Goal: Task Accomplishment & Management: Use online tool/utility

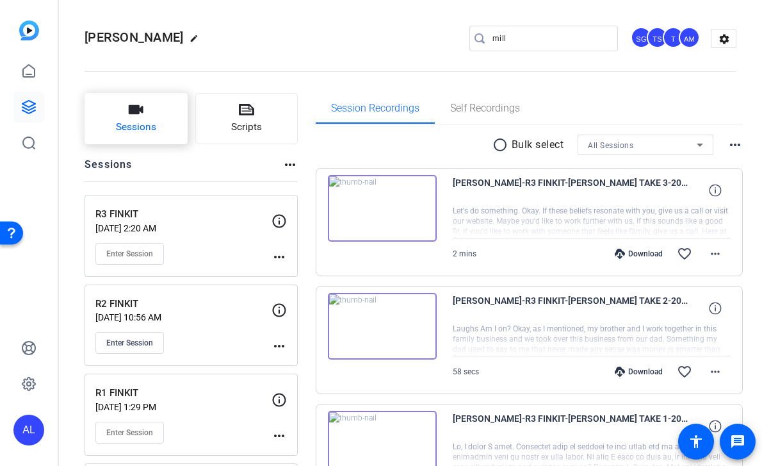
click at [150, 120] on span "Sessions" at bounding box center [136, 127] width 40 height 15
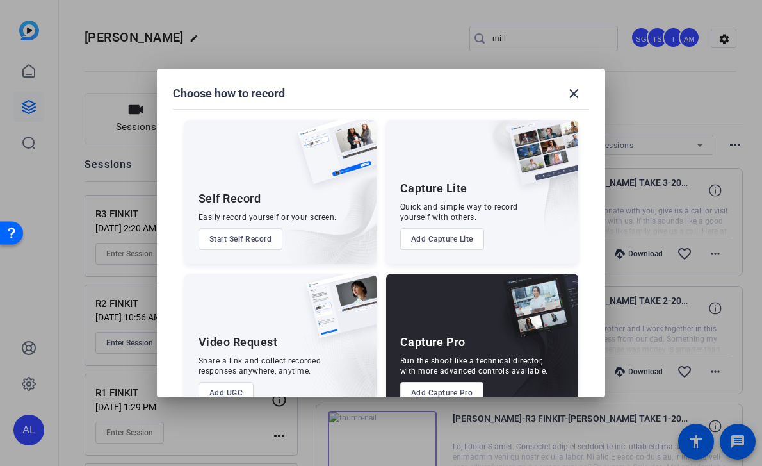
click at [427, 387] on button "Add Capture Pro" at bounding box center [442, 393] width 84 height 22
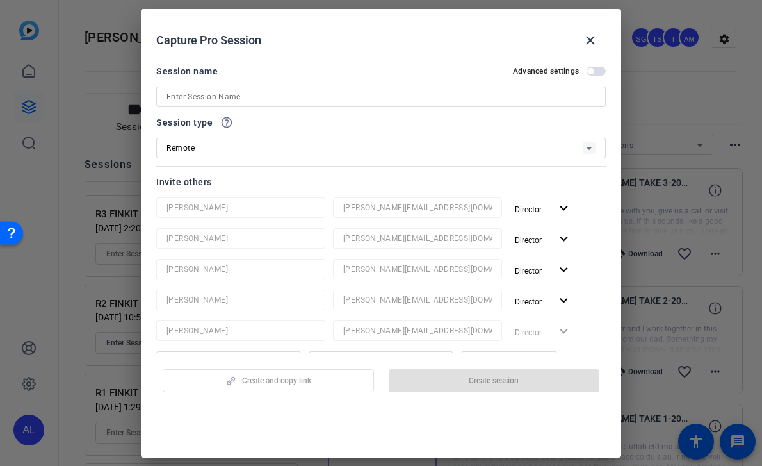
click at [347, 98] on input at bounding box center [381, 96] width 429 height 15
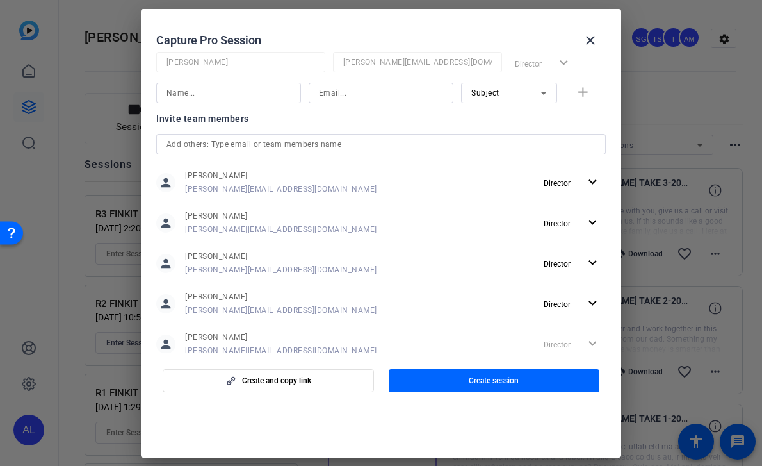
scroll to position [301, 0]
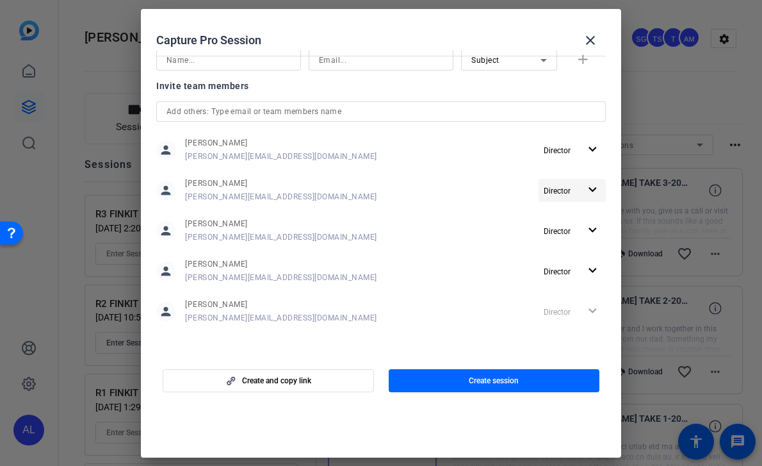
type input "R4 FINKIT"
click at [575, 228] on span "button" at bounding box center [572, 230] width 67 height 31
click at [568, 279] on span "Remove User" at bounding box center [565, 279] width 47 height 9
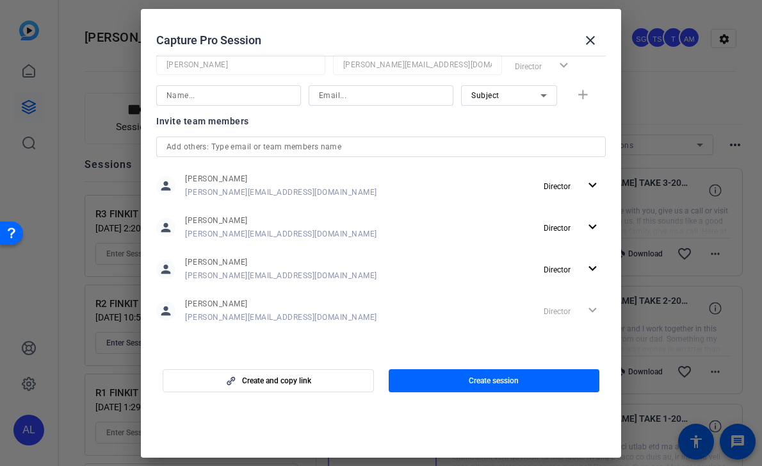
scroll to position [235, 0]
click at [572, 265] on span "Director" at bounding box center [562, 268] width 36 height 15
click at [564, 320] on span "Remove User" at bounding box center [565, 317] width 47 height 9
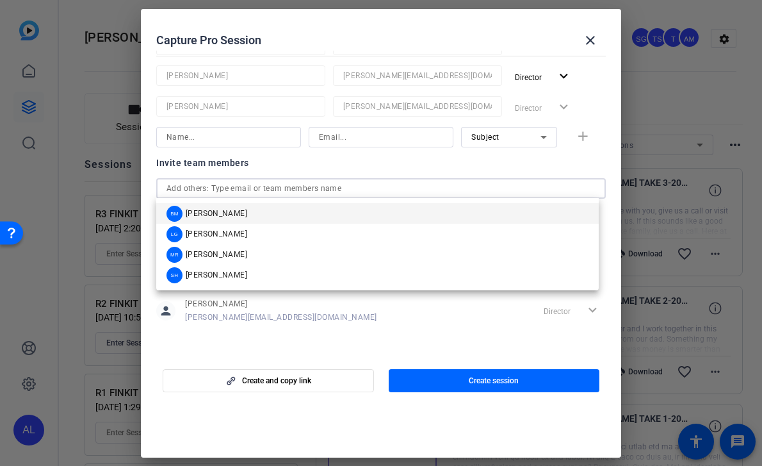
click at [415, 191] on input "text" at bounding box center [381, 188] width 429 height 15
click at [340, 210] on mat-option "BM Betsy Mugavero" at bounding box center [377, 213] width 443 height 21
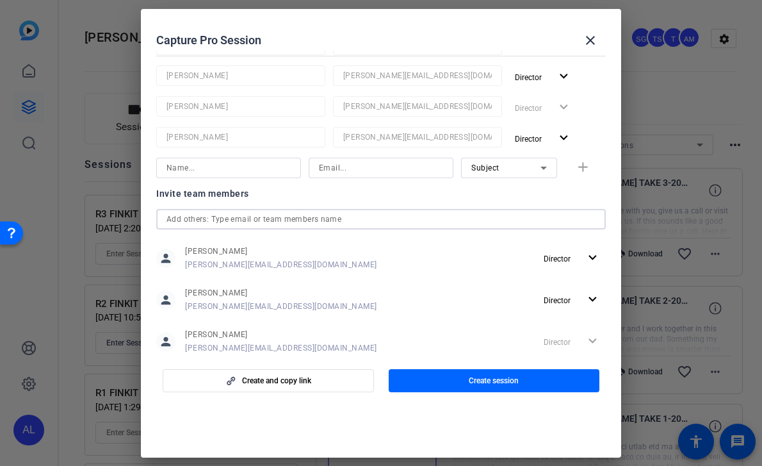
click at [333, 215] on input "text" at bounding box center [381, 218] width 429 height 15
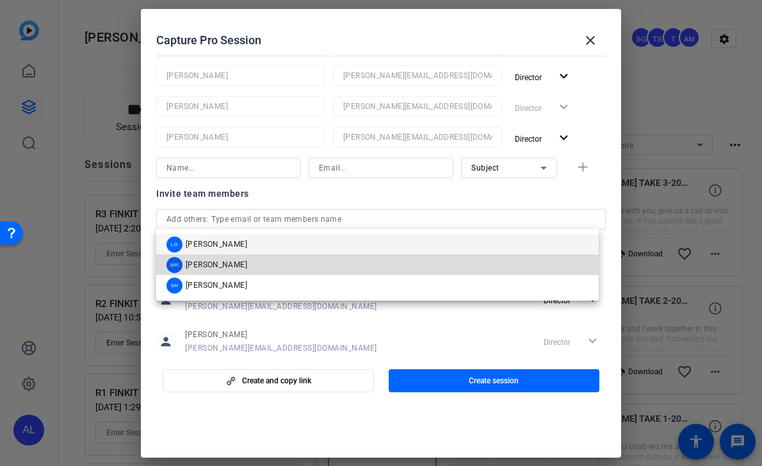
click at [308, 259] on mat-option "MR Molly Roland" at bounding box center [377, 264] width 443 height 21
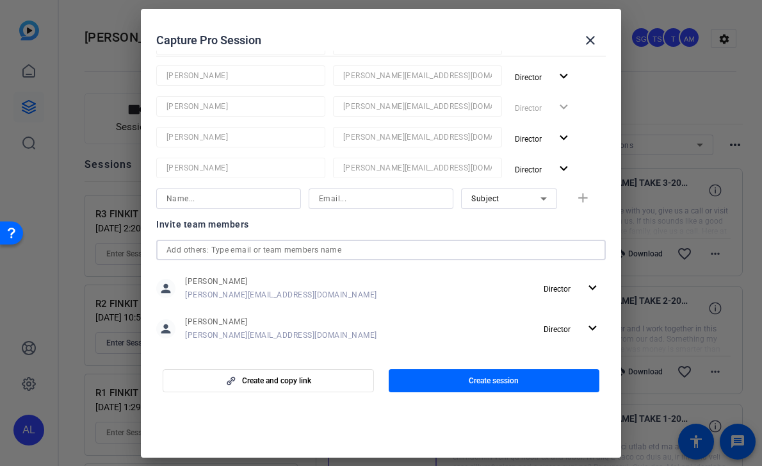
click at [311, 251] on input "text" at bounding box center [381, 249] width 429 height 15
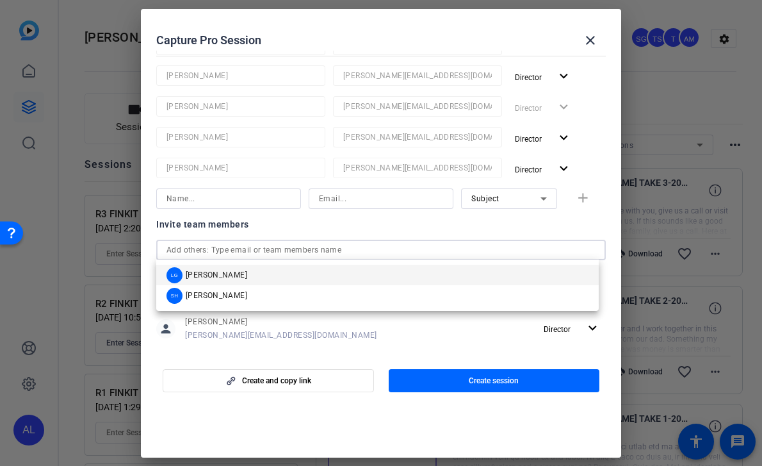
click at [333, 308] on div "LG Laura Garfield SH Sam Hale" at bounding box center [377, 285] width 443 height 51
click at [333, 304] on mat-option "SH Sam Hale" at bounding box center [377, 295] width 443 height 21
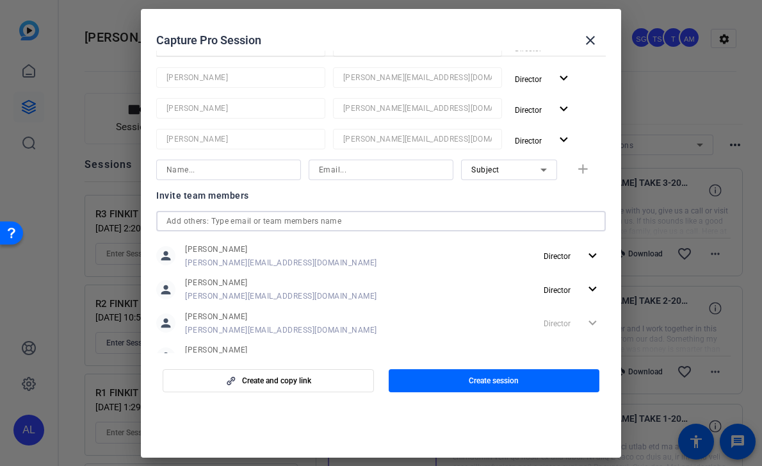
scroll to position [332, 0]
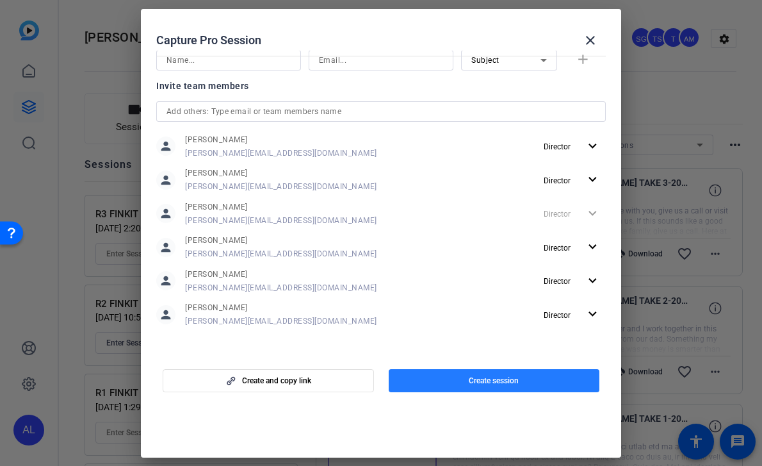
click at [473, 377] on span "Create session" at bounding box center [494, 380] width 50 height 10
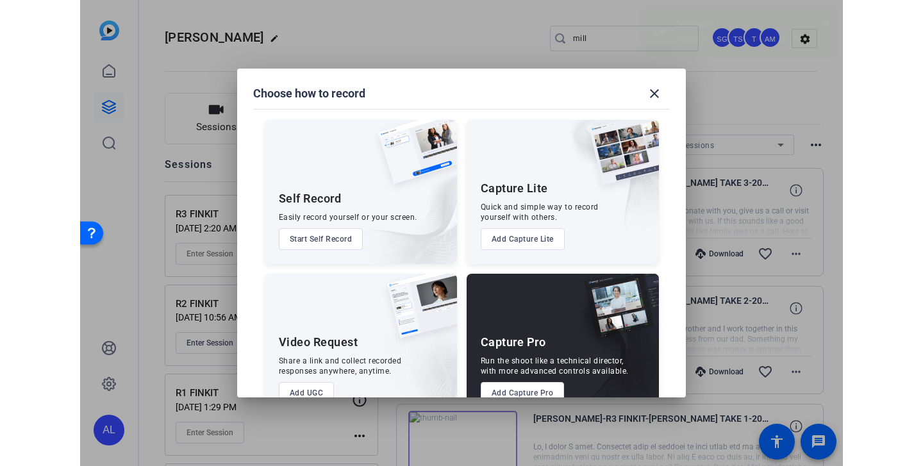
scroll to position [0, 0]
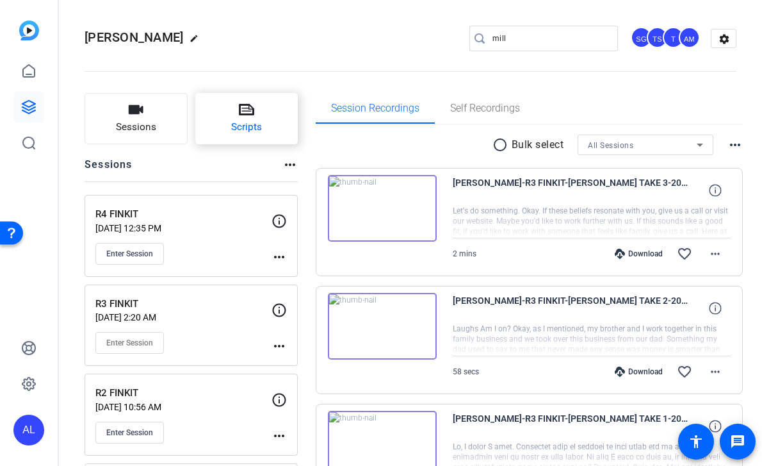
click at [233, 116] on button "Scripts" at bounding box center [246, 118] width 103 height 51
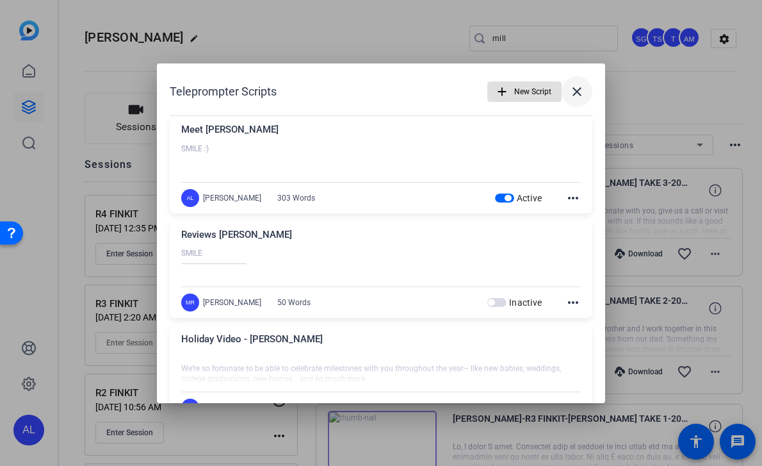
click at [570, 87] on mat-icon "close" at bounding box center [577, 91] width 15 height 15
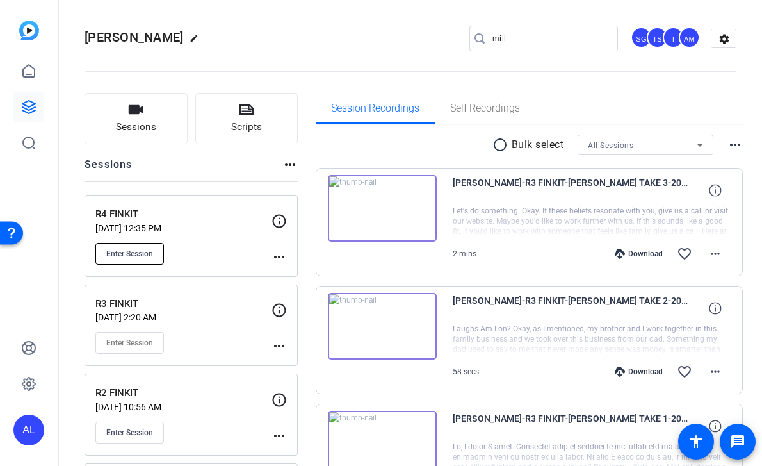
click at [152, 251] on span "Enter Session" at bounding box center [129, 254] width 47 height 10
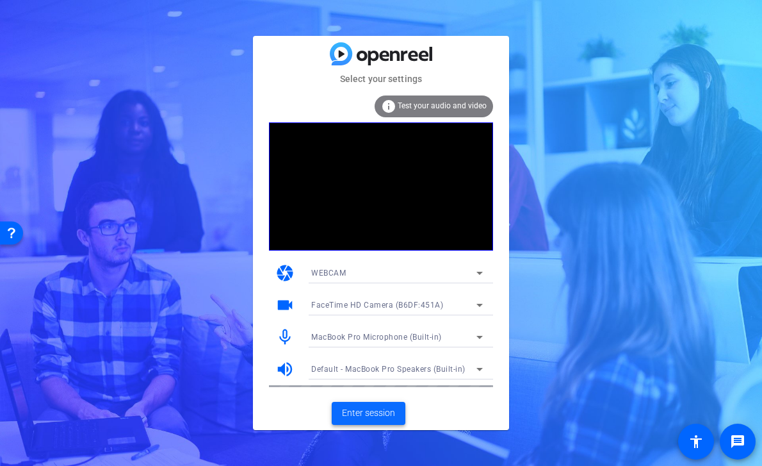
click at [378, 408] on span "Enter session" at bounding box center [368, 412] width 53 height 13
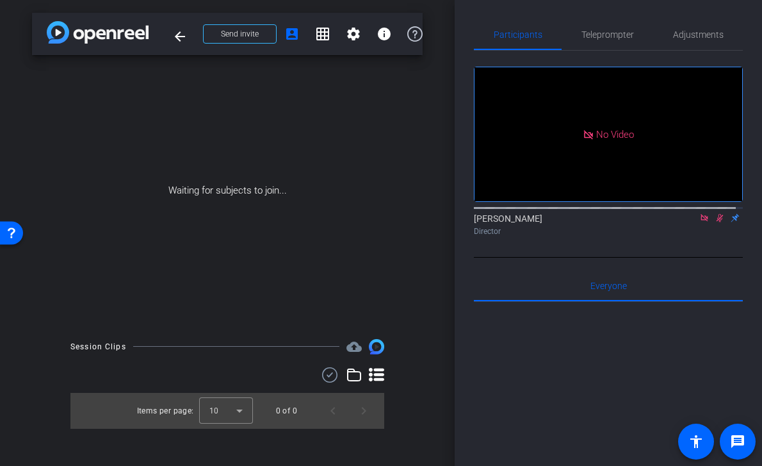
click at [701, 221] on icon at bounding box center [704, 217] width 7 height 7
click at [715, 222] on icon at bounding box center [720, 217] width 10 height 9
click at [250, 37] on span "Send invite" at bounding box center [240, 34] width 38 height 10
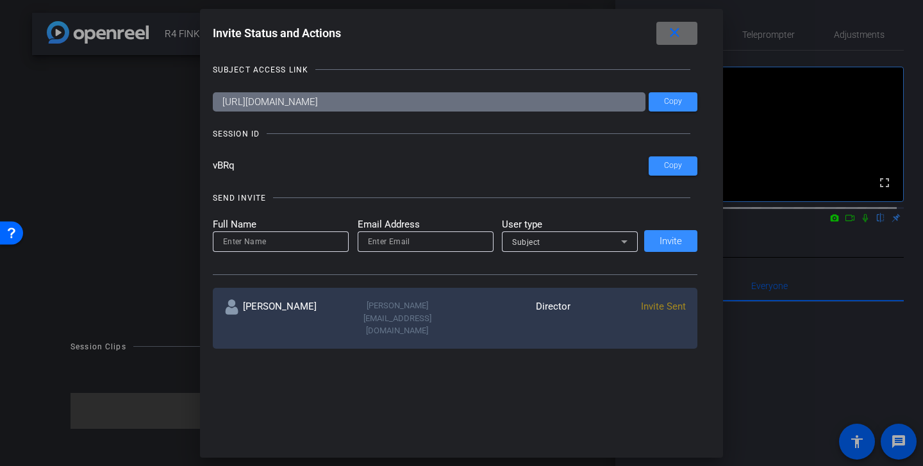
click at [682, 36] on mat-icon "close" at bounding box center [674, 33] width 16 height 16
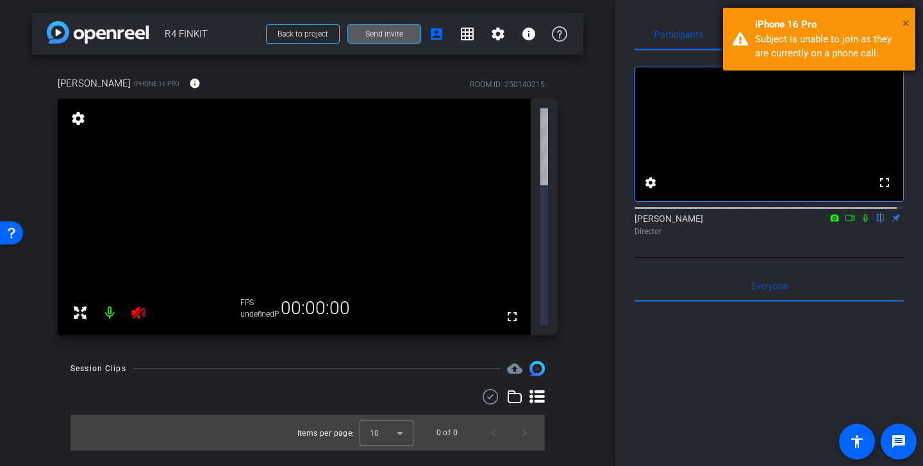
click at [762, 22] on span "×" at bounding box center [905, 22] width 7 height 15
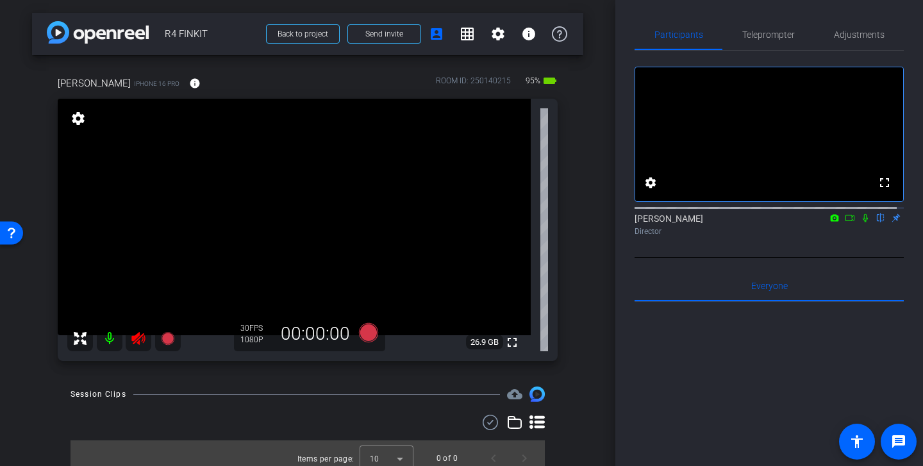
click at [138, 344] on icon at bounding box center [138, 338] width 15 height 15
click at [762, 36] on span "Adjustments" at bounding box center [859, 34] width 51 height 9
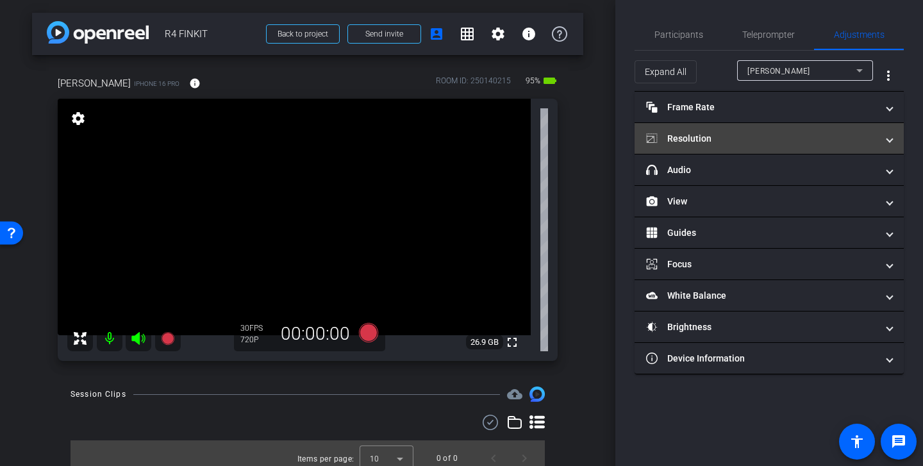
click at [762, 141] on mat-panel-title "Resolution" at bounding box center [761, 138] width 231 height 13
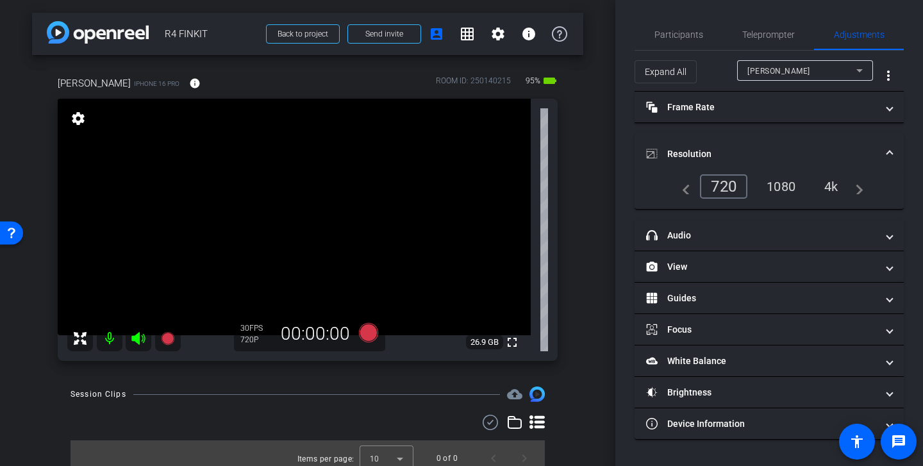
click at [762, 177] on div "1080" at bounding box center [781, 187] width 48 height 22
click at [762, 153] on mat-panel-title "Resolution" at bounding box center [761, 153] width 231 height 13
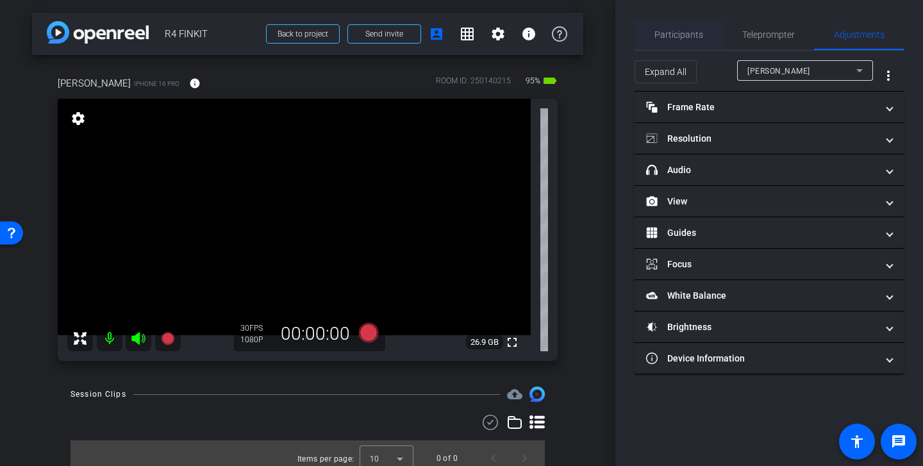
click at [692, 31] on span "Participants" at bounding box center [678, 34] width 49 height 9
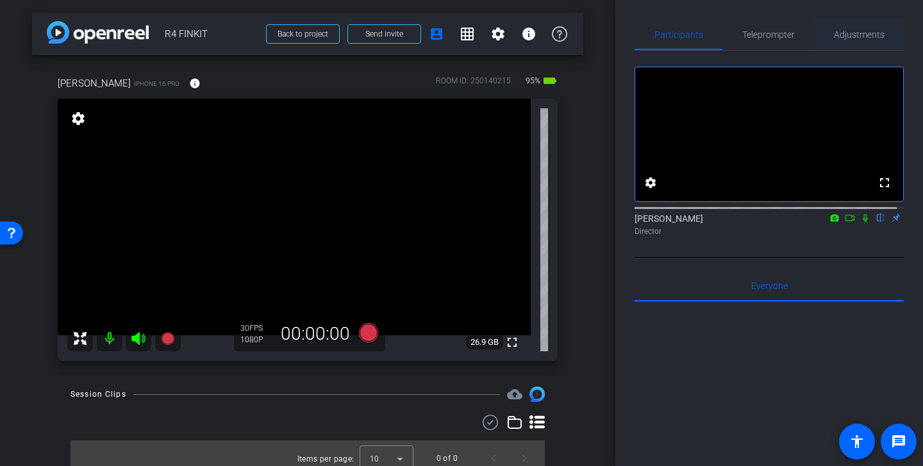
click at [762, 26] on span "Adjustments" at bounding box center [859, 34] width 51 height 31
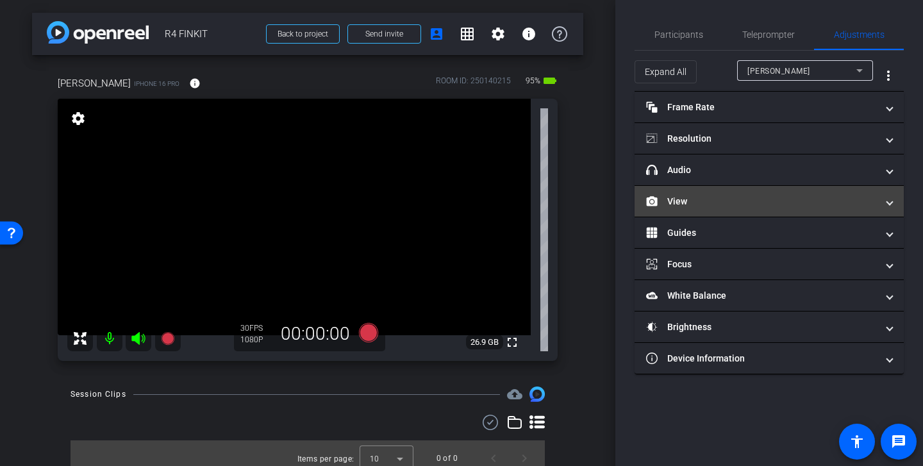
click at [738, 199] on mat-panel-title "View" at bounding box center [761, 201] width 231 height 13
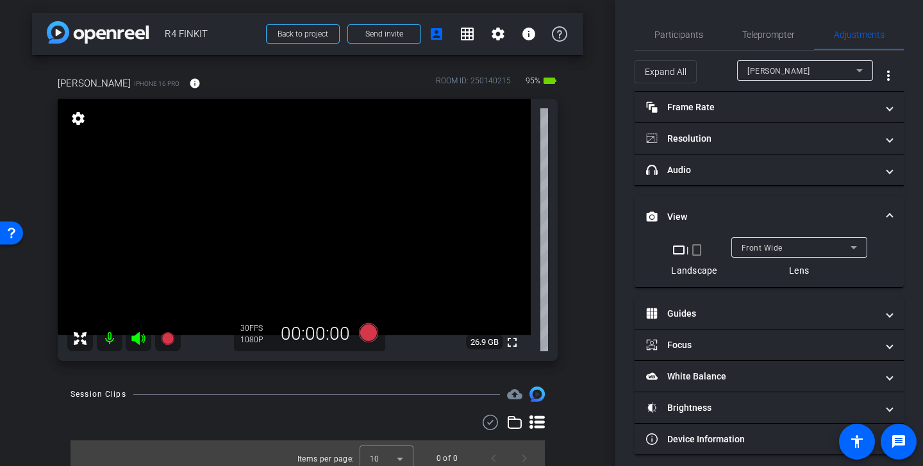
click at [689, 252] on mat-icon "crop_portrait" at bounding box center [696, 249] width 15 height 15
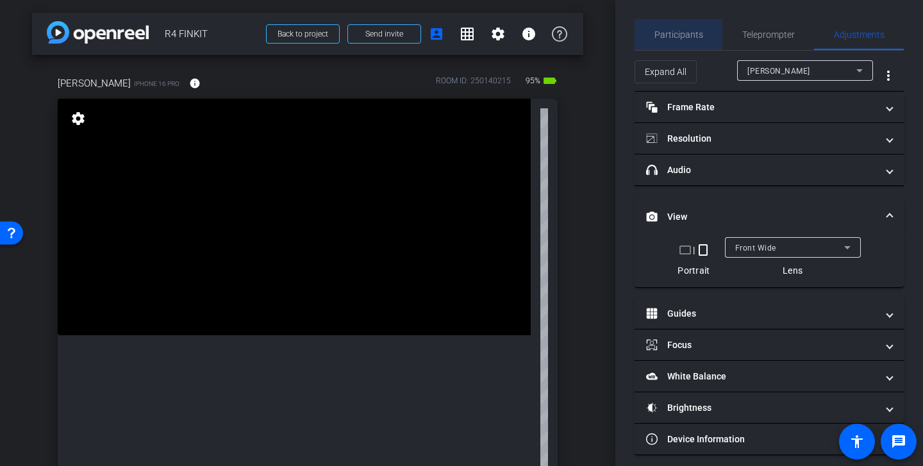
click at [684, 26] on span "Participants" at bounding box center [678, 34] width 49 height 31
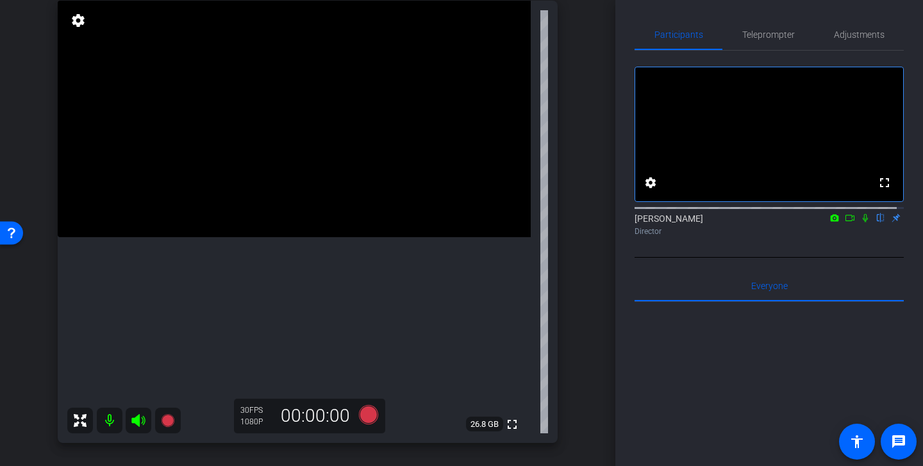
scroll to position [67, 0]
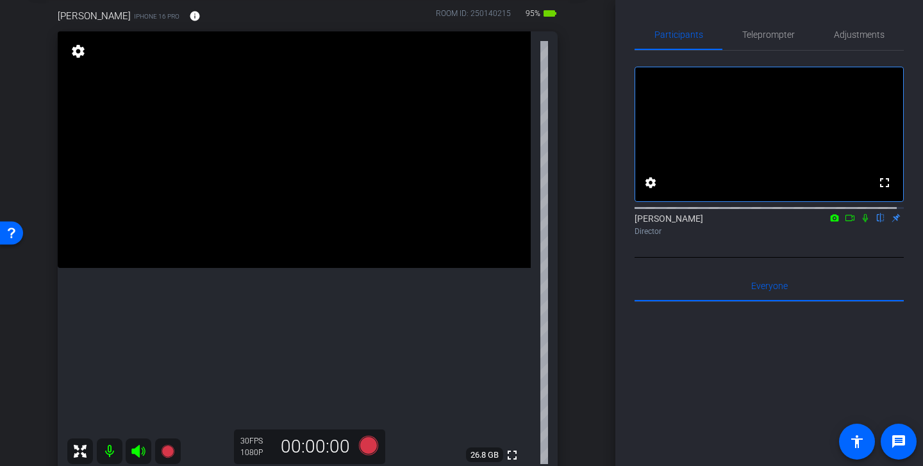
click at [566, 336] on div "Maura iPhone 16 Pro info ROOM ID: 250140215 95% battery_std fullscreen settings…" at bounding box center [307, 237] width 551 height 498
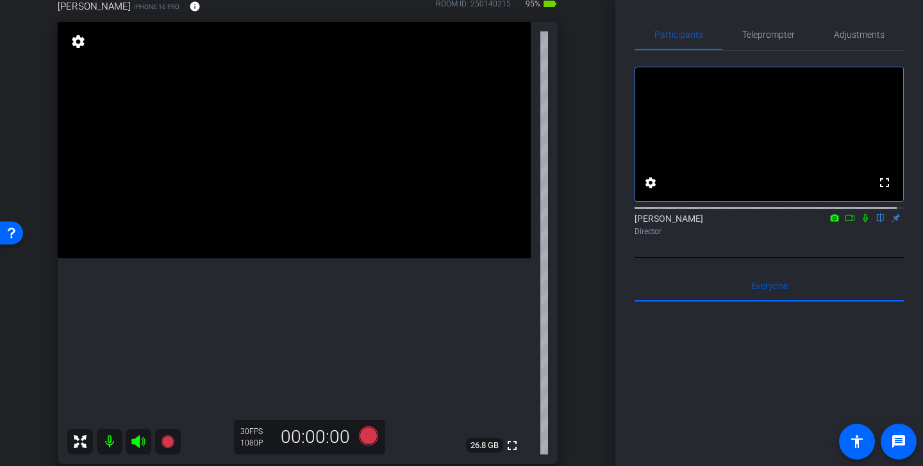
scroll to position [78, 0]
click at [762, 34] on span "Adjustments" at bounding box center [859, 34] width 51 height 9
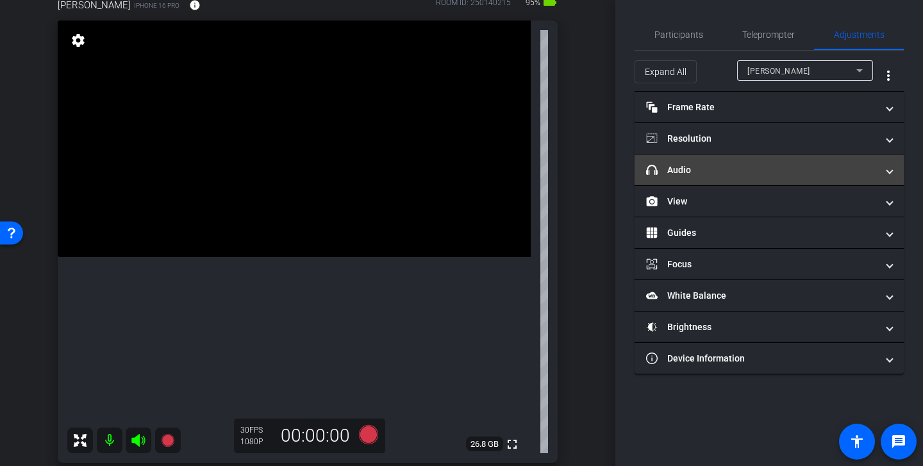
click at [738, 167] on mat-panel-title "headphone icon Audio" at bounding box center [761, 169] width 231 height 13
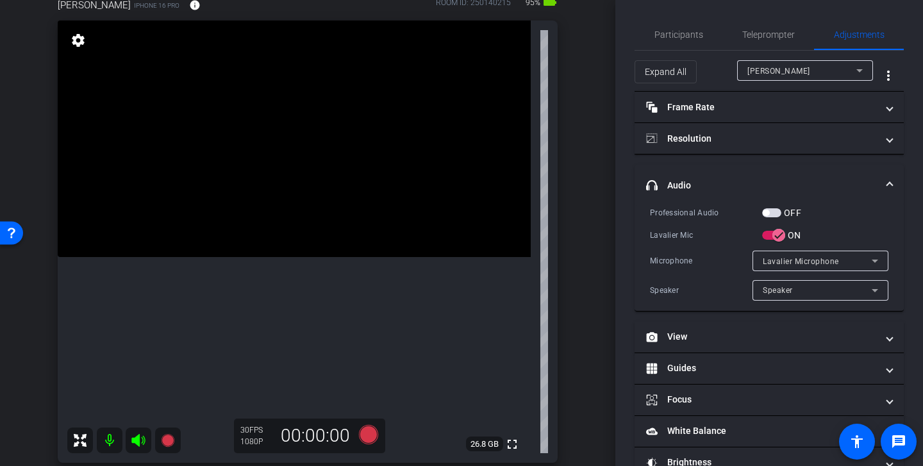
click at [762, 181] on mat-panel-title "headphone icon Audio" at bounding box center [761, 185] width 231 height 13
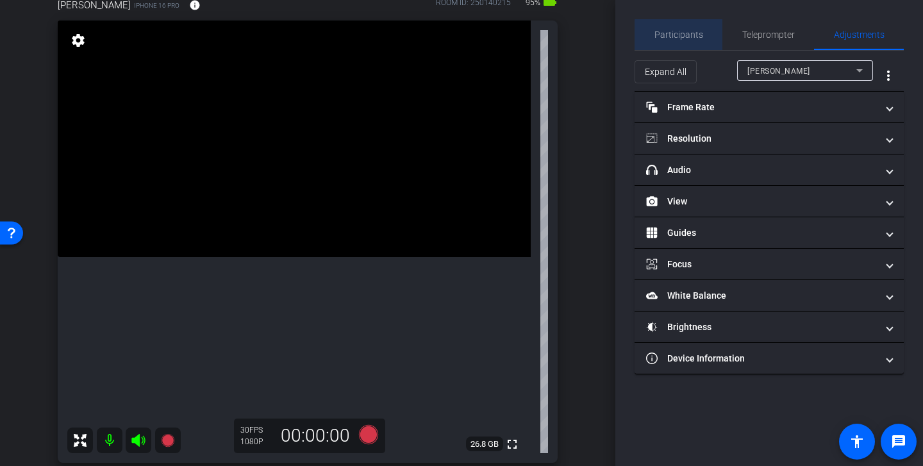
click at [697, 36] on span "Participants" at bounding box center [678, 34] width 49 height 9
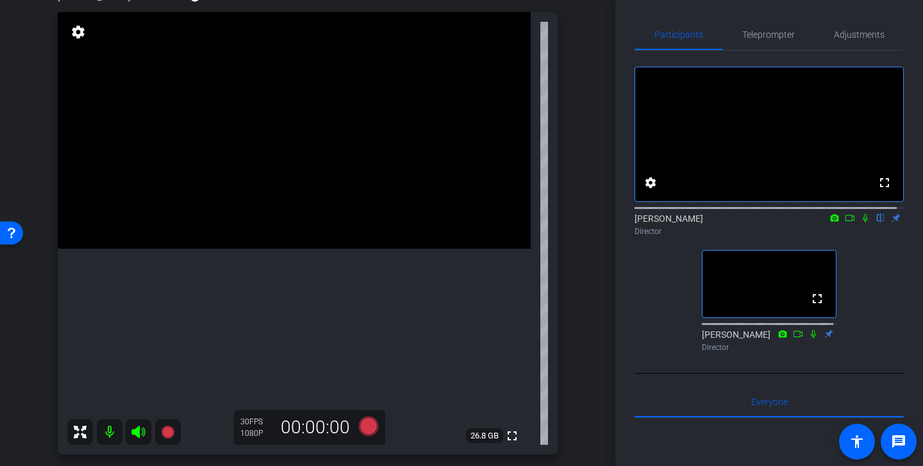
scroll to position [85, 0]
click at [762, 40] on span "Adjustments" at bounding box center [859, 34] width 51 height 31
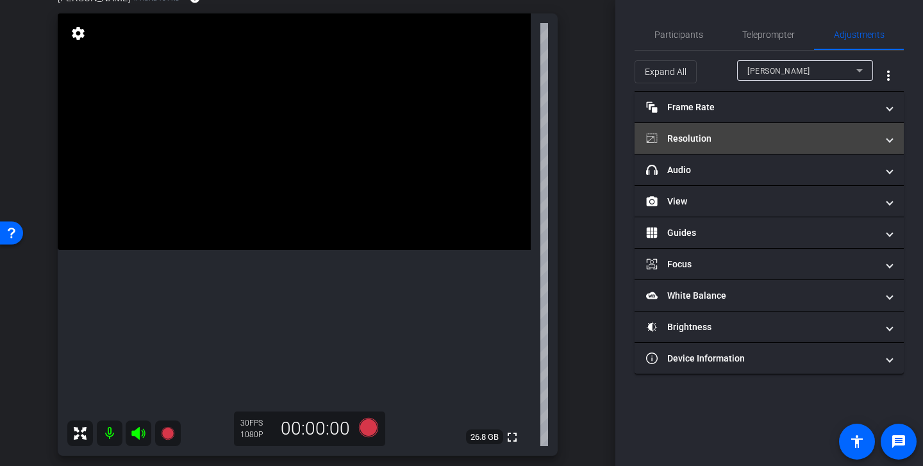
click at [762, 140] on mat-panel-title "Resolution" at bounding box center [761, 138] width 231 height 13
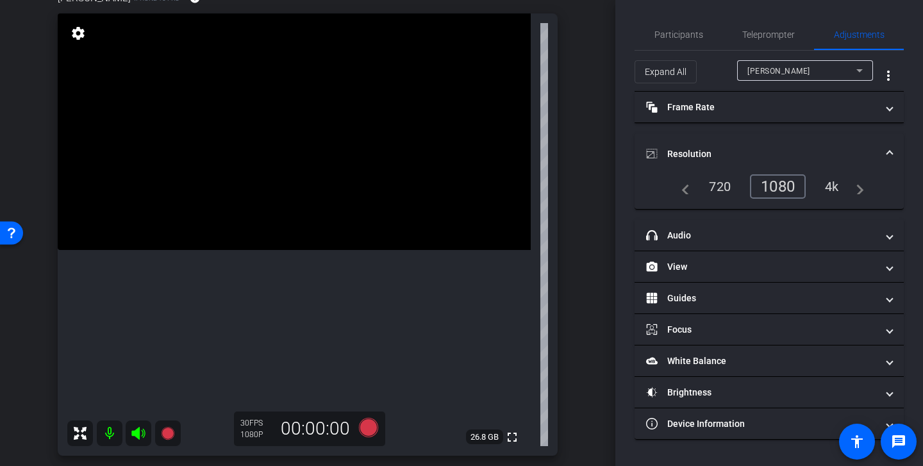
click at [762, 188] on div "4k" at bounding box center [831, 187] width 33 height 22
click at [688, 32] on span "Participants" at bounding box center [678, 34] width 49 height 9
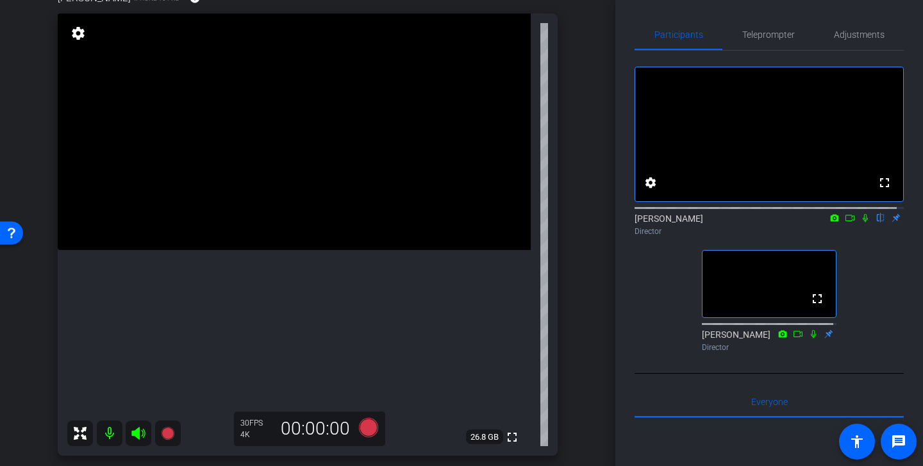
scroll to position [143, 0]
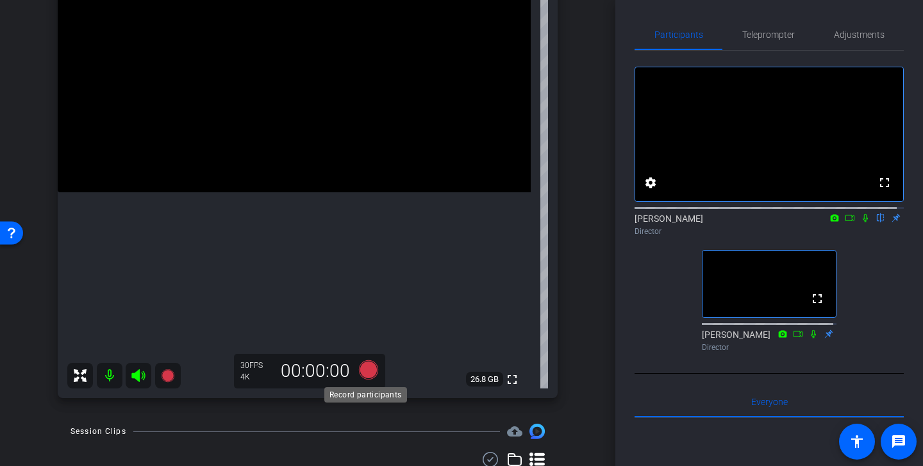
click at [372, 366] on icon at bounding box center [368, 369] width 19 height 19
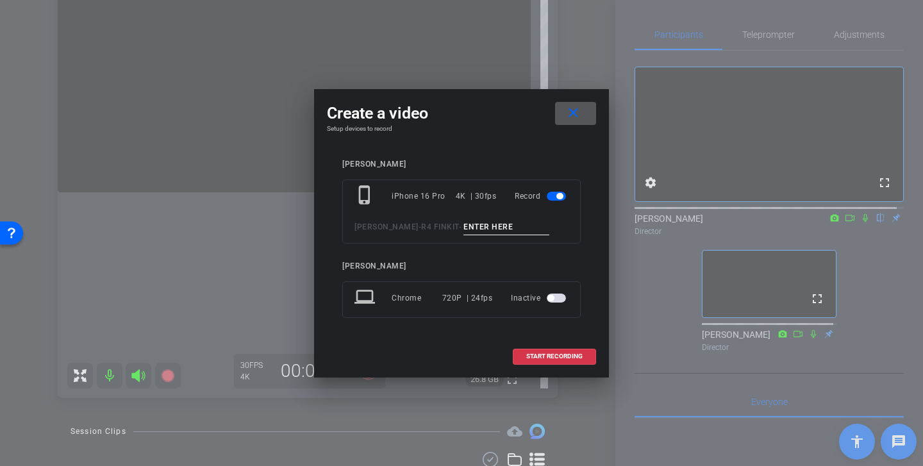
click at [488, 226] on input at bounding box center [506, 227] width 86 height 16
type input "Leif Holiday tk 1"
drag, startPoint x: 505, startPoint y: 226, endPoint x: 484, endPoint y: 224, distance: 20.5
click at [483, 224] on input "Leif Holiday tk 1" at bounding box center [506, 227] width 86 height 16
click at [550, 354] on span "START RECORDING" at bounding box center [554, 356] width 56 height 6
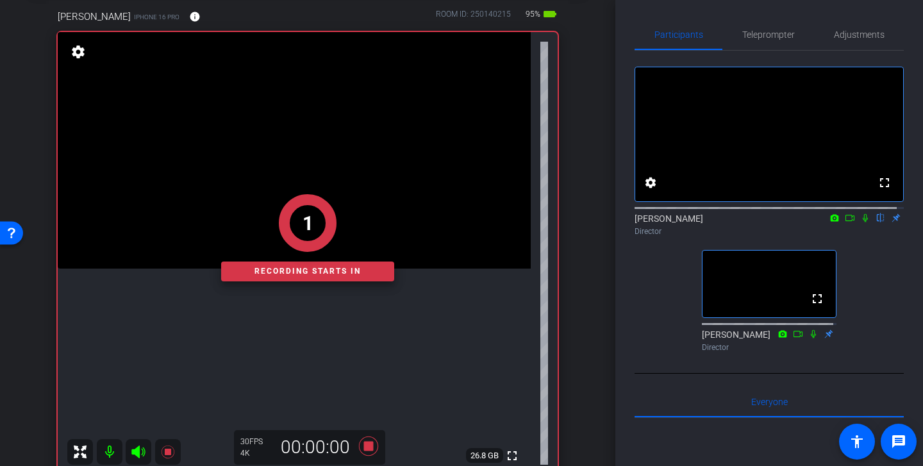
scroll to position [66, 0]
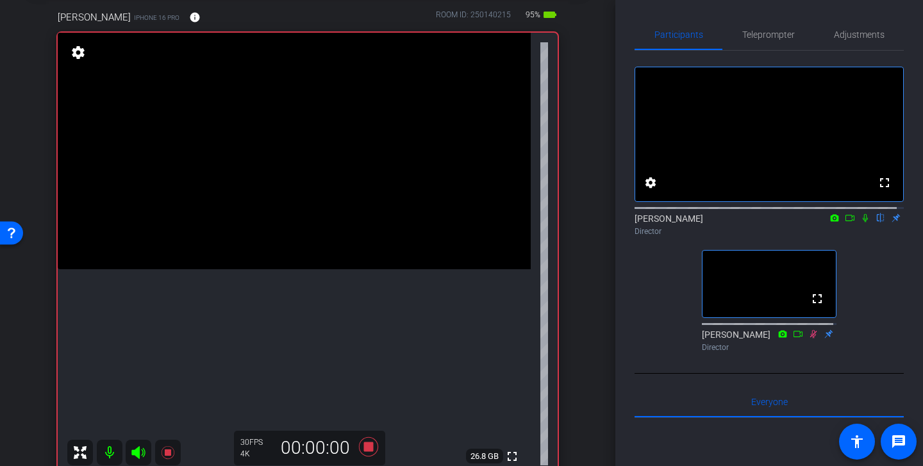
click at [762, 222] on icon at bounding box center [864, 218] width 5 height 8
click at [762, 222] on icon at bounding box center [849, 217] width 10 height 9
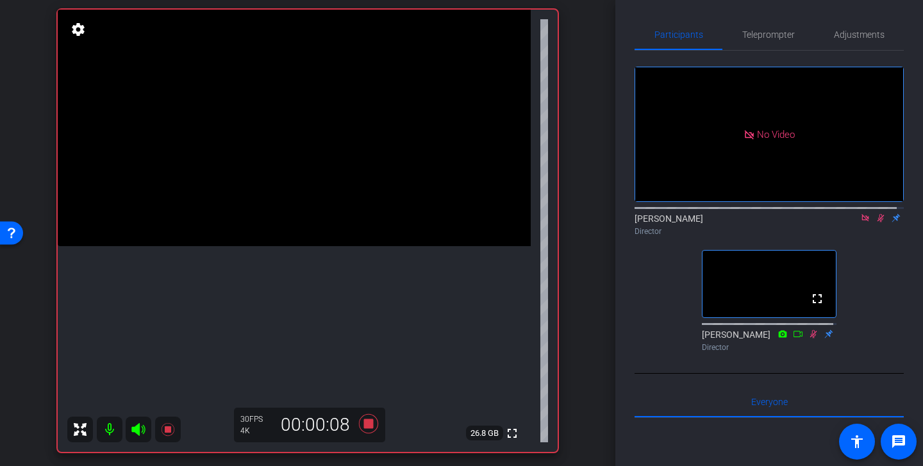
scroll to position [93, 0]
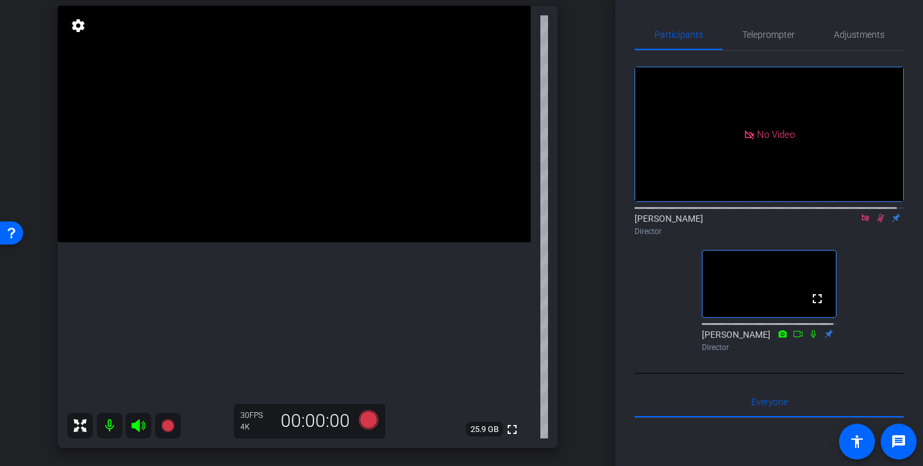
click at [762, 221] on icon at bounding box center [864, 217] width 7 height 7
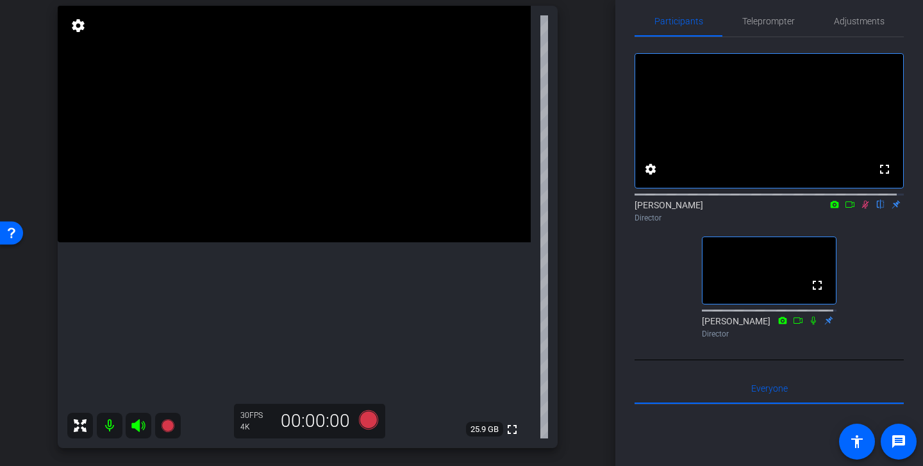
scroll to position [8, 0]
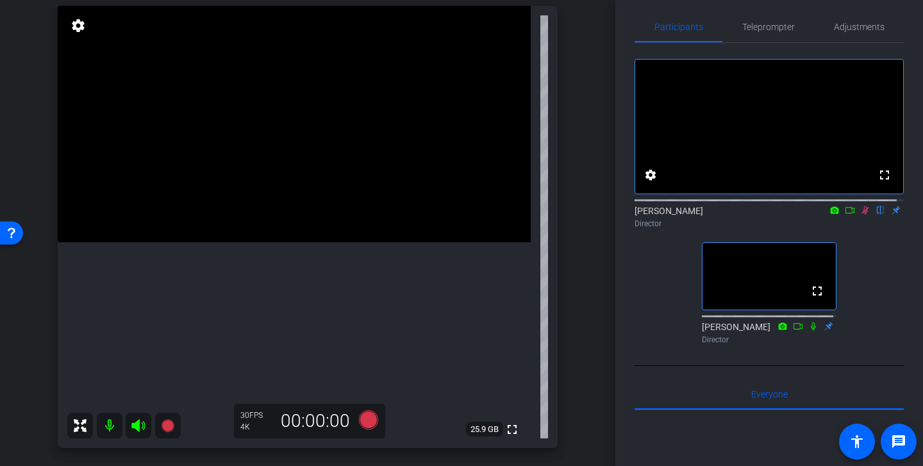
click at [762, 215] on icon at bounding box center [865, 210] width 10 height 9
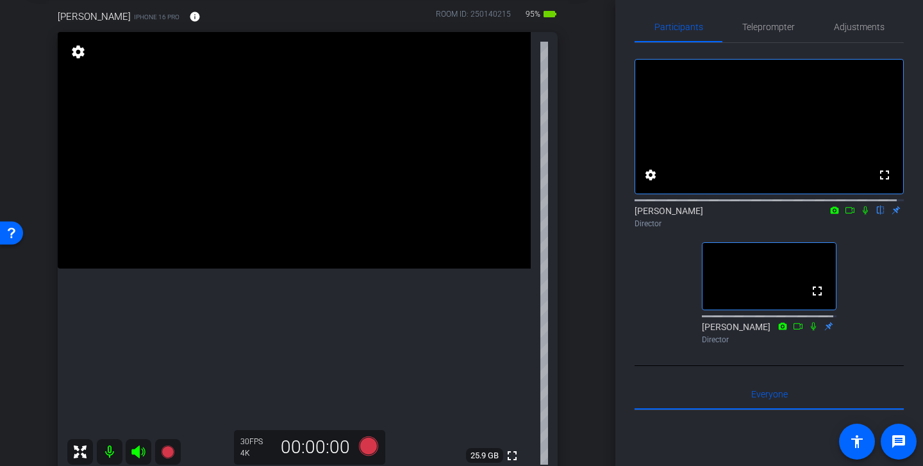
scroll to position [80, 0]
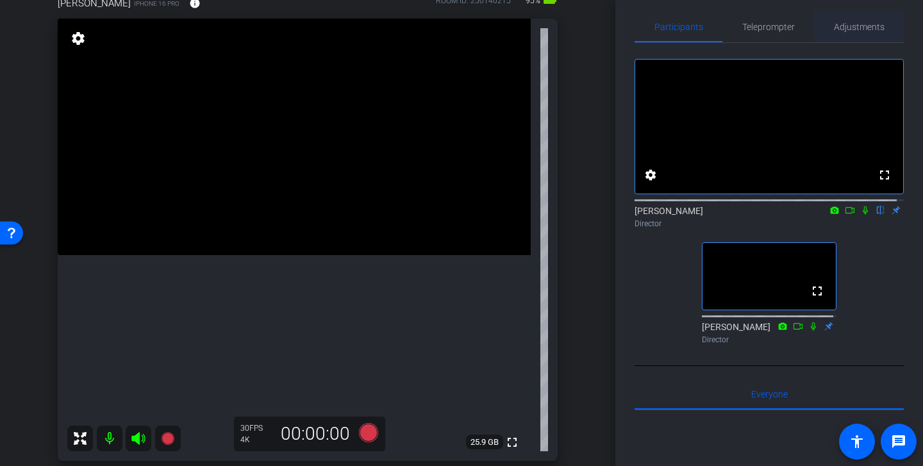
click at [762, 22] on span "Adjustments" at bounding box center [859, 26] width 51 height 9
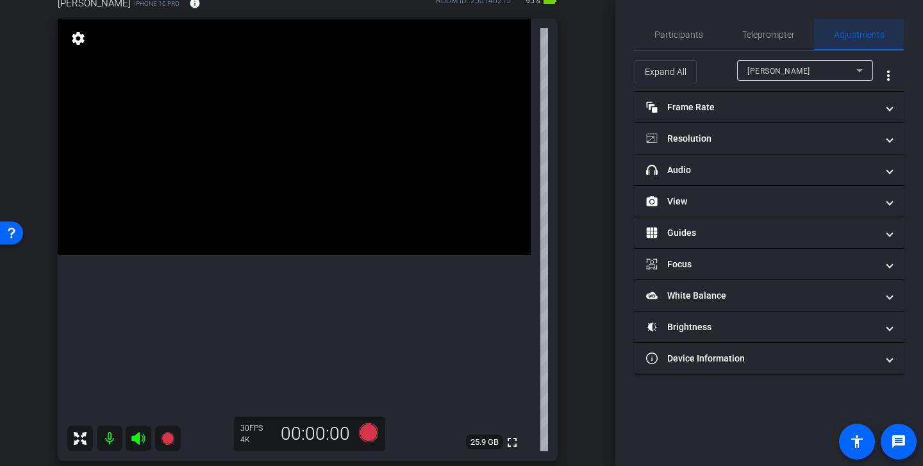
scroll to position [0, 0]
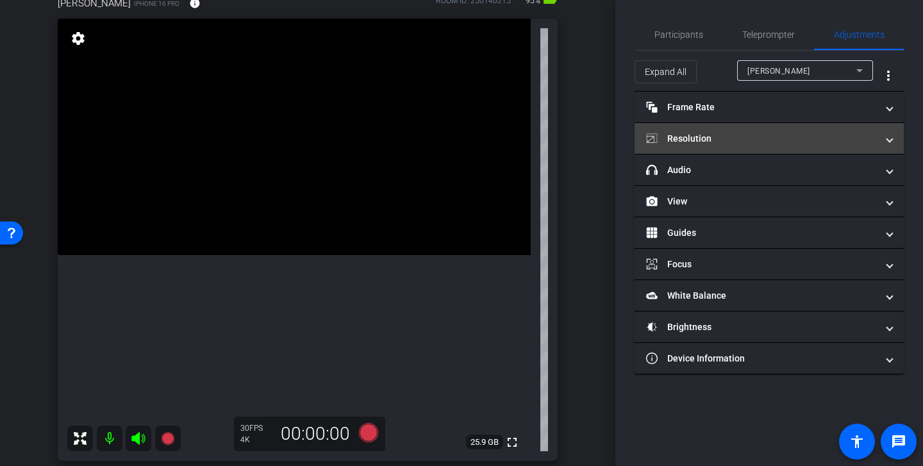
click at [762, 137] on mat-panel-title "Resolution" at bounding box center [761, 138] width 231 height 13
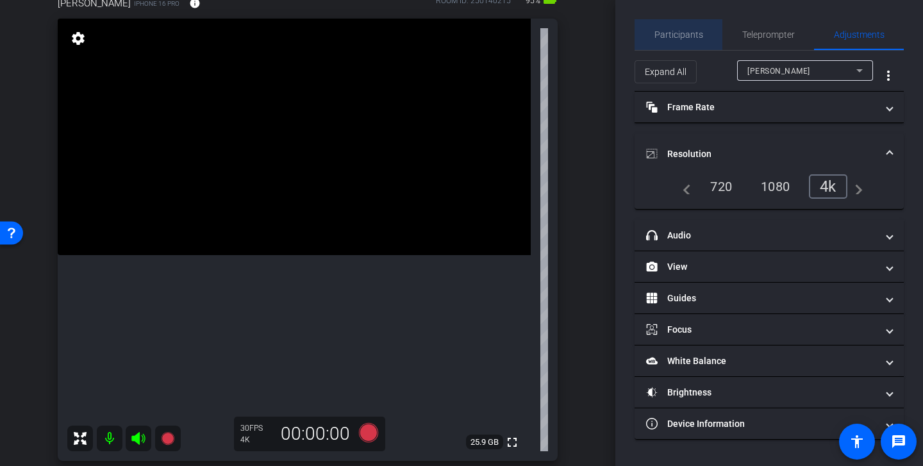
click at [688, 26] on span "Participants" at bounding box center [678, 34] width 49 height 31
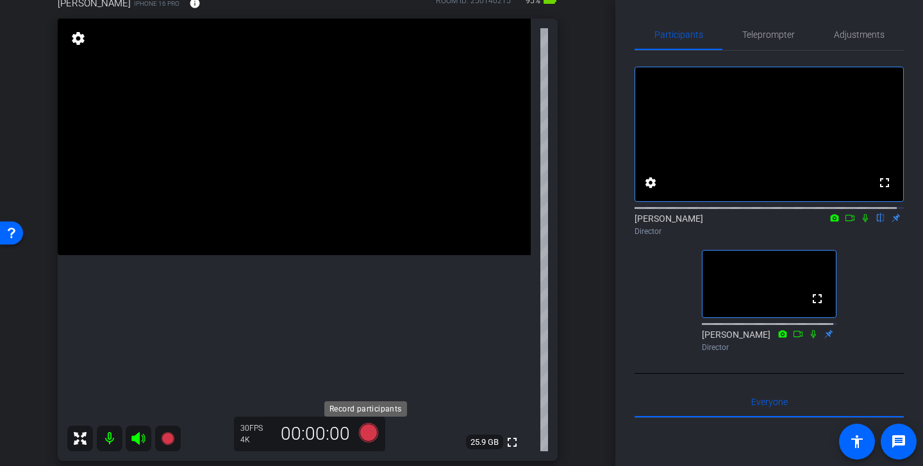
click at [368, 433] on icon at bounding box center [368, 432] width 19 height 19
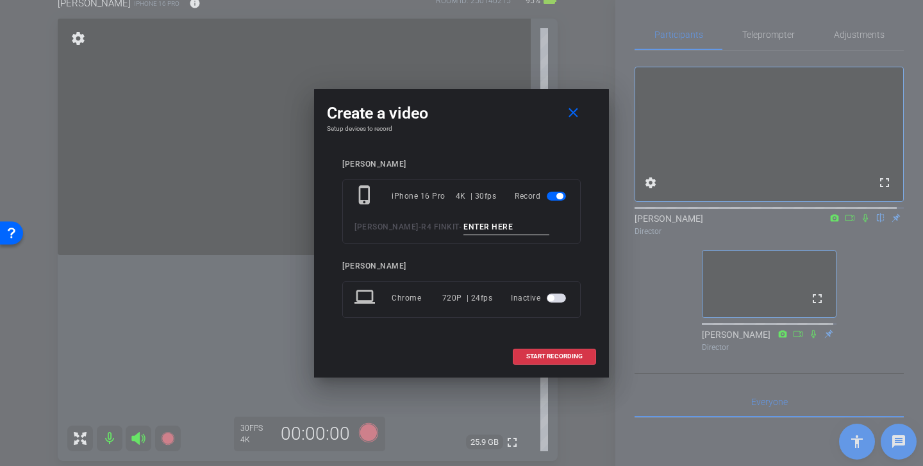
click at [463, 228] on input at bounding box center [506, 227] width 86 height 16
type input "Fraud maura"
click at [561, 353] on span "START RECORDING" at bounding box center [554, 356] width 56 height 6
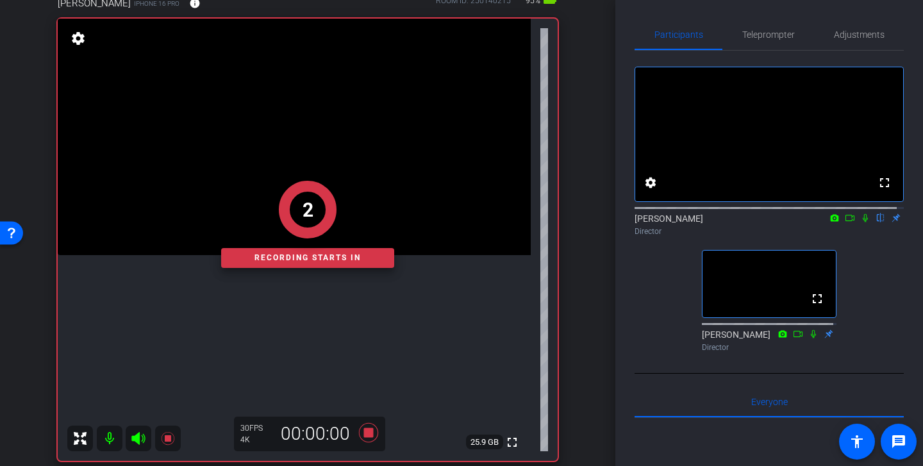
click at [762, 222] on icon at bounding box center [865, 217] width 10 height 9
click at [762, 224] on mat-icon at bounding box center [849, 218] width 15 height 12
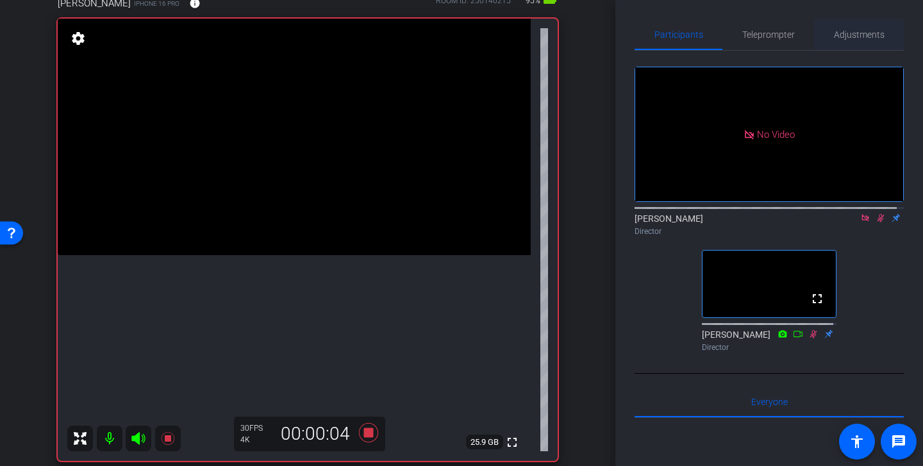
click at [762, 35] on span "Adjustments" at bounding box center [859, 34] width 51 height 9
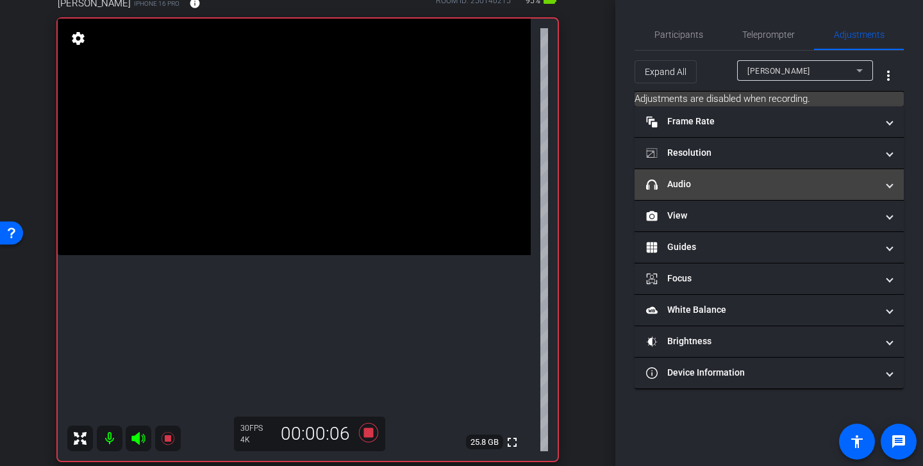
click at [762, 186] on mat-panel-title "headphone icon Audio" at bounding box center [761, 183] width 231 height 13
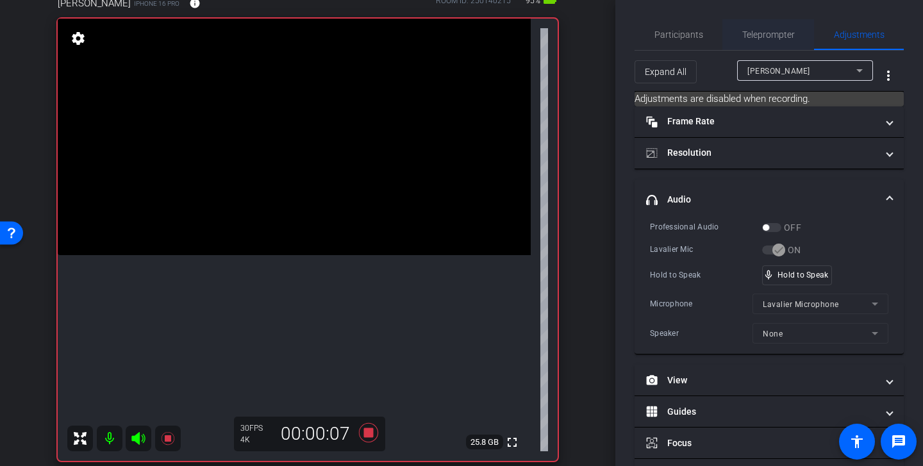
click at [762, 39] on span "Teleprompter" at bounding box center [768, 34] width 53 height 9
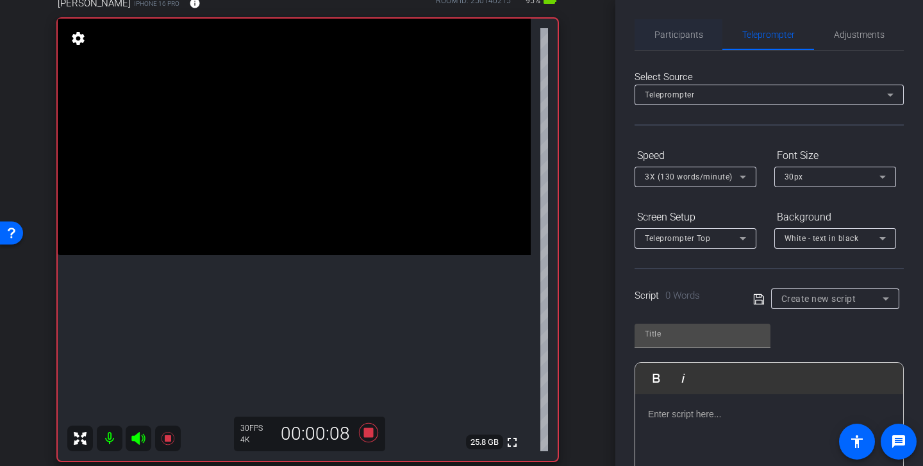
click at [690, 30] on span "Participants" at bounding box center [678, 34] width 49 height 9
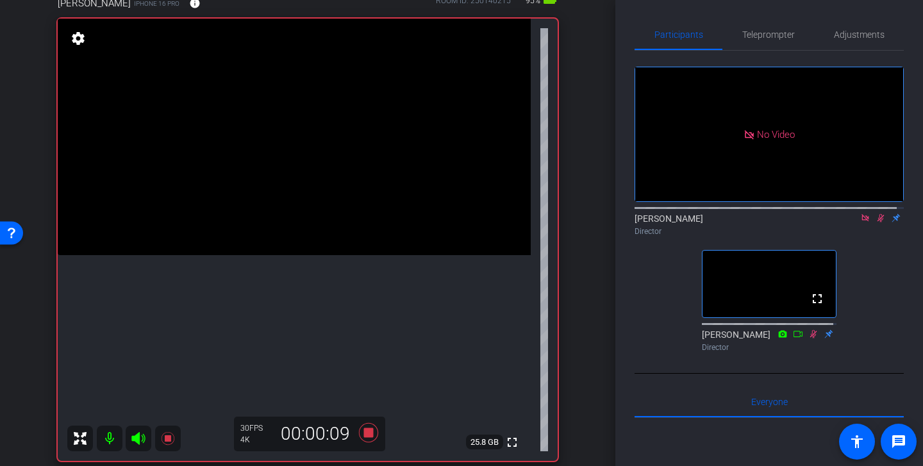
click at [762, 213] on icon at bounding box center [880, 217] width 10 height 9
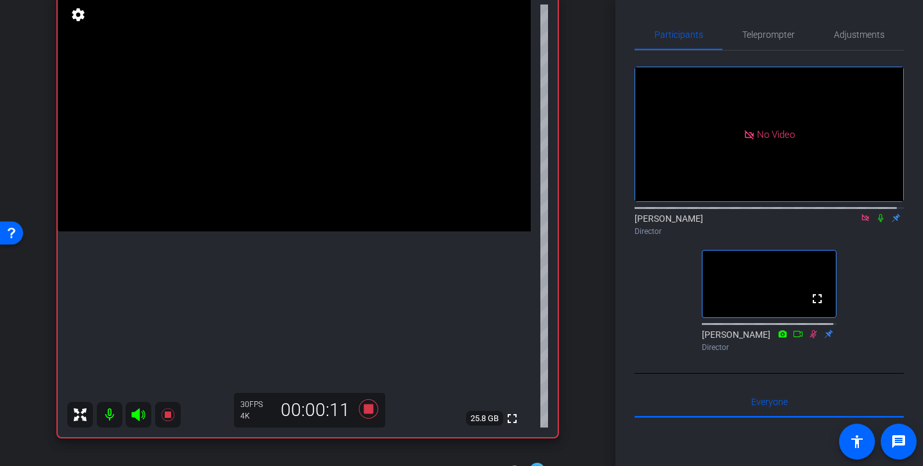
scroll to position [99, 0]
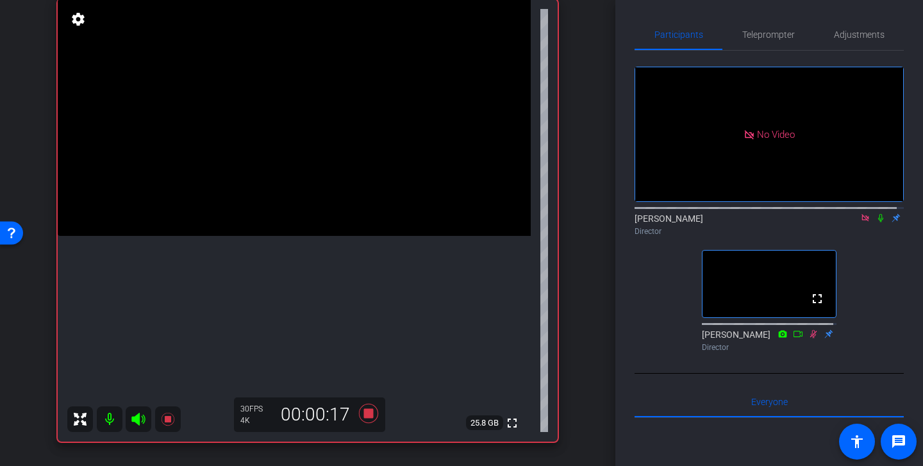
click at [762, 214] on icon at bounding box center [880, 218] width 5 height 8
click at [762, 213] on icon at bounding box center [880, 217] width 10 height 9
click at [365, 415] on icon at bounding box center [368, 413] width 19 height 19
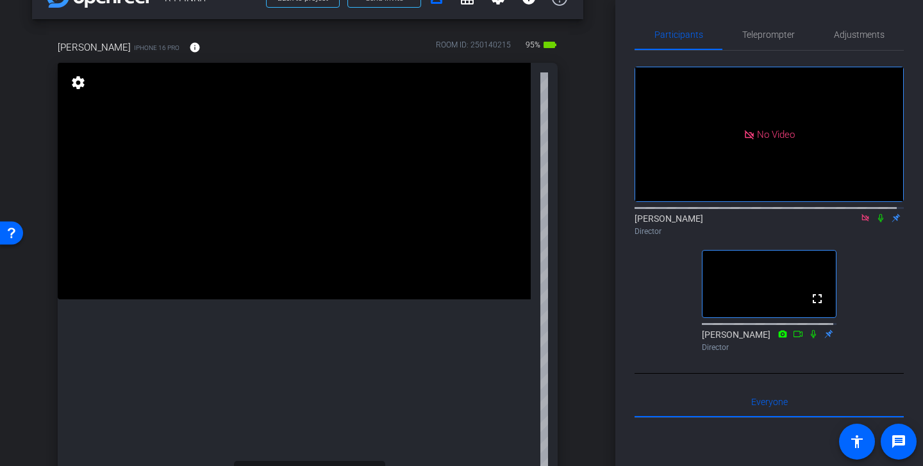
scroll to position [10, 0]
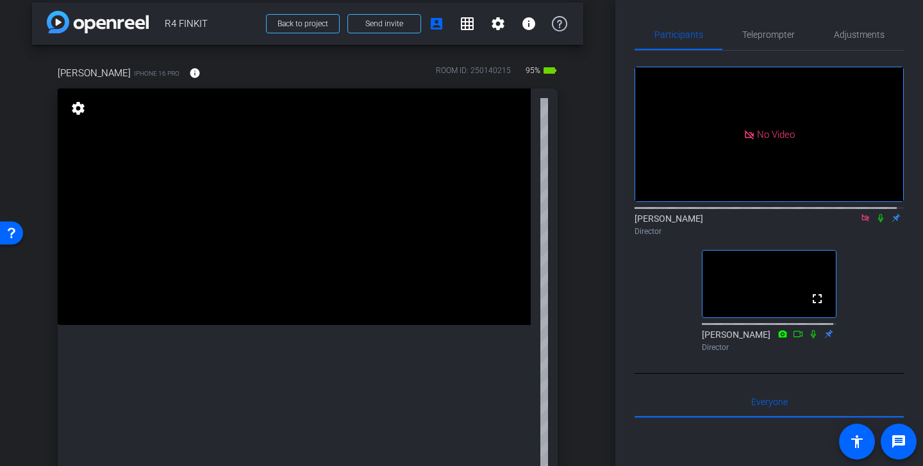
click at [762, 213] on icon at bounding box center [865, 217] width 10 height 9
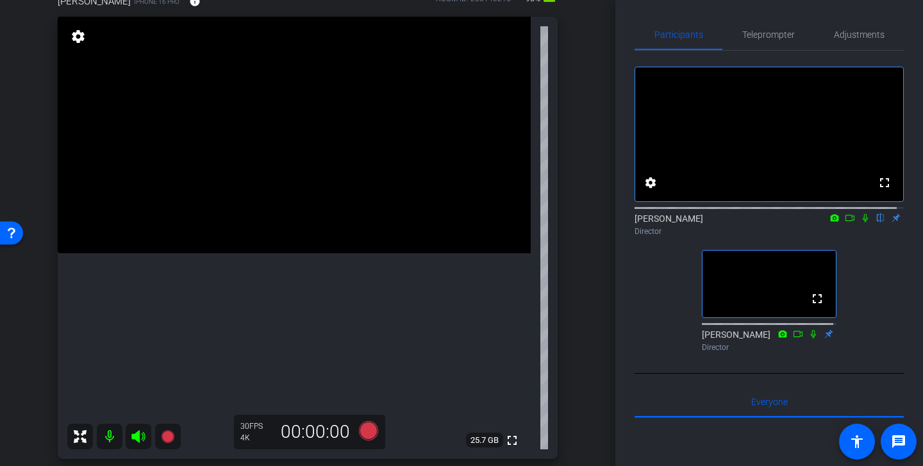
scroll to position [78, 0]
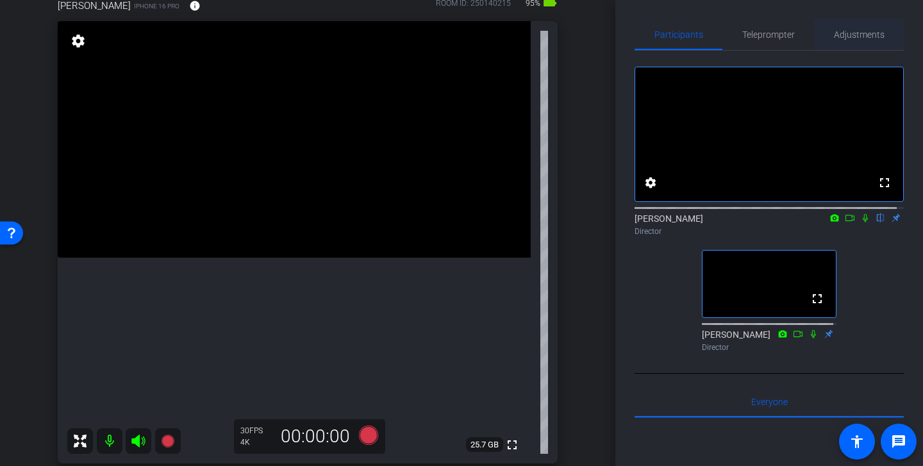
click at [762, 39] on span "Adjustments" at bounding box center [859, 34] width 51 height 9
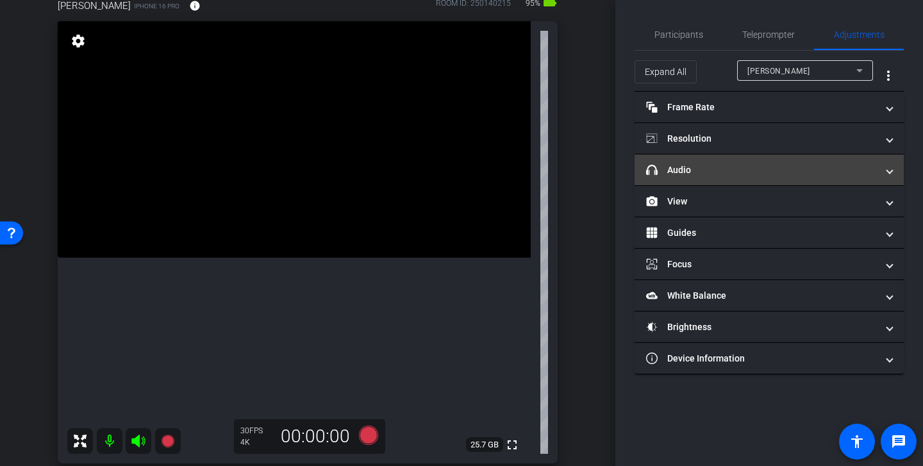
click at [747, 172] on mat-panel-title "headphone icon Audio" at bounding box center [761, 169] width 231 height 13
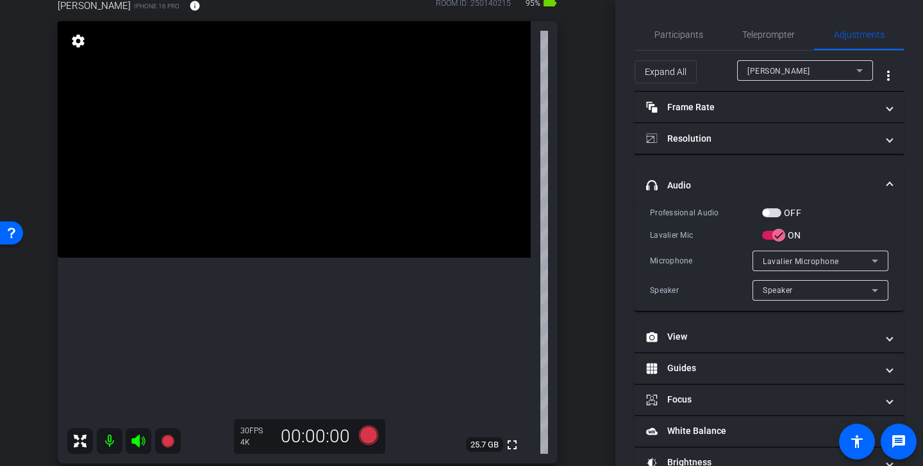
click at [762, 183] on mat-panel-title "headphone icon Audio" at bounding box center [761, 185] width 231 height 13
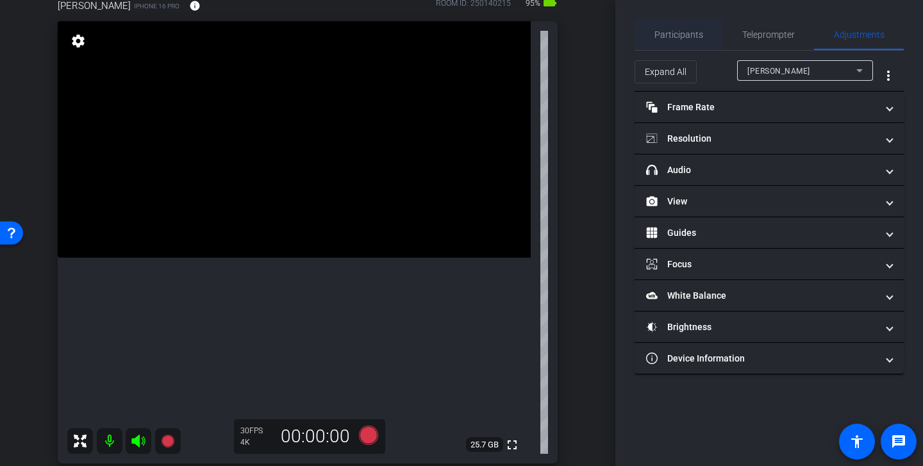
click at [696, 33] on span "Participants" at bounding box center [678, 34] width 49 height 9
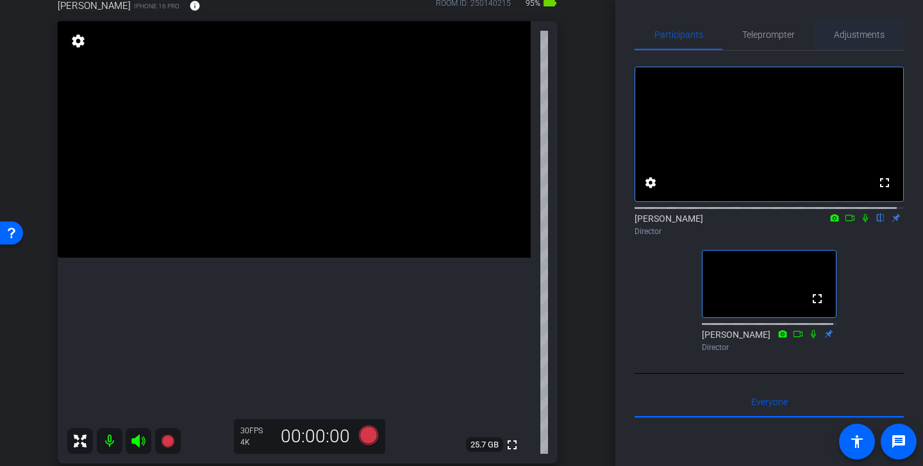
click at [762, 34] on span "Adjustments" at bounding box center [859, 34] width 51 height 9
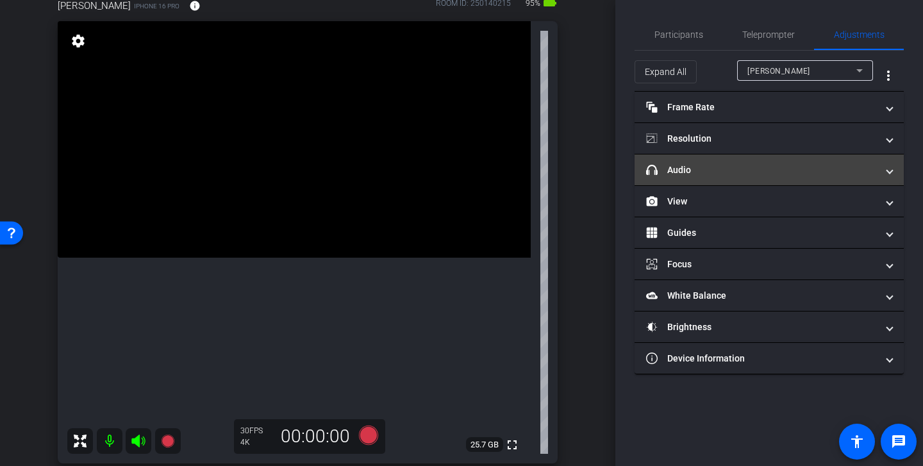
click at [762, 161] on mat-expansion-panel-header "headphone icon Audio" at bounding box center [768, 169] width 269 height 31
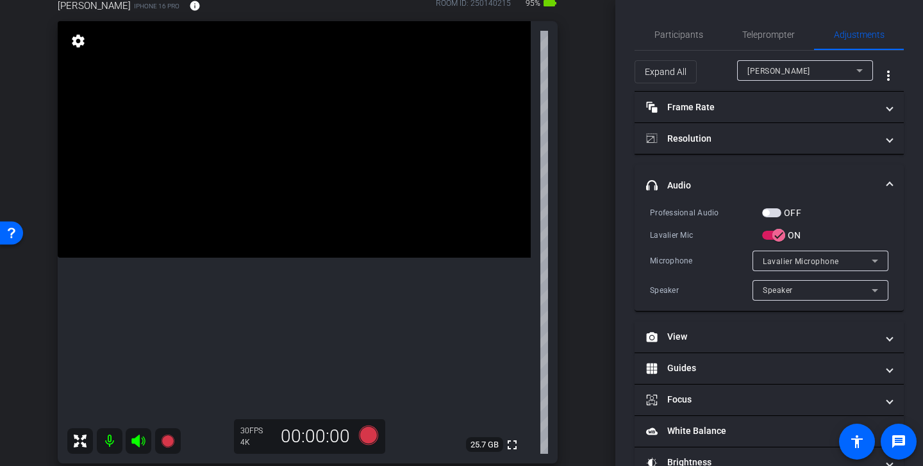
click at [762, 192] on mat-expansion-panel-header "headphone icon Audio" at bounding box center [768, 185] width 269 height 41
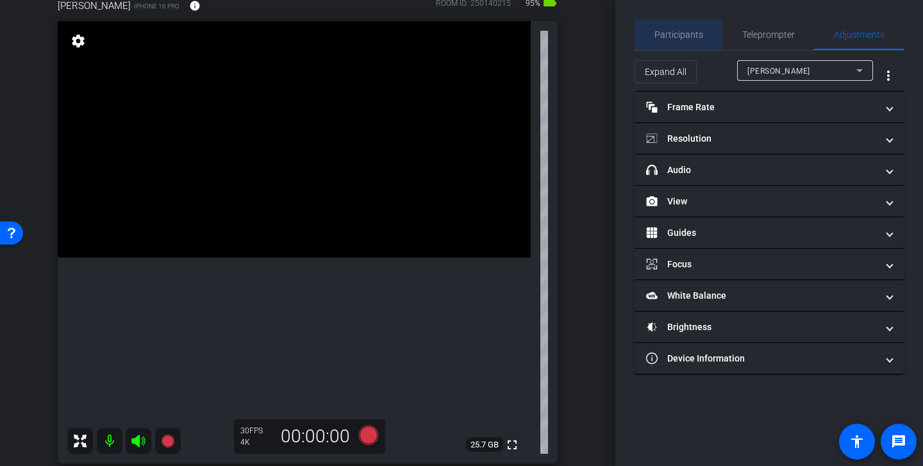
click at [693, 24] on span "Participants" at bounding box center [678, 34] width 49 height 31
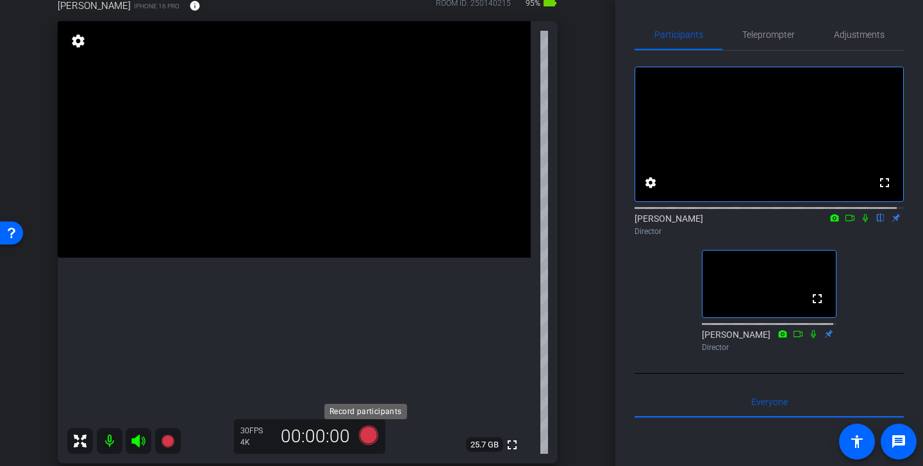
click at [368, 431] on icon at bounding box center [368, 434] width 19 height 19
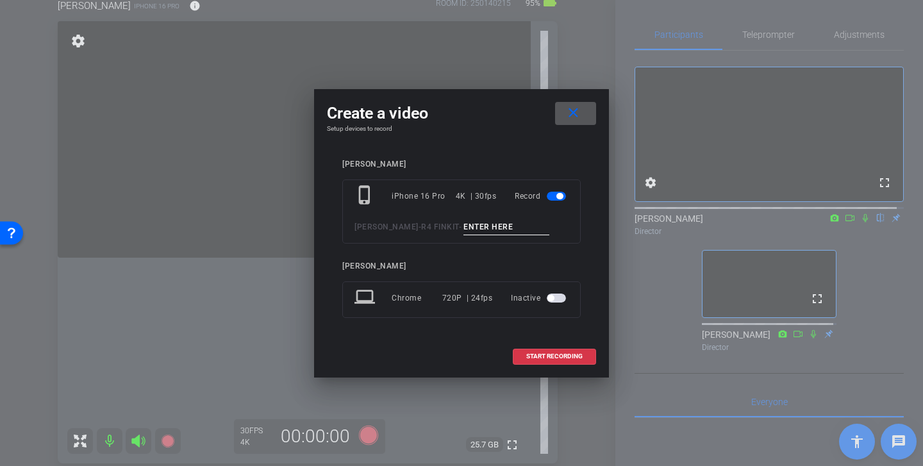
click at [466, 227] on input at bounding box center [506, 227] width 86 height 16
type input "fraud tk 2"
click at [588, 109] on span at bounding box center [575, 113] width 41 height 31
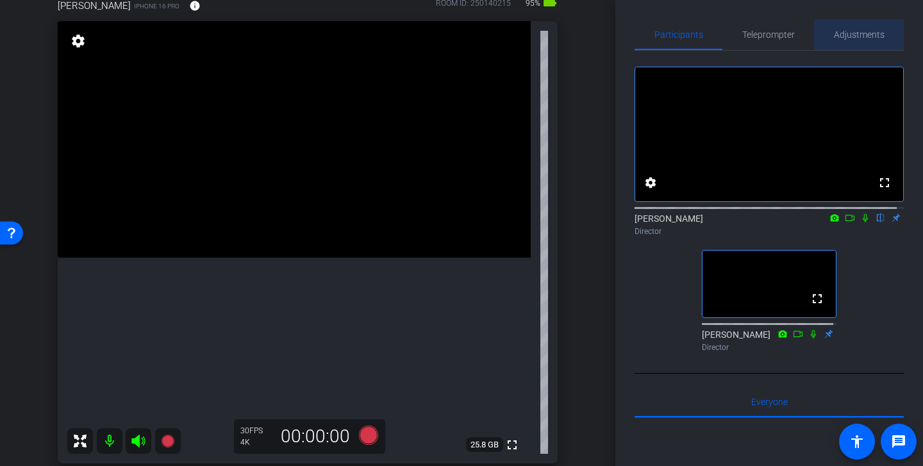
click at [762, 30] on span "Adjustments" at bounding box center [859, 34] width 51 height 9
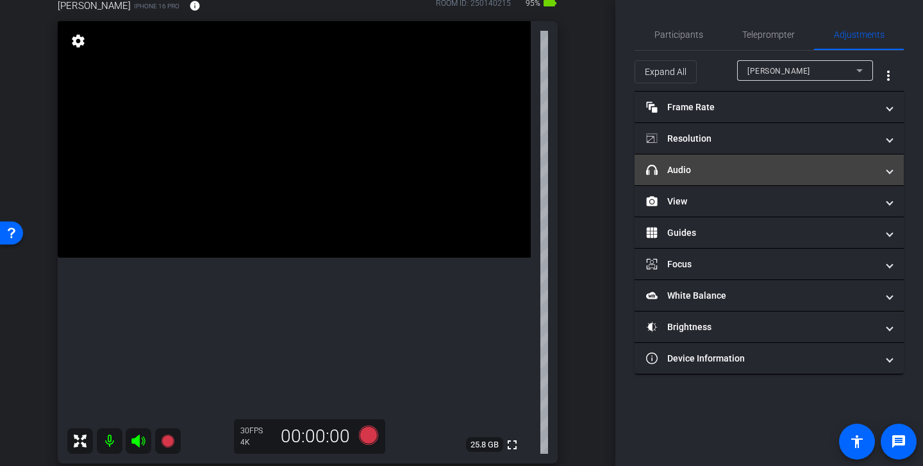
click at [756, 170] on mat-panel-title "headphone icon Audio" at bounding box center [761, 169] width 231 height 13
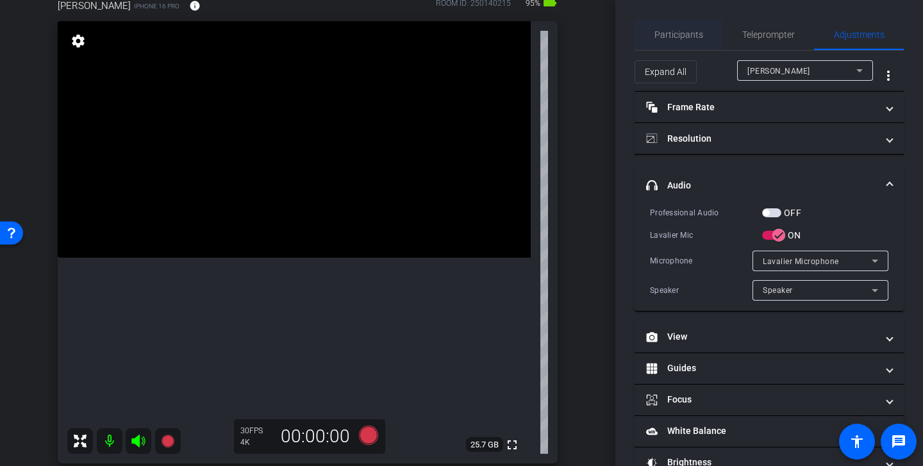
click at [698, 30] on span "Participants" at bounding box center [678, 34] width 49 height 9
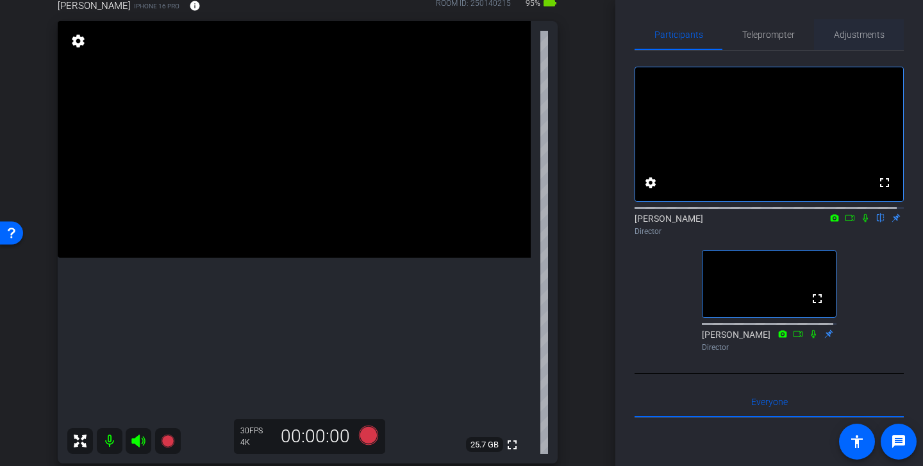
click at [762, 27] on span "Adjustments" at bounding box center [859, 34] width 51 height 31
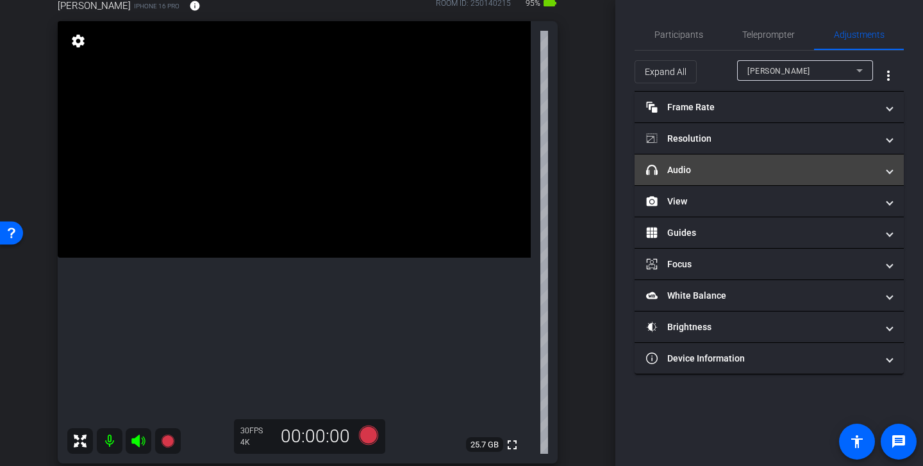
click at [746, 163] on mat-panel-title "headphone icon Audio" at bounding box center [761, 169] width 231 height 13
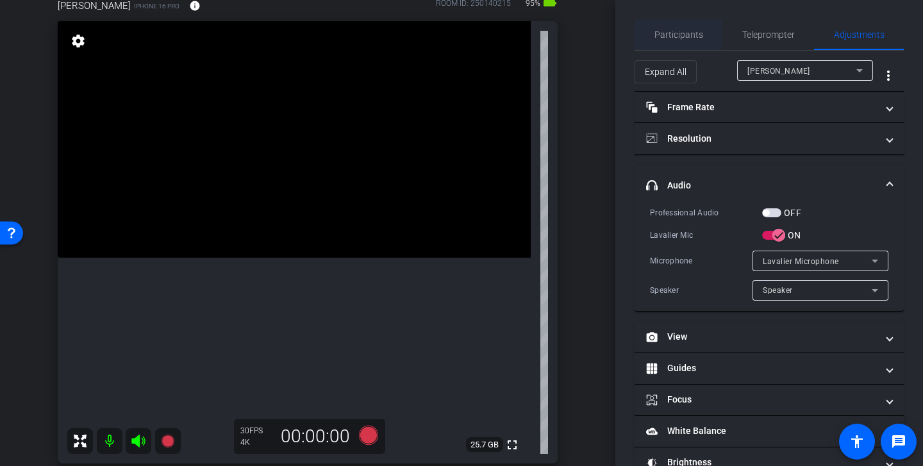
click at [684, 30] on span "Participants" at bounding box center [678, 34] width 49 height 9
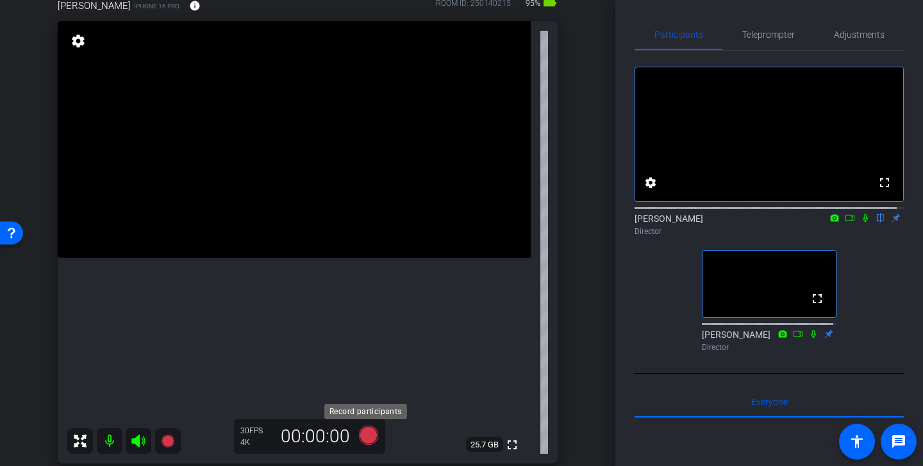
click at [363, 433] on icon at bounding box center [368, 434] width 19 height 19
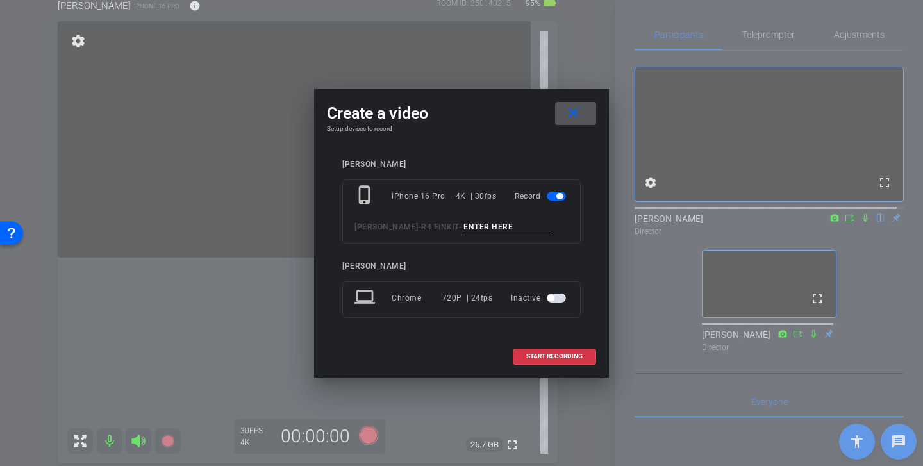
click at [478, 227] on input at bounding box center [506, 227] width 86 height 16
paste input "Gharok Dragonguard"
drag, startPoint x: 508, startPoint y: 225, endPoint x: 381, endPoint y: 212, distance: 128.2
click at [381, 212] on div "phone_iphone iPhone 16 Pro 4K | 30fps Record Mahler - R4 FINKIT - Gharok Dragon…" at bounding box center [461, 211] width 238 height 64
type input "fraud tk 2"
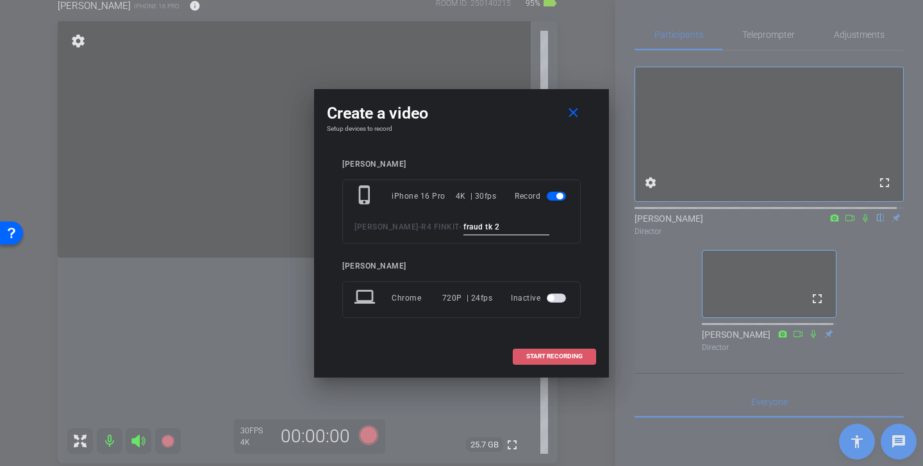
click at [547, 355] on span "START RECORDING" at bounding box center [554, 356] width 56 height 6
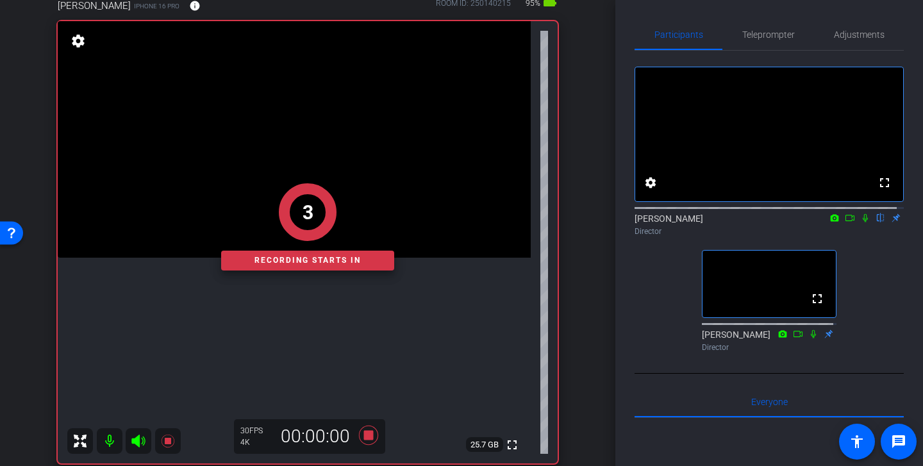
click at [762, 222] on icon at bounding box center [865, 217] width 10 height 9
click at [762, 221] on icon at bounding box center [849, 218] width 9 height 6
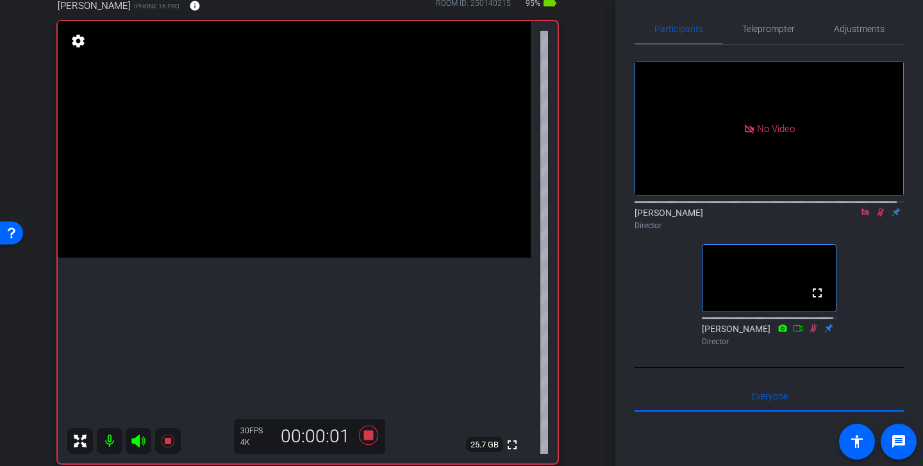
scroll to position [0, 0]
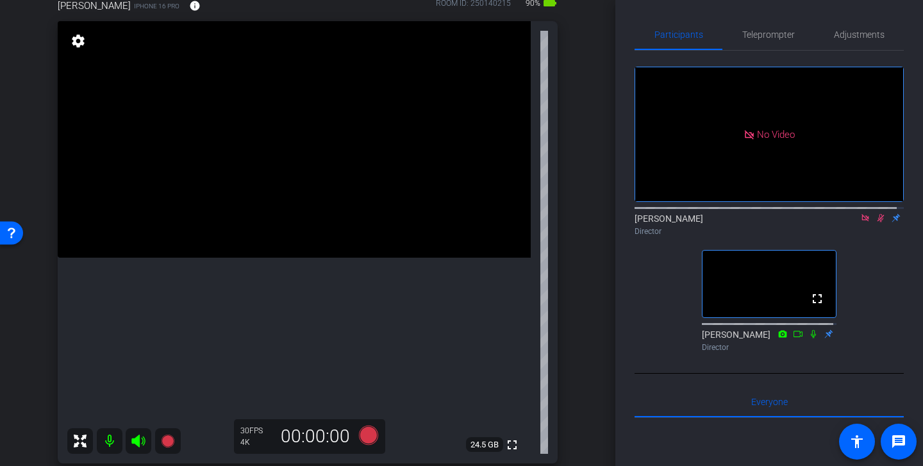
click at [762, 222] on icon at bounding box center [865, 217] width 10 height 9
click at [762, 222] on icon at bounding box center [865, 218] width 7 height 8
click at [368, 431] on icon at bounding box center [368, 434] width 19 height 19
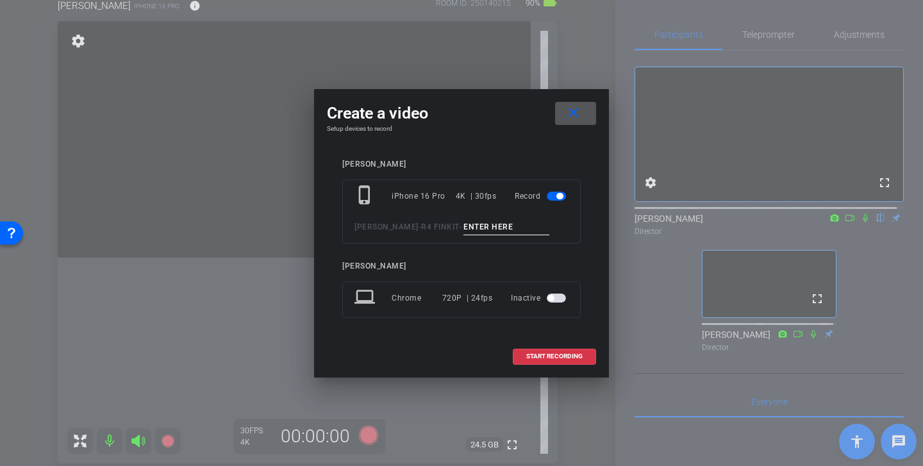
click at [474, 216] on div "phone_iphone iPhone 16 Pro 4K | 30fps Record Mahler - R4 FINKIT -" at bounding box center [461, 211] width 238 height 64
click at [473, 227] on input at bounding box center [506, 227] width 86 height 16
type input "Aging Reminders"
click at [553, 353] on span "START RECORDING" at bounding box center [554, 356] width 56 height 6
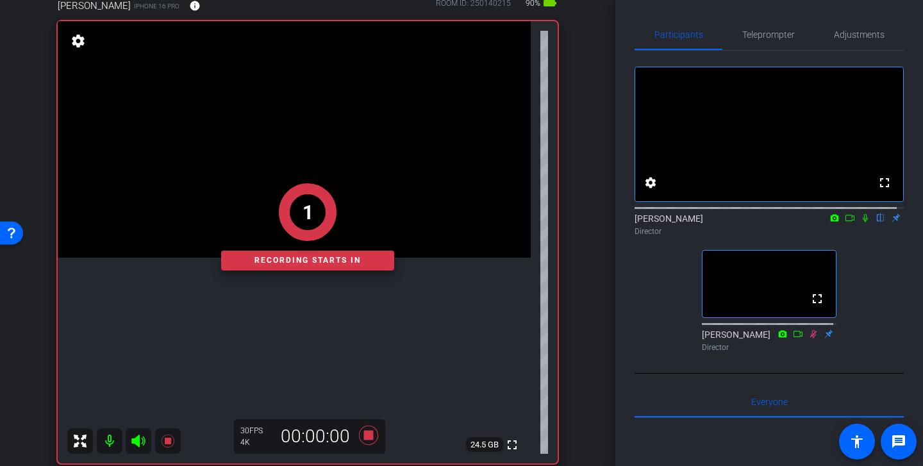
click at [762, 222] on icon at bounding box center [849, 217] width 10 height 9
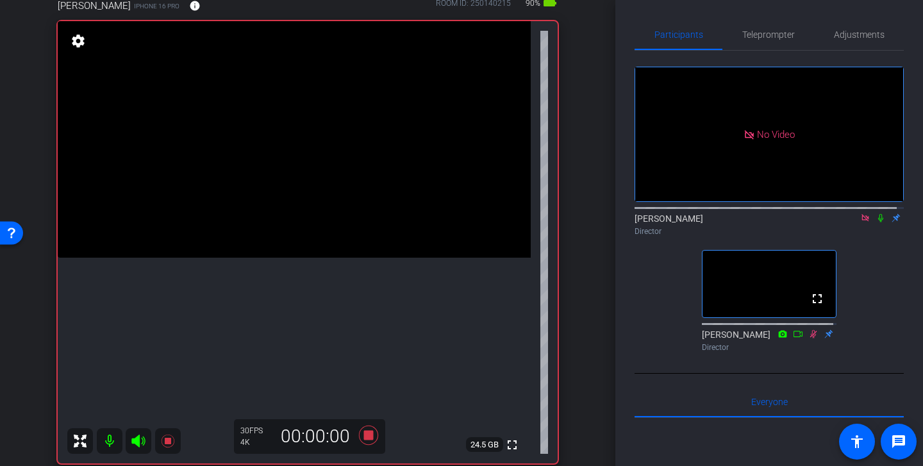
click at [762, 222] on icon at bounding box center [880, 217] width 10 height 9
click at [762, 222] on icon at bounding box center [865, 217] width 10 height 9
click at [762, 222] on icon at bounding box center [849, 217] width 10 height 9
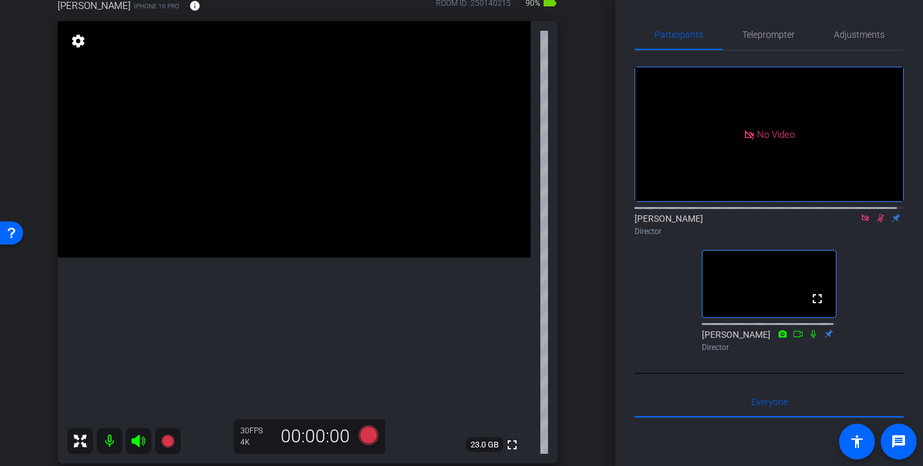
click at [762, 222] on icon at bounding box center [865, 217] width 10 height 9
click at [762, 222] on icon at bounding box center [865, 218] width 7 height 8
click at [762, 222] on icon at bounding box center [865, 217] width 10 height 9
click at [762, 222] on icon at bounding box center [864, 218] width 5 height 8
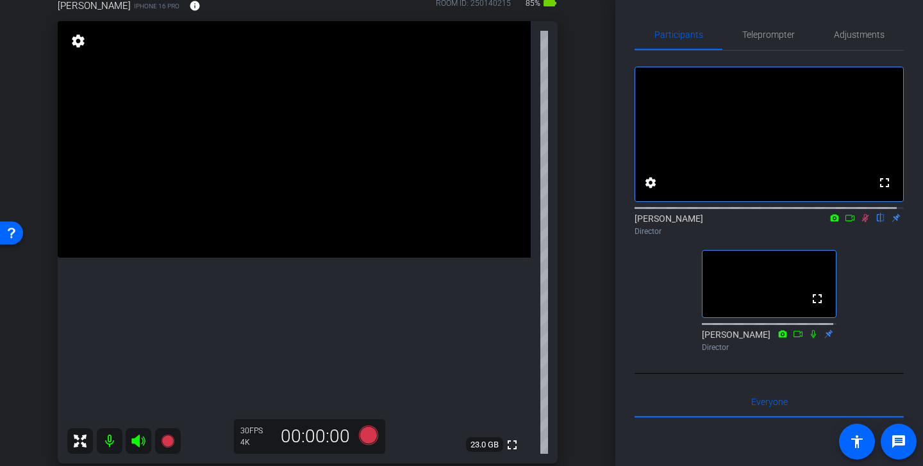
click at [762, 222] on icon at bounding box center [865, 217] width 10 height 9
click at [361, 433] on icon at bounding box center [368, 434] width 19 height 19
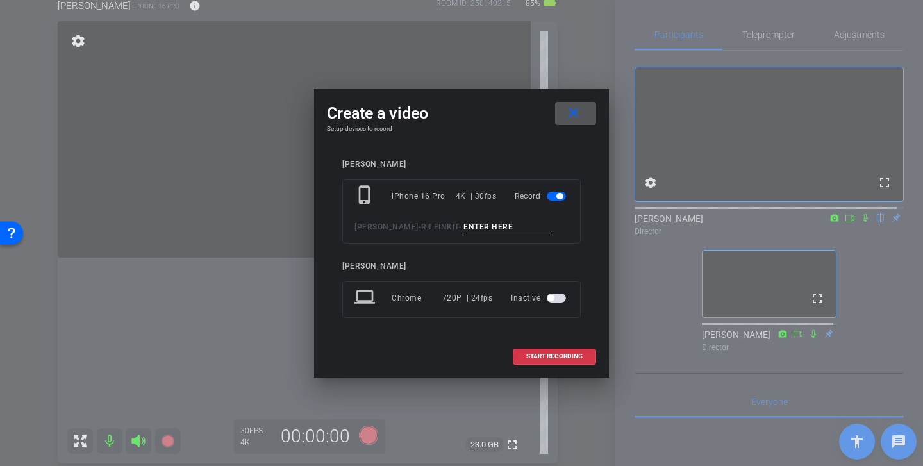
click at [468, 235] on input at bounding box center [506, 227] width 86 height 16
type input "Maura holiday"
click at [579, 121] on span at bounding box center [575, 113] width 41 height 31
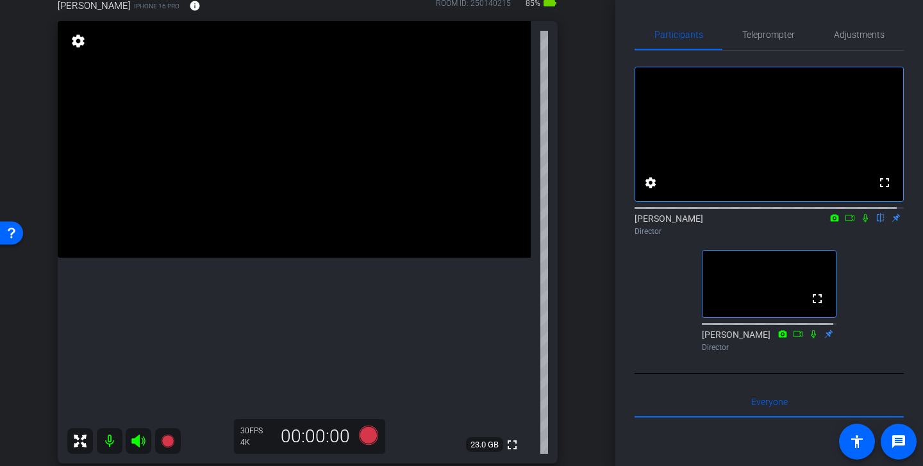
click at [762, 222] on icon at bounding box center [865, 217] width 10 height 9
click at [368, 428] on icon at bounding box center [368, 434] width 19 height 19
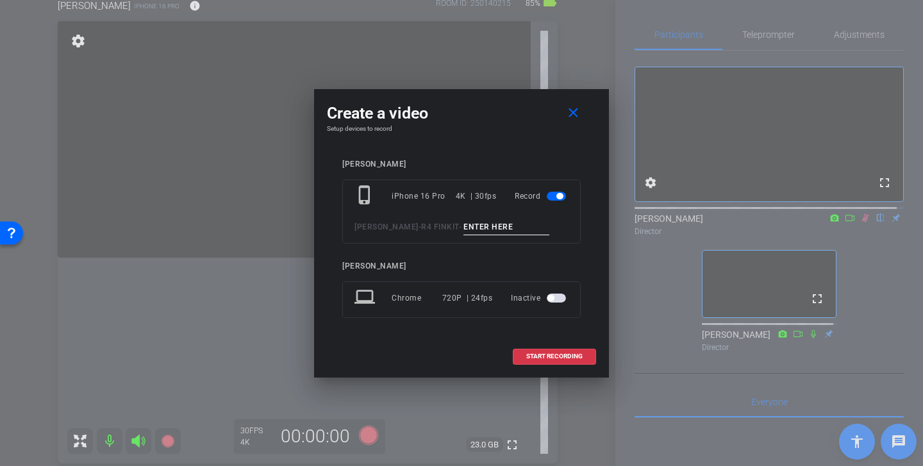
click at [463, 226] on input at bounding box center [506, 227] width 86 height 16
paste input "Gharok Dragonguard"
drag, startPoint x: 511, startPoint y: 225, endPoint x: 365, endPoint y: 217, distance: 145.7
click at [365, 217] on div "phone_iphone iPhone 16 Pro 4K | 30fps Record Mahler - R4 FINKIT - Gharok Dragon…" at bounding box center [461, 211] width 238 height 64
type input "L"
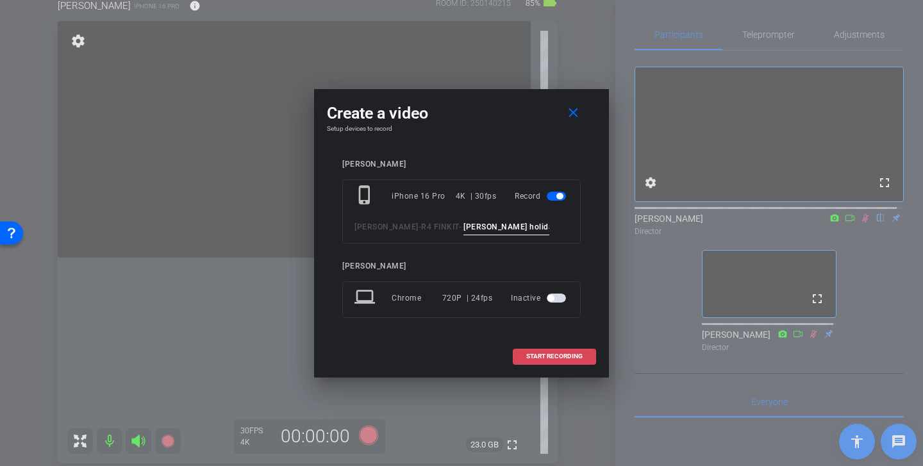
type input "Maura holiday"
click at [563, 355] on span "START RECORDING" at bounding box center [554, 356] width 56 height 6
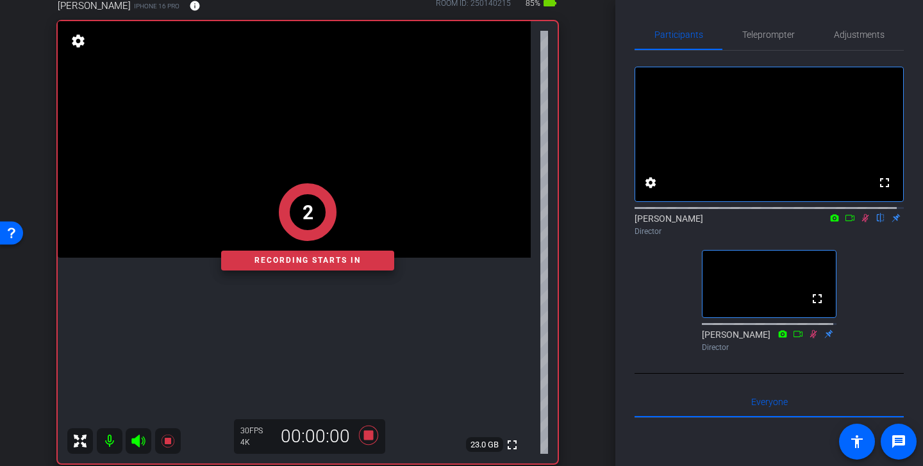
click at [762, 221] on icon at bounding box center [849, 218] width 9 height 6
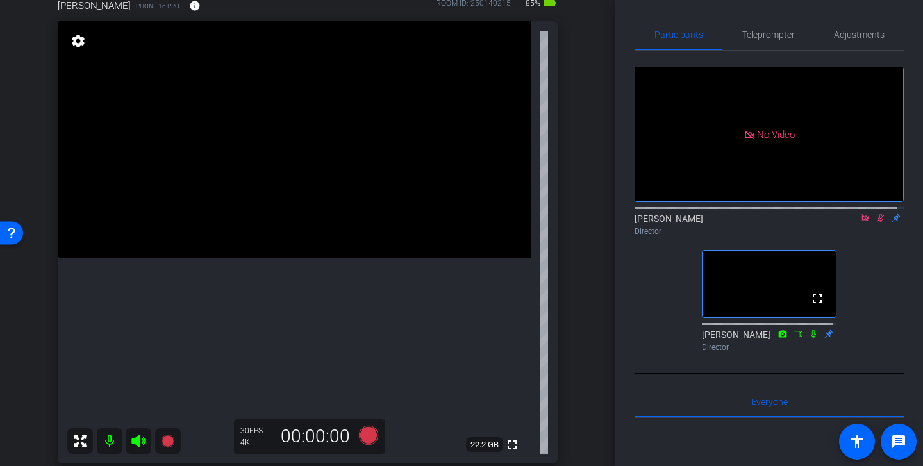
click at [762, 222] on icon at bounding box center [865, 217] width 10 height 9
click at [762, 222] on icon at bounding box center [865, 218] width 7 height 8
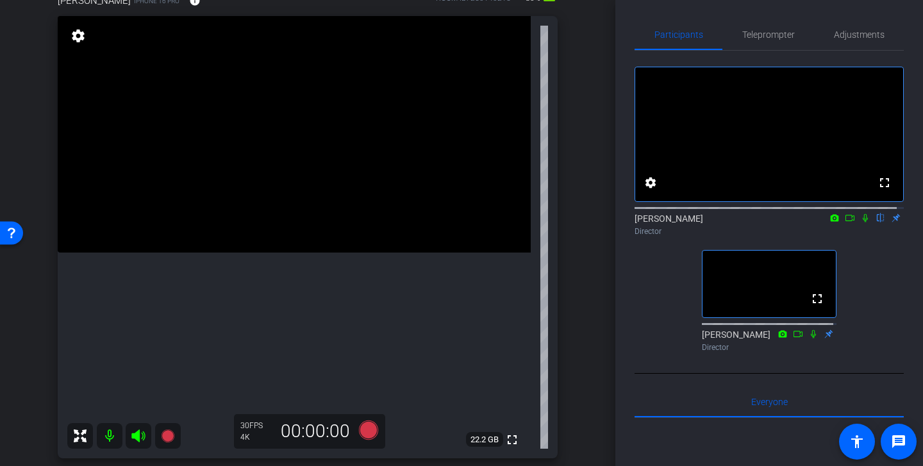
click at [762, 222] on icon at bounding box center [864, 218] width 5 height 8
click at [371, 428] on icon at bounding box center [368, 429] width 19 height 19
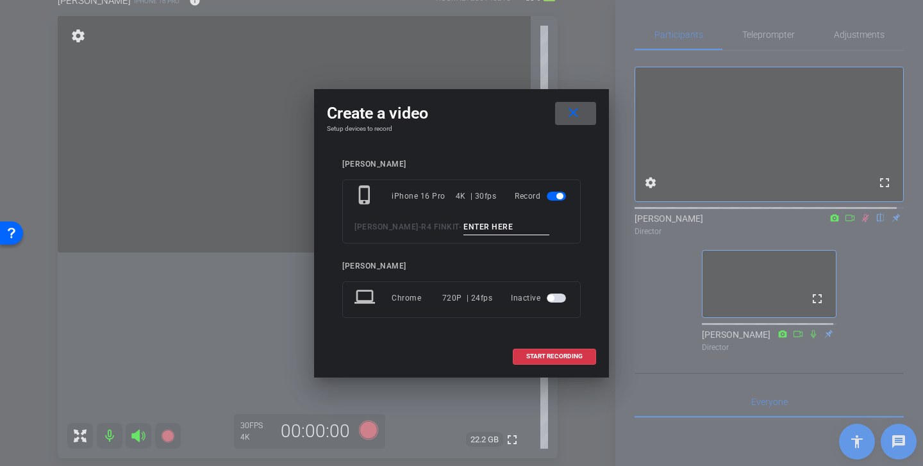
click at [463, 229] on input at bounding box center [506, 227] width 86 height 16
type input "michael holiday"
click at [553, 353] on span "START RECORDING" at bounding box center [554, 356] width 56 height 6
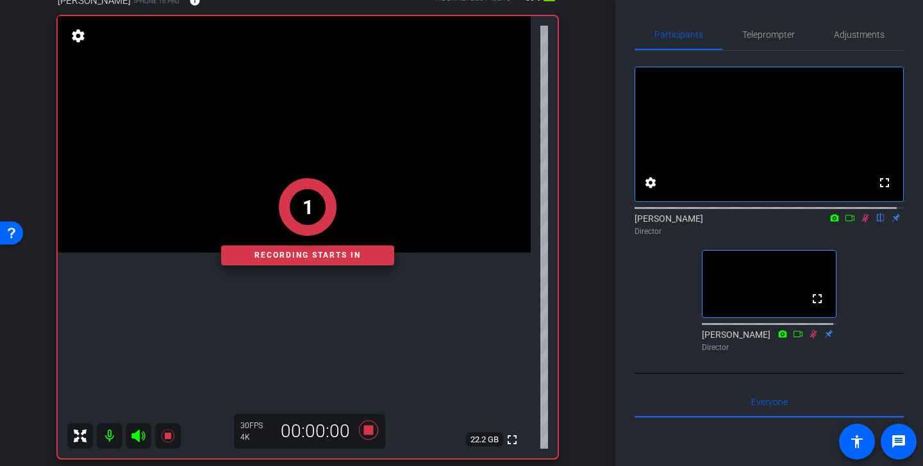
click at [762, 224] on mat-icon at bounding box center [849, 218] width 15 height 12
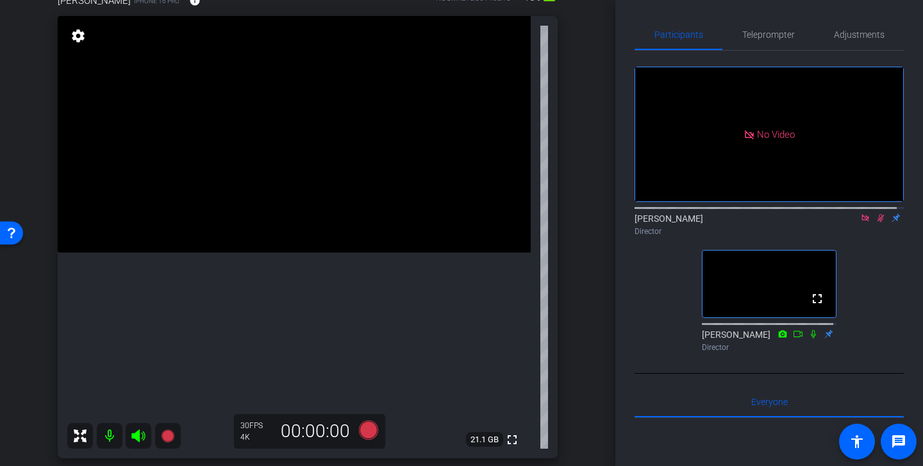
click at [762, 222] on icon at bounding box center [880, 217] width 10 height 9
click at [762, 221] on icon at bounding box center [864, 217] width 7 height 7
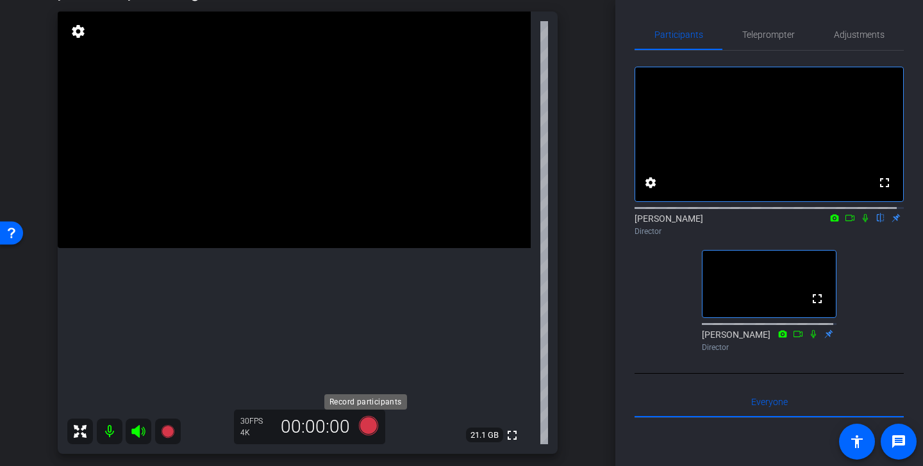
click at [368, 427] on icon at bounding box center [368, 425] width 19 height 19
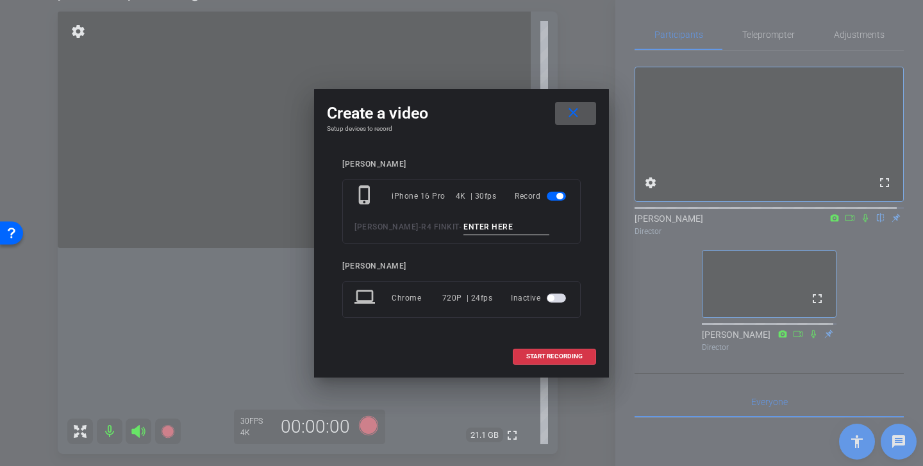
click at [470, 231] on input at bounding box center [506, 227] width 86 height 16
type input "Kelsea holiday"
click at [551, 358] on span "START RECORDING" at bounding box center [554, 356] width 56 height 6
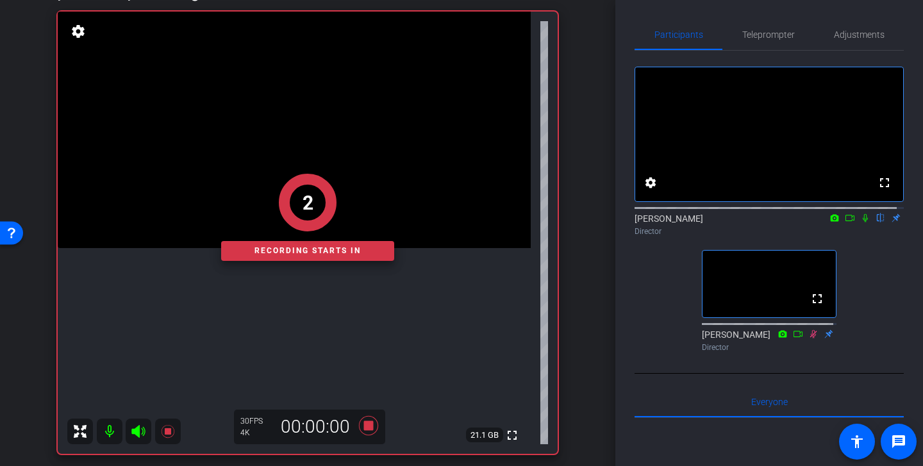
click at [762, 222] on icon at bounding box center [865, 217] width 10 height 9
click at [762, 222] on icon at bounding box center [849, 217] width 10 height 9
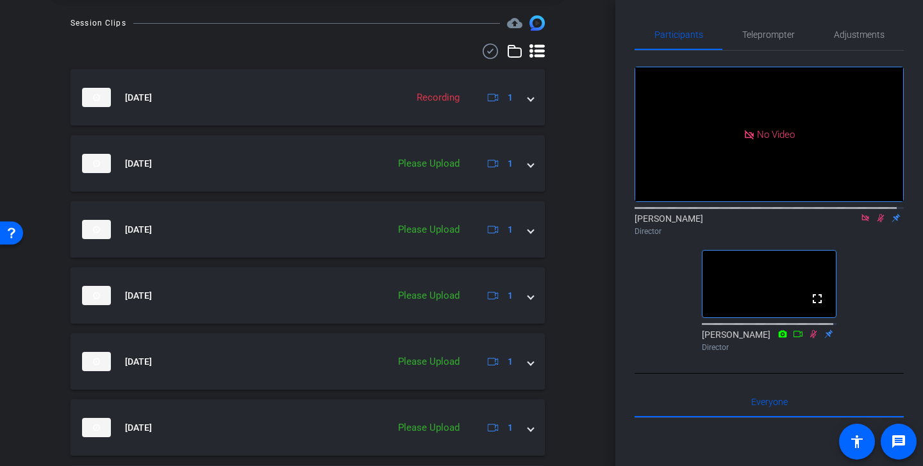
scroll to position [543, 0]
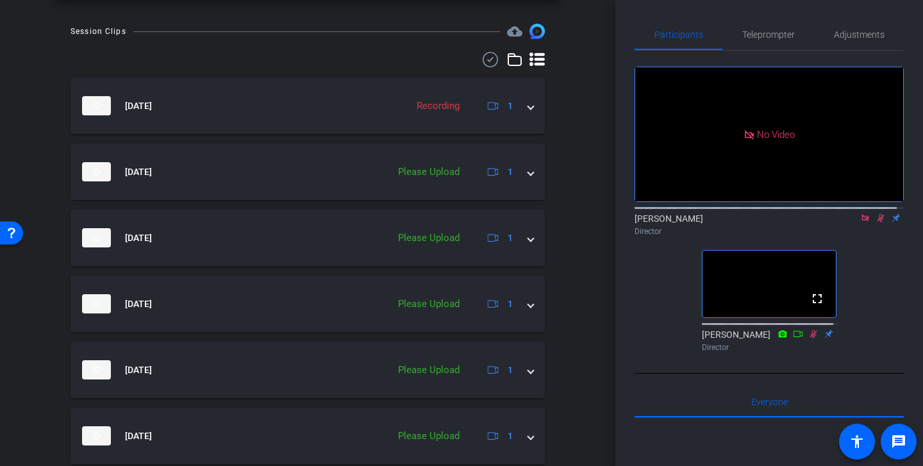
click at [486, 54] on icon at bounding box center [490, 59] width 19 height 15
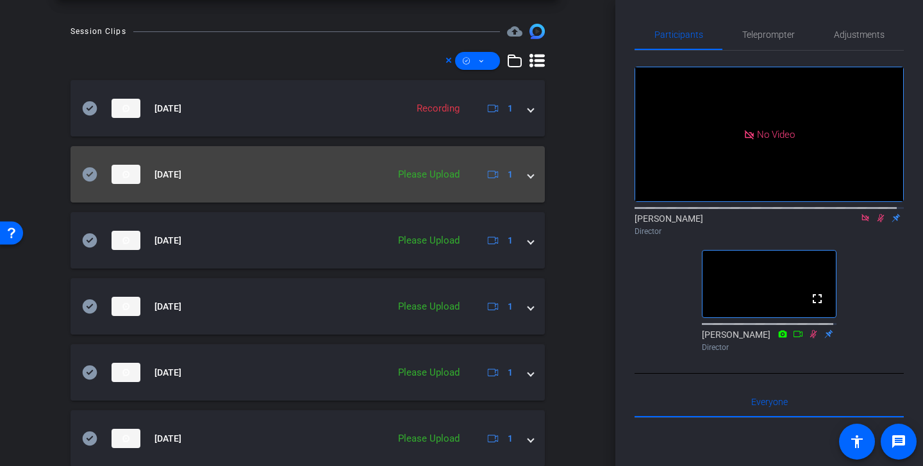
click at [88, 178] on icon at bounding box center [90, 174] width 15 height 14
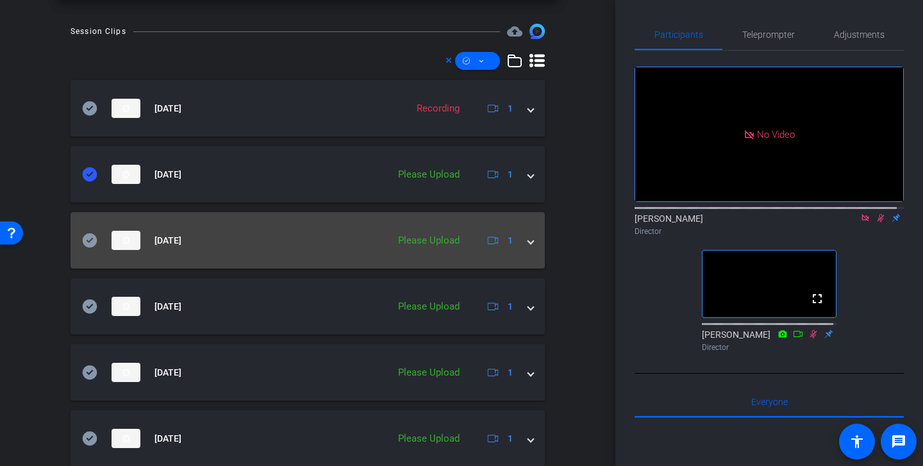
click at [90, 239] on icon at bounding box center [90, 240] width 15 height 14
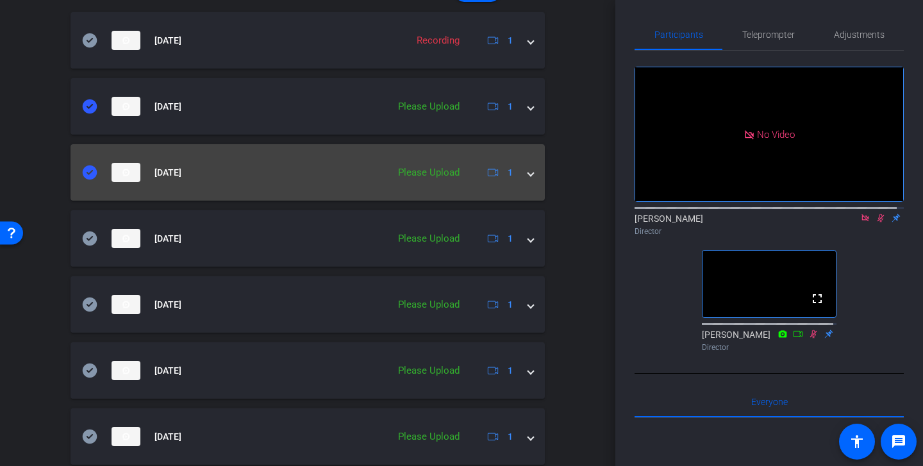
click at [90, 239] on icon at bounding box center [89, 238] width 15 height 15
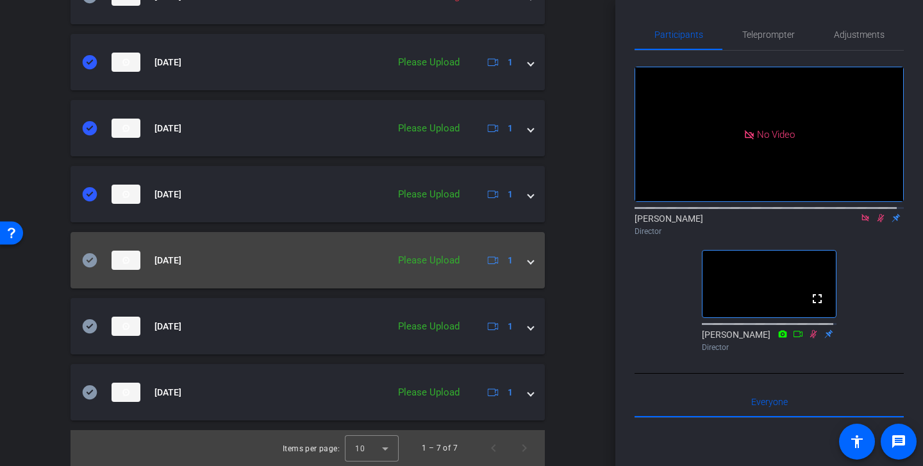
click at [90, 257] on icon at bounding box center [90, 260] width 15 height 14
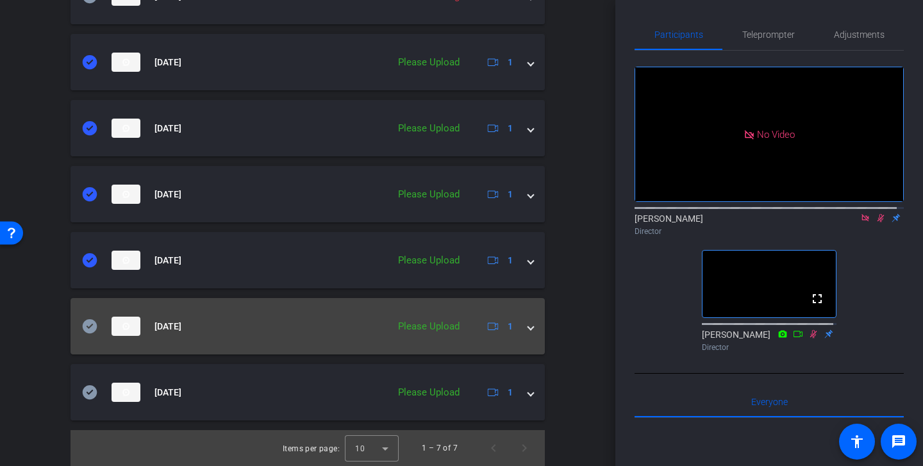
click at [92, 325] on icon at bounding box center [90, 326] width 15 height 14
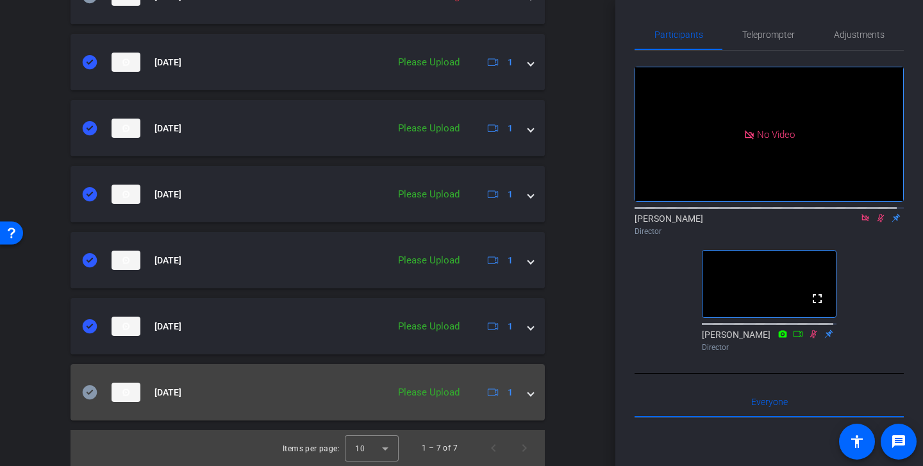
click at [89, 391] on icon at bounding box center [90, 392] width 15 height 14
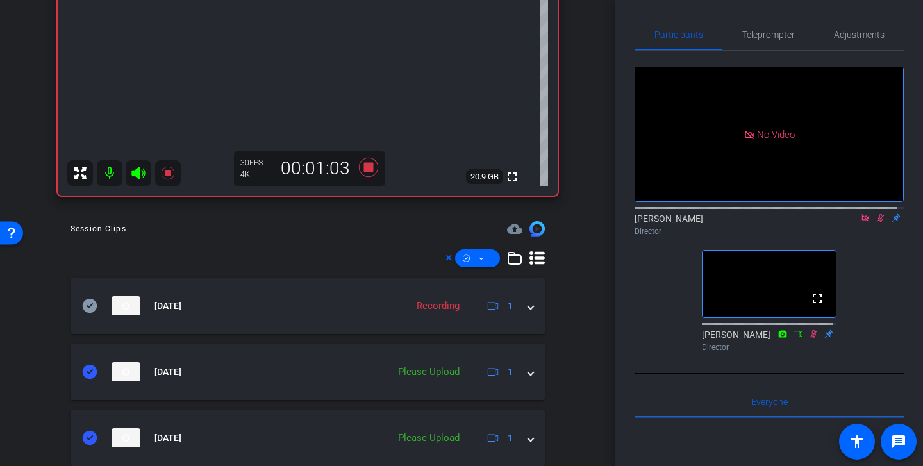
scroll to position [372, 0]
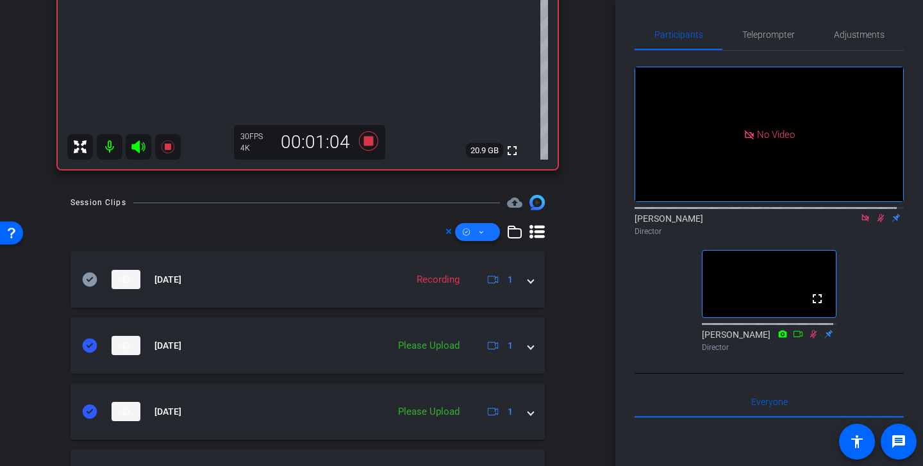
click at [487, 231] on span at bounding box center [477, 232] width 45 height 31
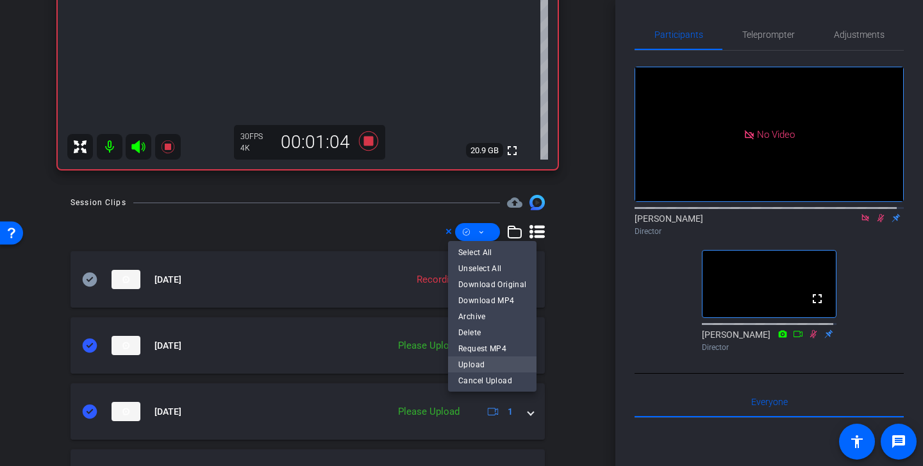
click at [495, 368] on span "Upload" at bounding box center [492, 364] width 68 height 15
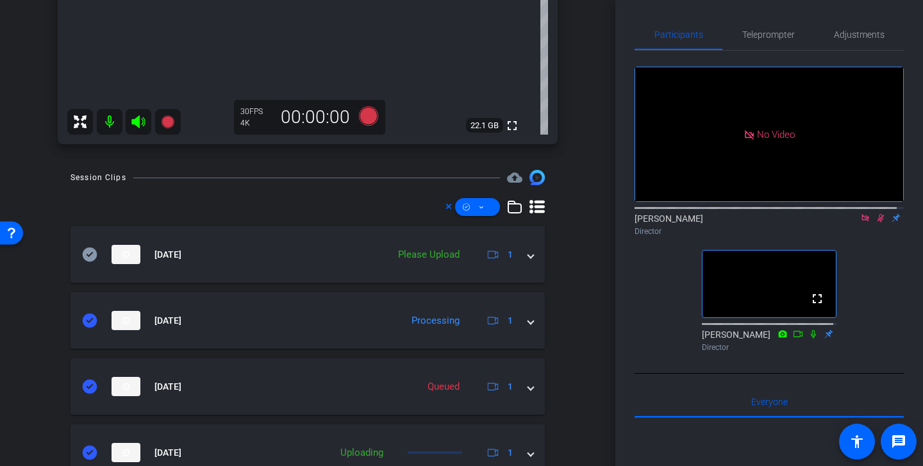
scroll to position [399, 0]
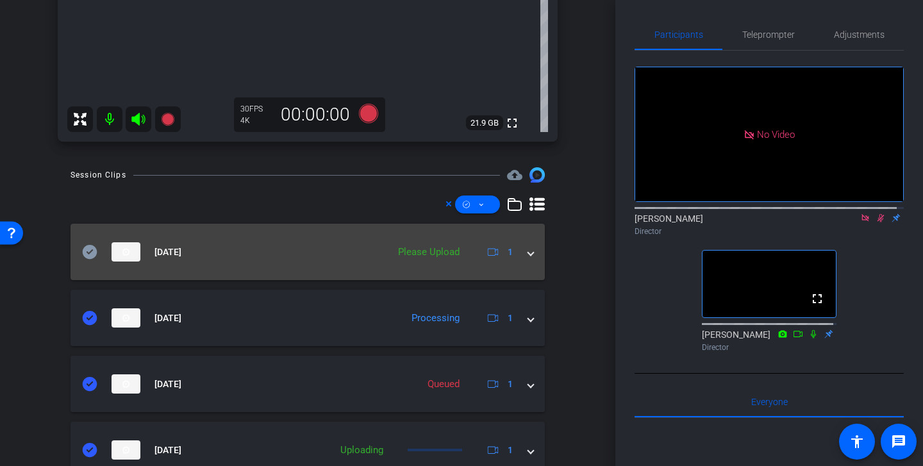
click at [88, 249] on icon at bounding box center [90, 252] width 15 height 14
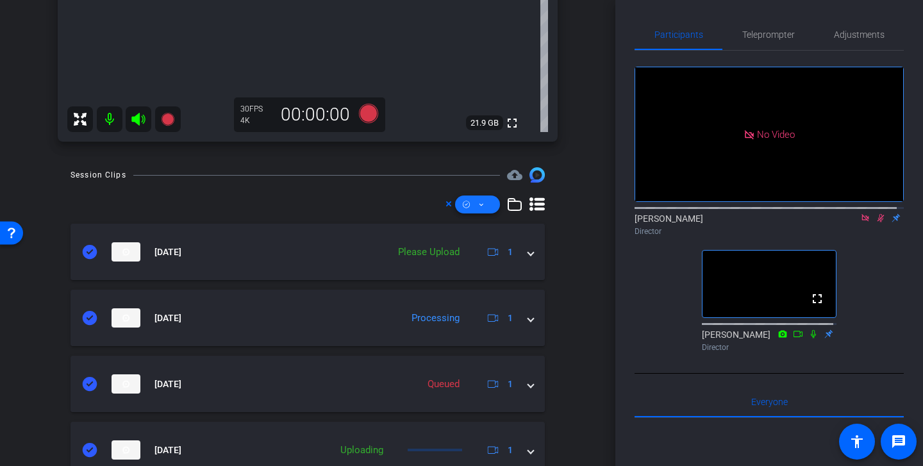
click at [470, 199] on span at bounding box center [477, 204] width 45 height 31
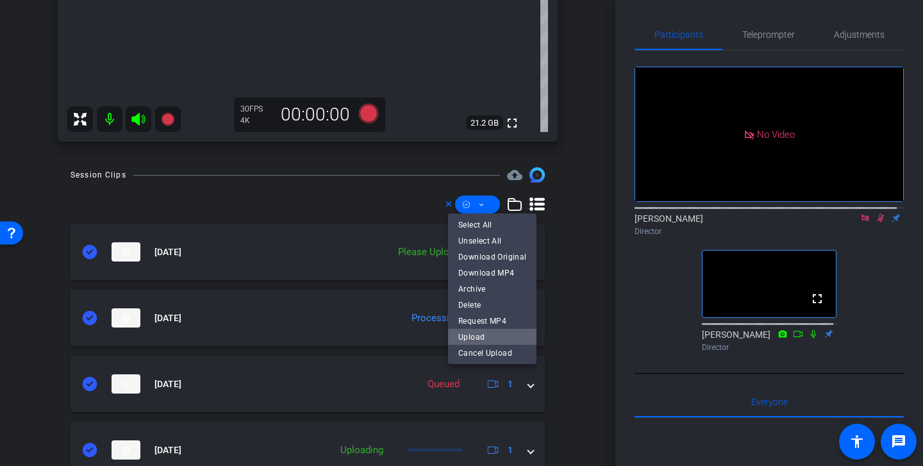
click at [484, 336] on span "Upload" at bounding box center [492, 336] width 68 height 15
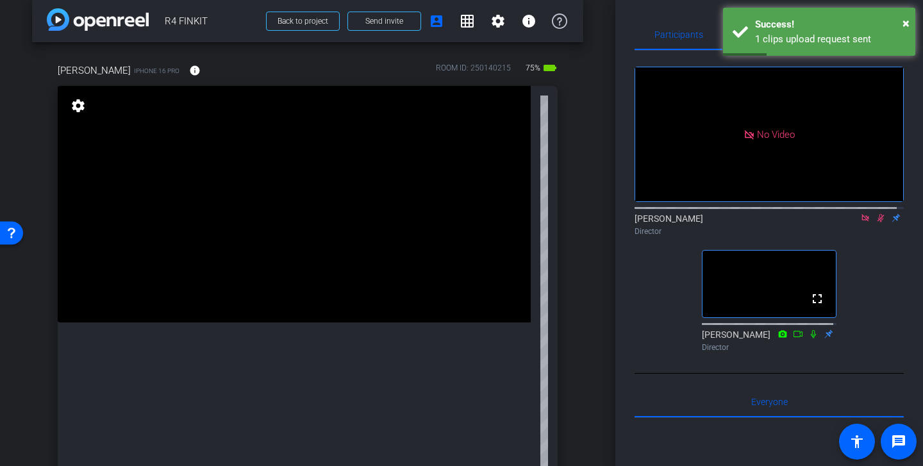
scroll to position [0, 0]
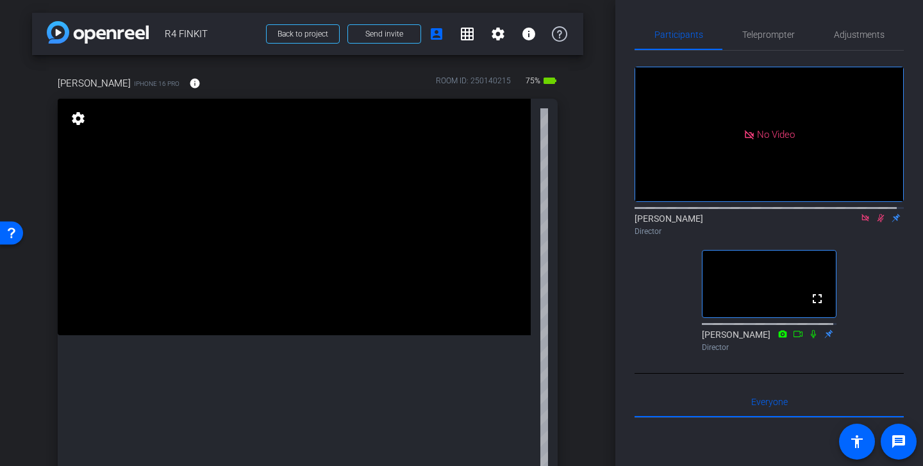
click at [762, 221] on icon at bounding box center [864, 217] width 7 height 7
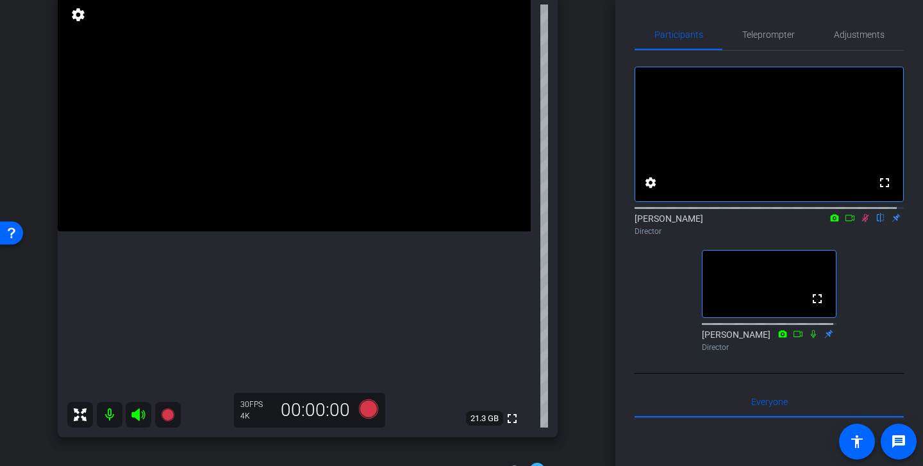
scroll to position [91, 0]
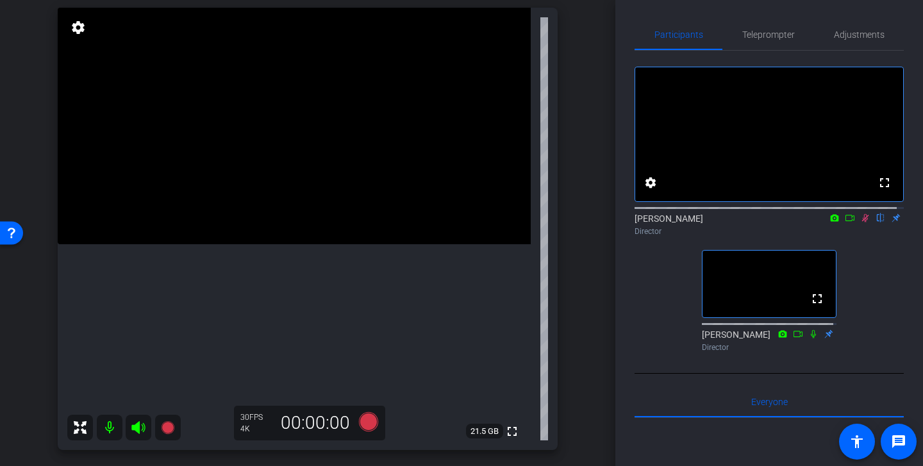
click at [762, 222] on icon at bounding box center [865, 217] width 10 height 9
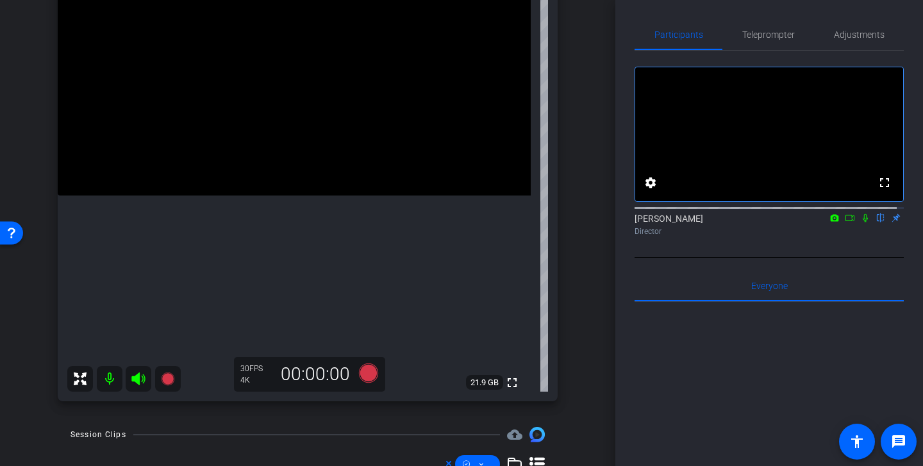
scroll to position [135, 0]
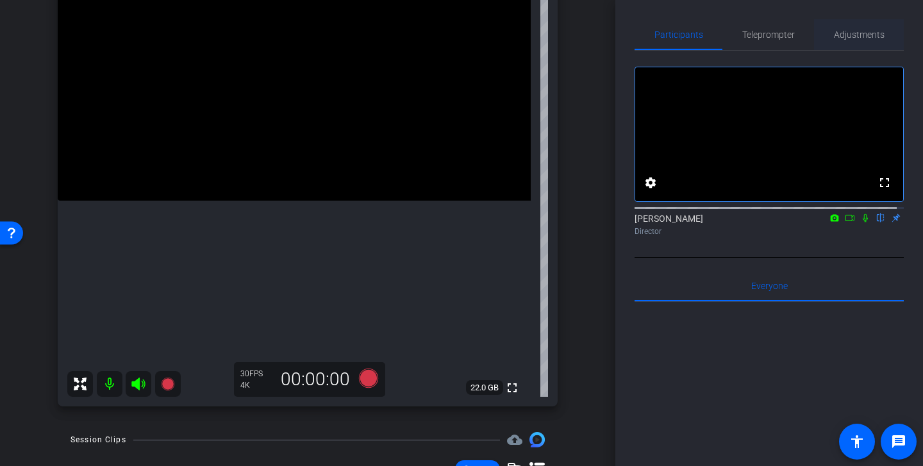
click at [762, 41] on span "Adjustments" at bounding box center [859, 34] width 51 height 31
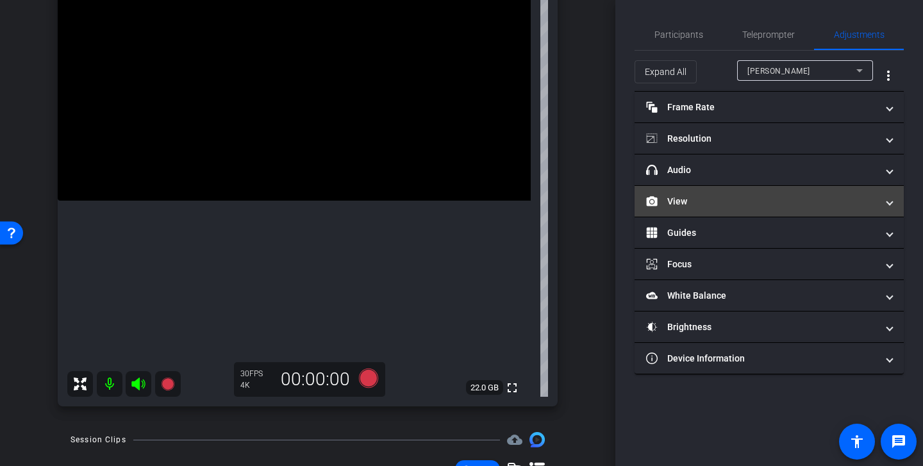
click at [721, 206] on mat-panel-title "View" at bounding box center [761, 201] width 231 height 13
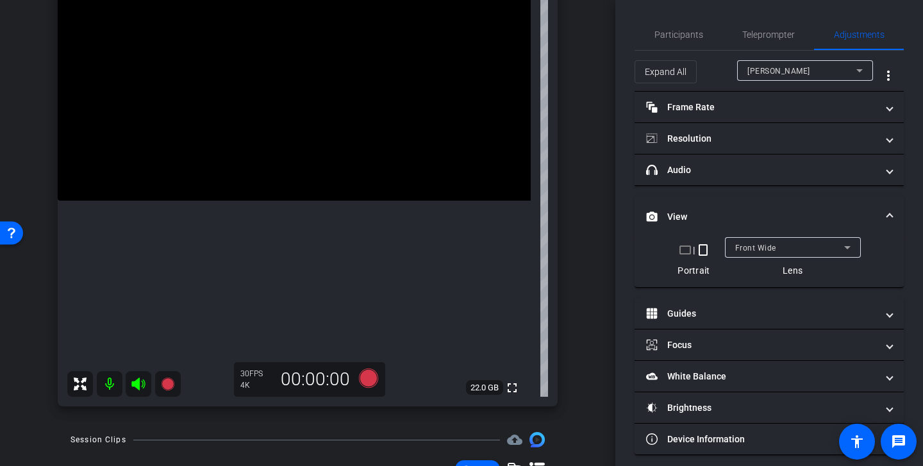
click at [684, 253] on mat-icon "crop_landscape" at bounding box center [684, 249] width 15 height 15
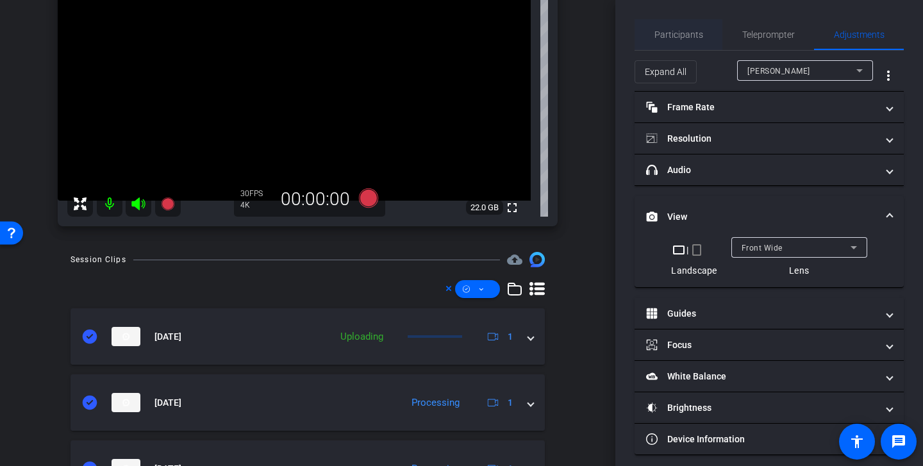
click at [689, 38] on span "Participants" at bounding box center [678, 34] width 49 height 9
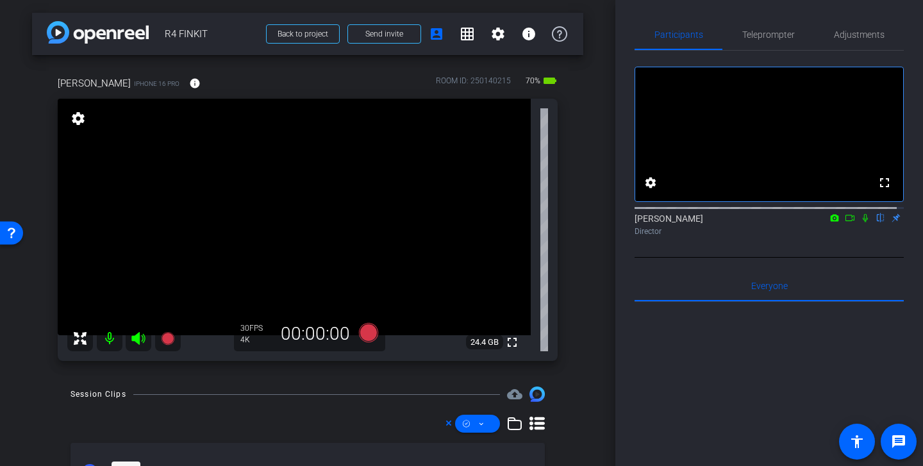
scroll to position [29, 0]
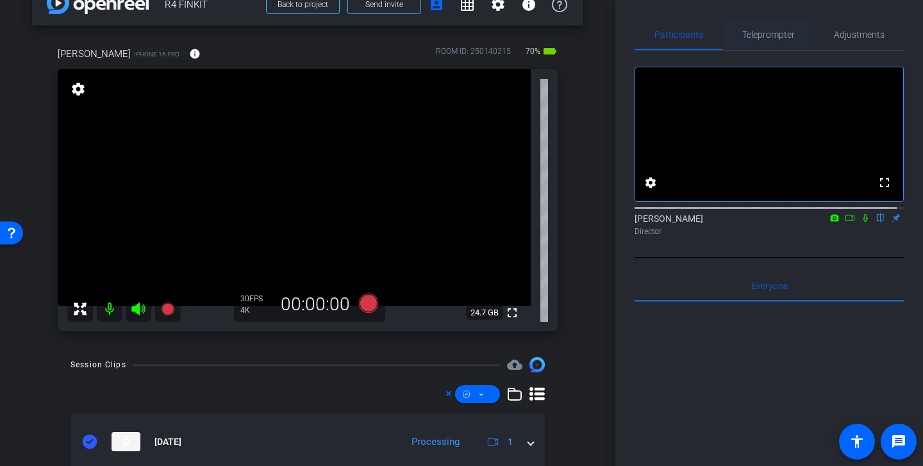
click at [762, 35] on span "Teleprompter" at bounding box center [768, 34] width 53 height 9
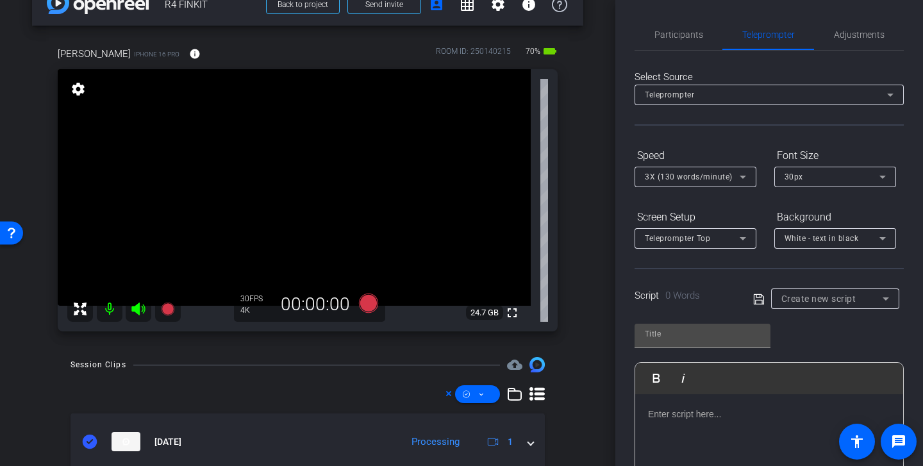
click at [762, 297] on span "Create new script" at bounding box center [818, 298] width 75 height 10
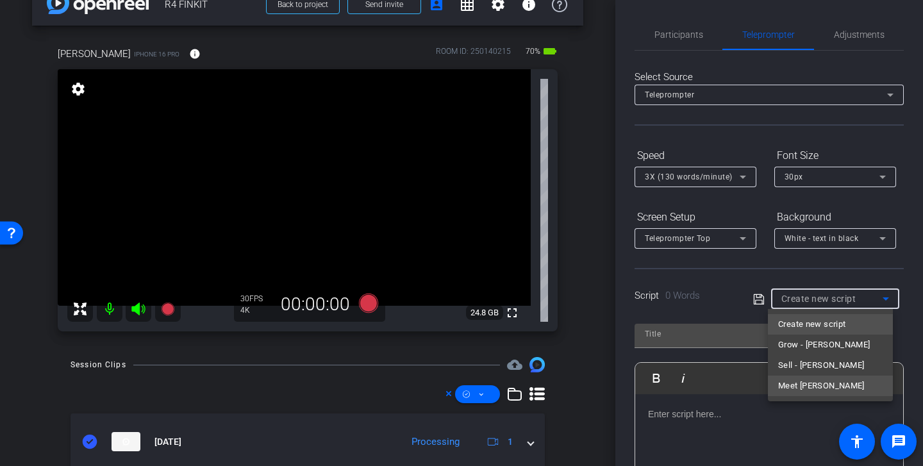
click at [762, 386] on mat-option "Meet Kelsey" at bounding box center [830, 385] width 125 height 21
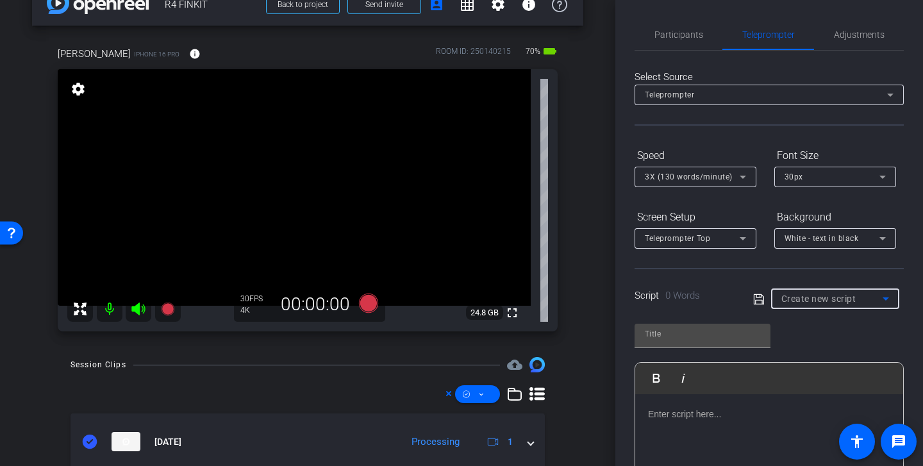
type input "Meet Kelsey"
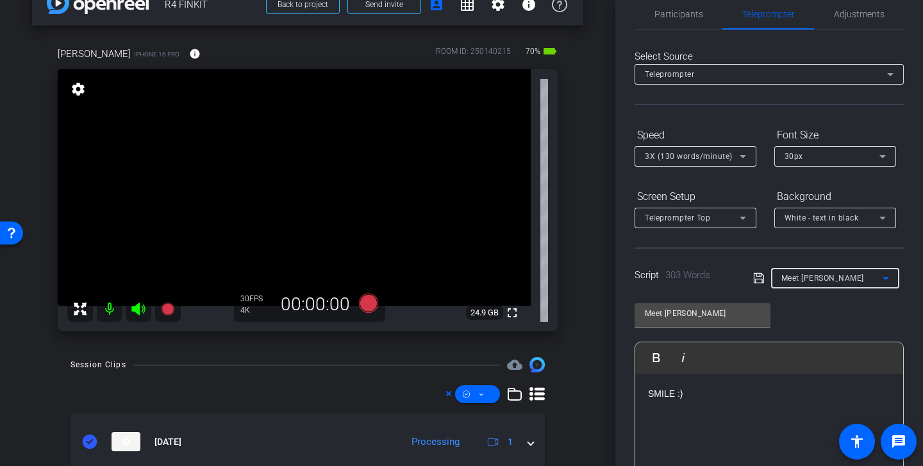
scroll to position [0, 0]
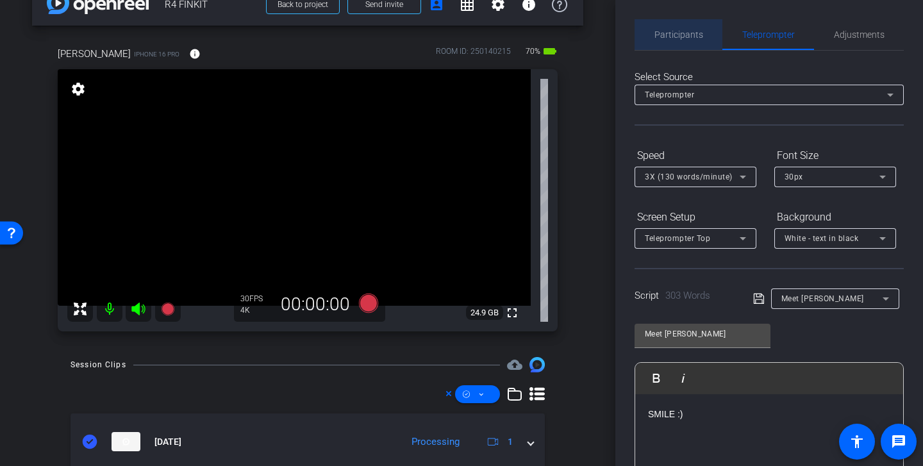
click at [686, 45] on span "Participants" at bounding box center [678, 34] width 49 height 31
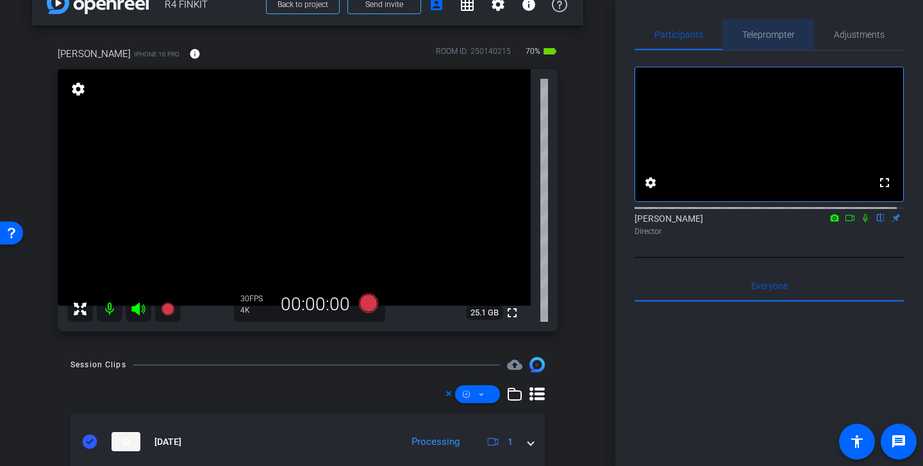
click at [762, 38] on span "Teleprompter" at bounding box center [768, 34] width 53 height 9
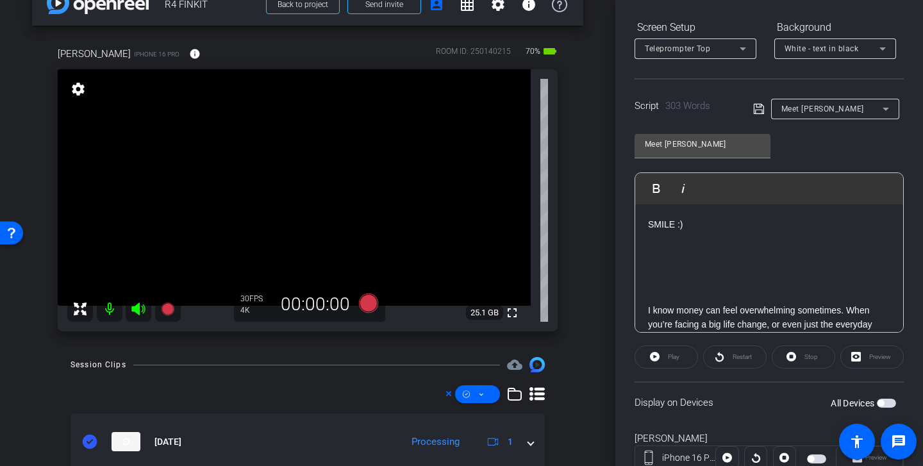
scroll to position [235, 0]
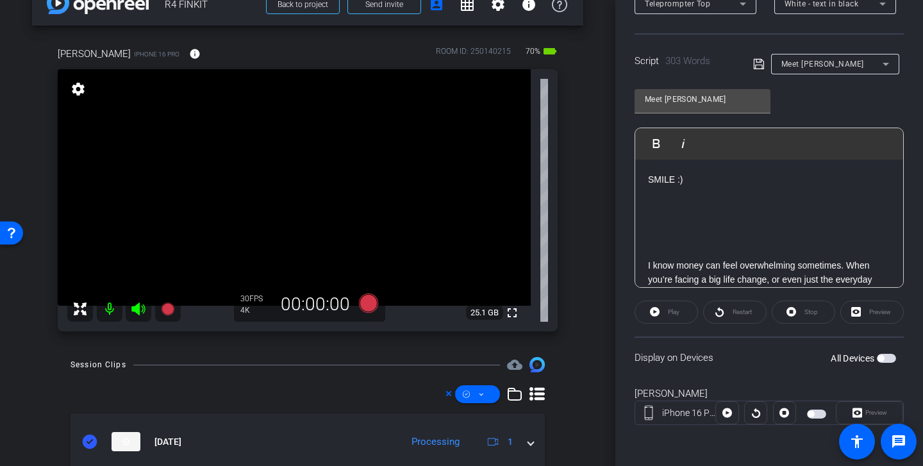
click at [762, 414] on span "button" at bounding box center [816, 413] width 19 height 9
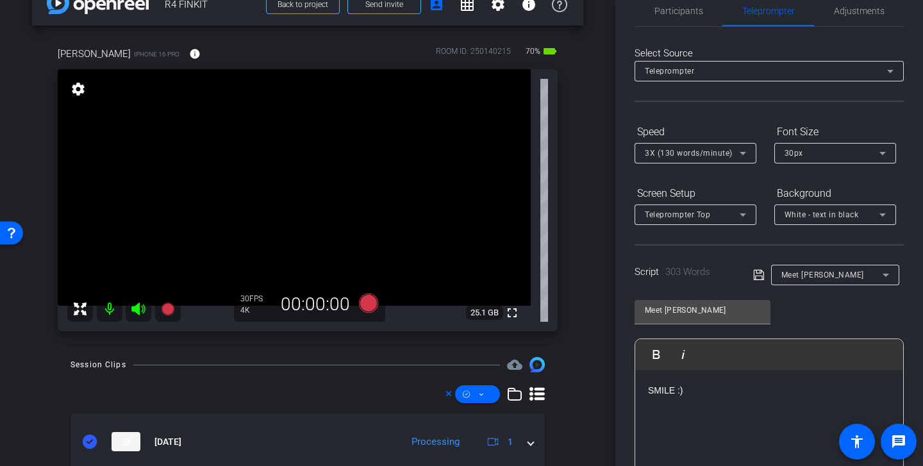
scroll to position [0, 0]
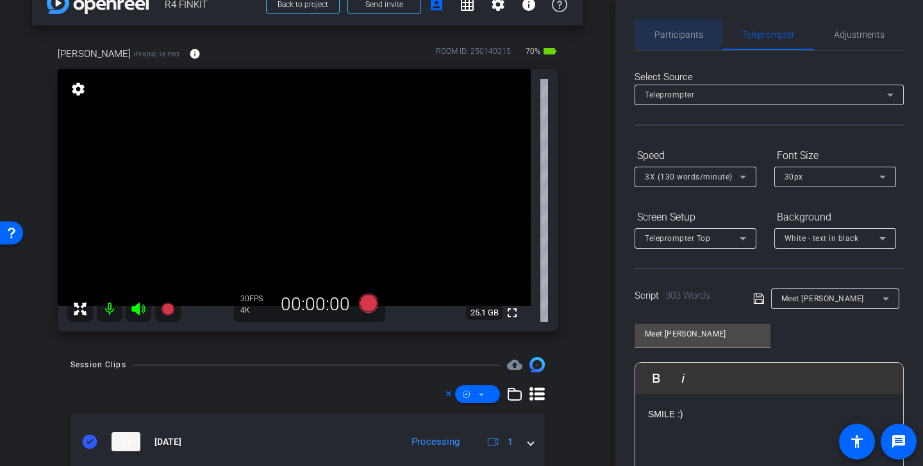
click at [673, 28] on span "Participants" at bounding box center [678, 34] width 49 height 31
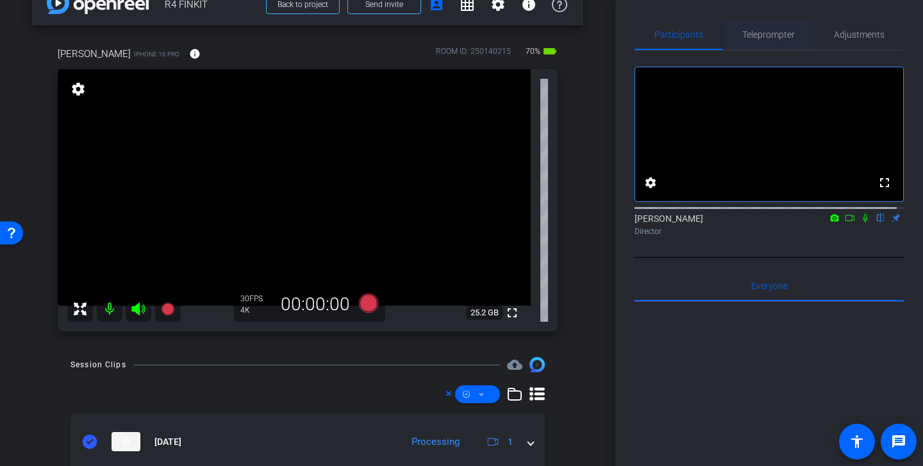
click at [762, 33] on span "Teleprompter" at bounding box center [768, 34] width 53 height 9
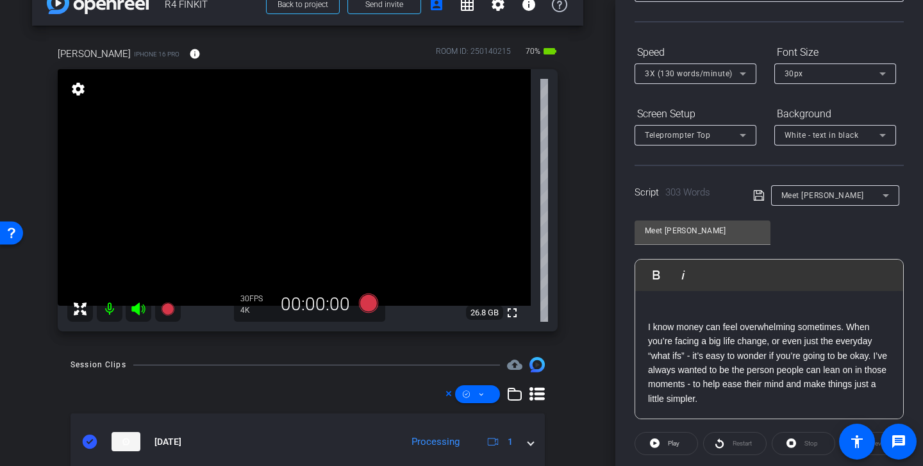
scroll to position [37, 0]
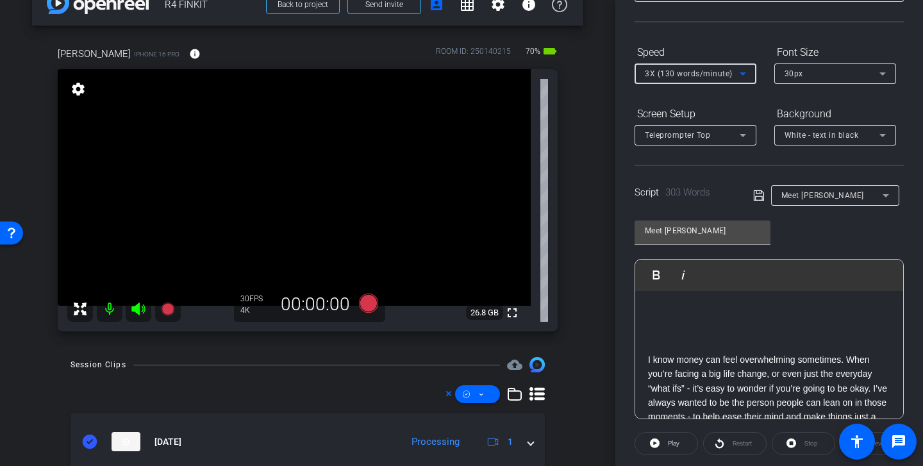
click at [688, 75] on span "3X (130 words/minute)" at bounding box center [689, 73] width 88 height 9
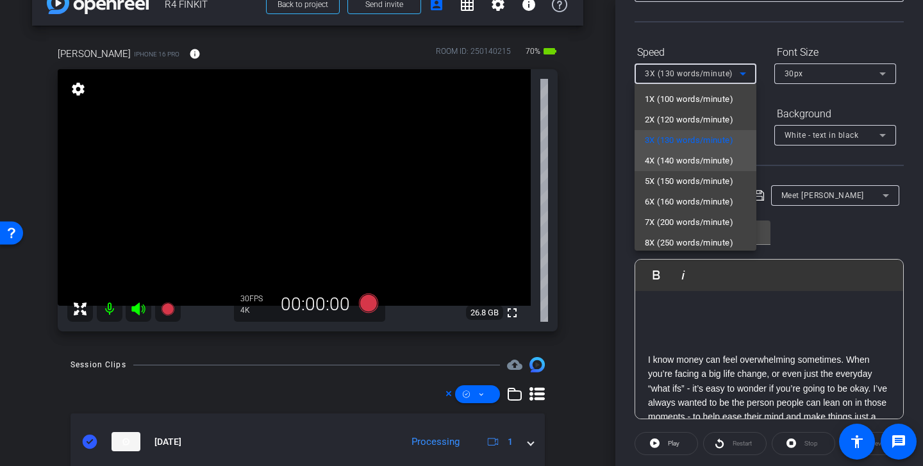
click at [703, 168] on span "4X (140 words/minute)" at bounding box center [689, 160] width 88 height 15
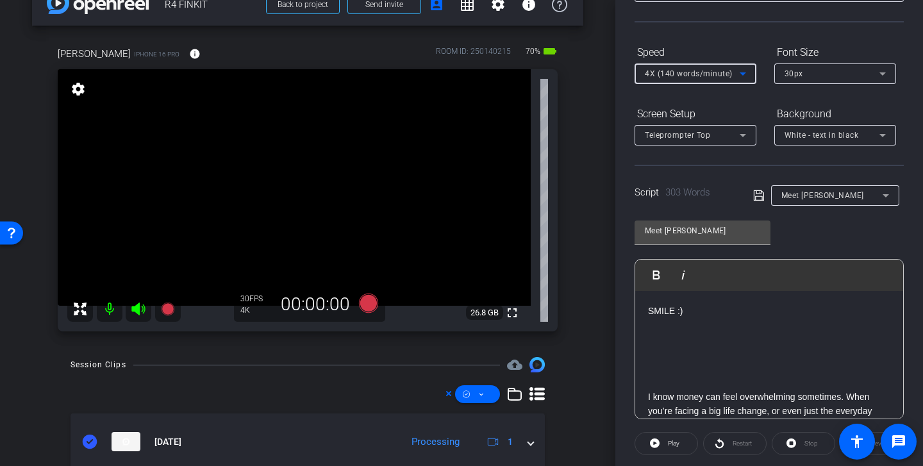
scroll to position [0, 0]
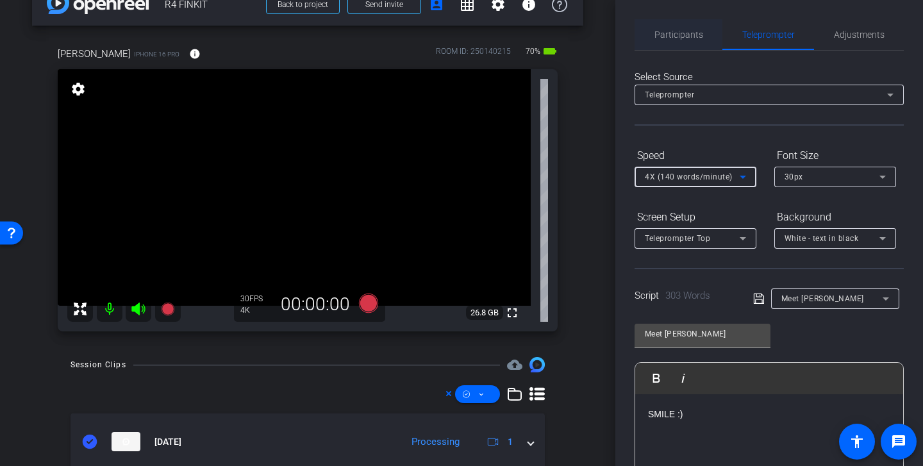
click at [681, 24] on span "Participants" at bounding box center [678, 34] width 49 height 31
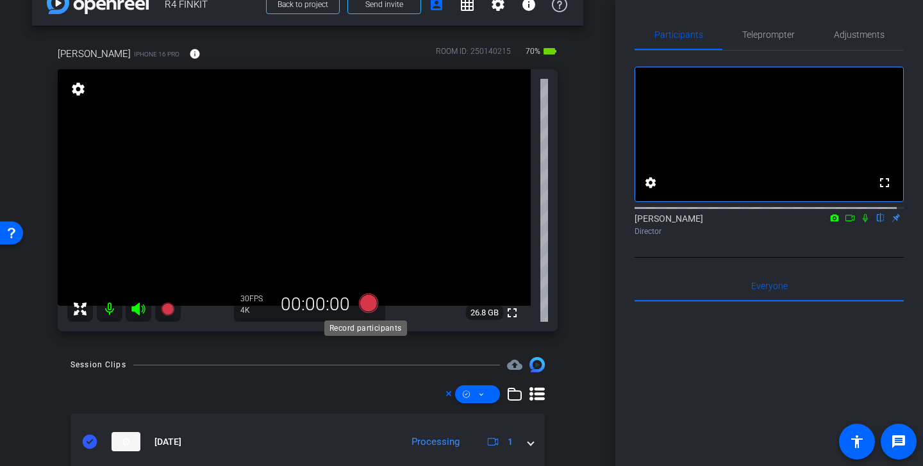
click at [363, 301] on icon at bounding box center [368, 302] width 19 height 19
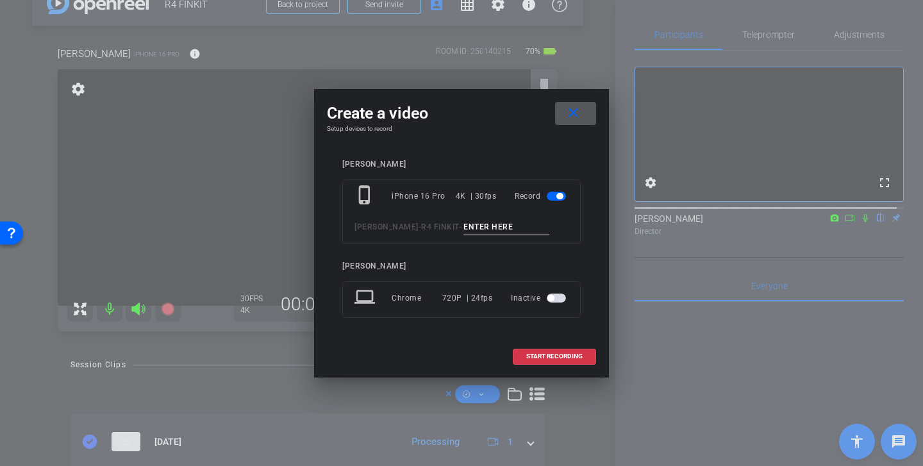
click at [486, 226] on input at bounding box center [506, 227] width 86 height 16
click at [491, 222] on input "Meet Kelsea" at bounding box center [506, 227] width 86 height 16
click at [490, 227] on input "Meet Kelsea" at bounding box center [506, 227] width 86 height 16
drag, startPoint x: 505, startPoint y: 227, endPoint x: 395, endPoint y: 224, distance: 110.2
click at [395, 224] on div "Mahler - R4 FINKIT - Meet Kelsea tk 1" at bounding box center [461, 227] width 214 height 16
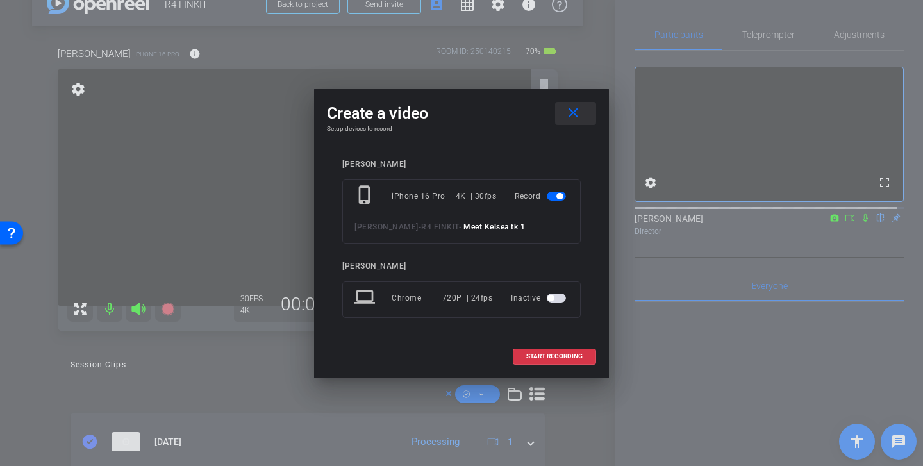
type input "Meet Kelsea tk 1"
click at [573, 114] on mat-icon "close" at bounding box center [573, 113] width 16 height 16
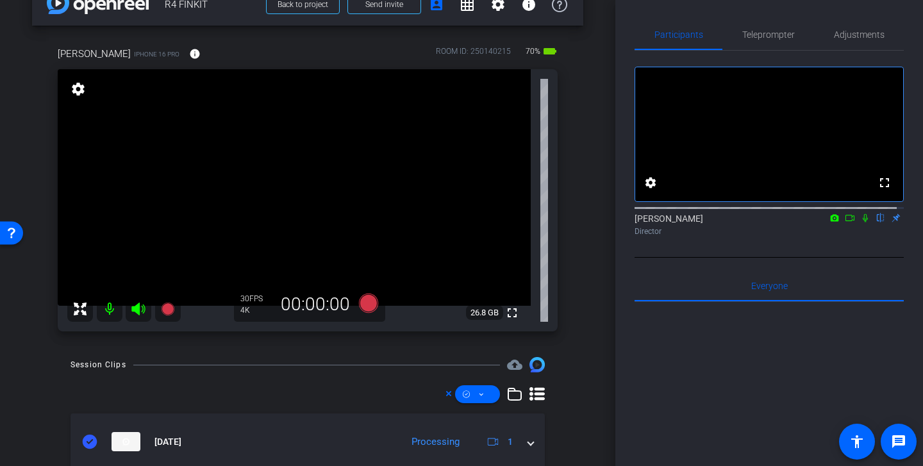
click at [762, 222] on icon at bounding box center [849, 217] width 10 height 9
click at [361, 298] on icon at bounding box center [368, 302] width 19 height 19
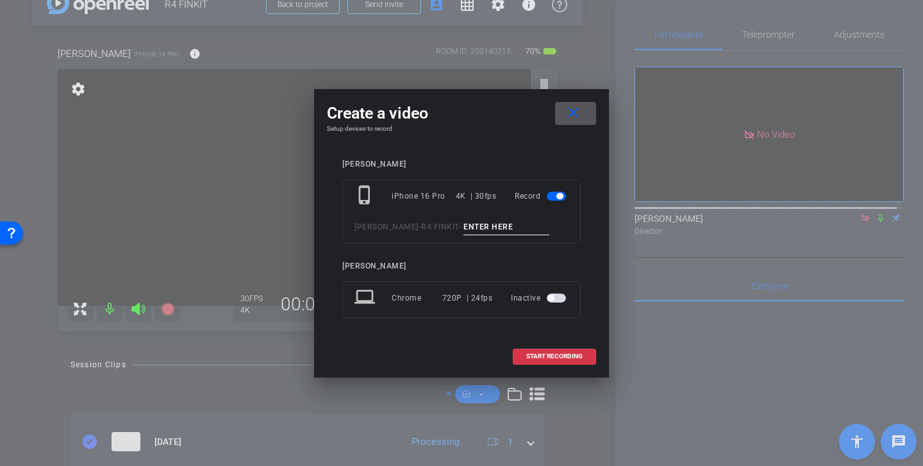
click at [465, 224] on input at bounding box center [506, 227] width 86 height 16
paste input "Meet Kelsea tk 1"
type input "Meet Kelsea tk 1"
click at [566, 354] on span "START RECORDING" at bounding box center [554, 356] width 56 height 6
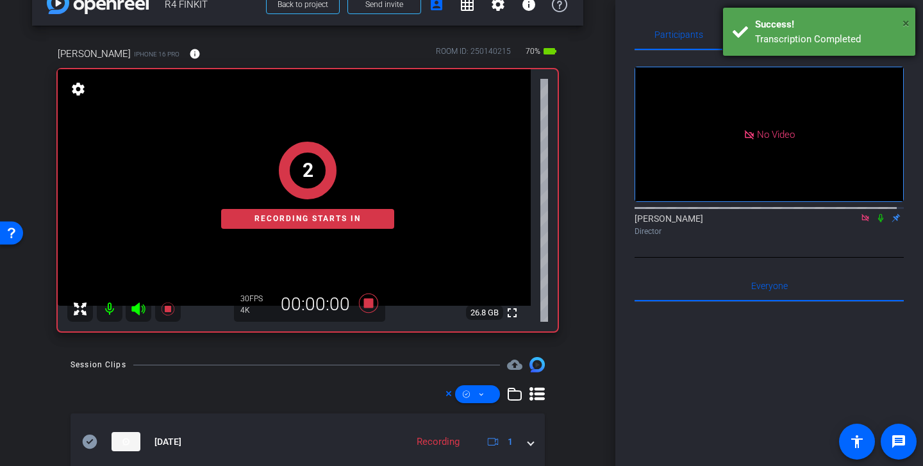
click at [762, 22] on span "×" at bounding box center [905, 22] width 7 height 15
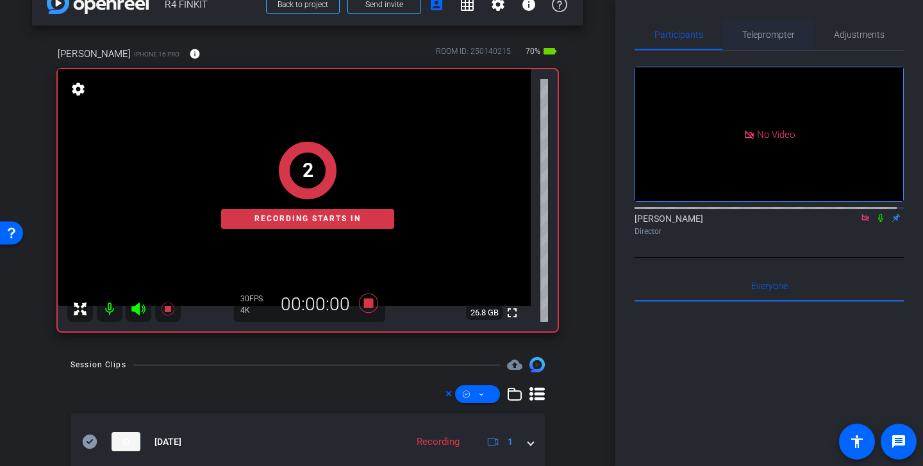
click at [762, 34] on span "Teleprompter" at bounding box center [768, 34] width 53 height 9
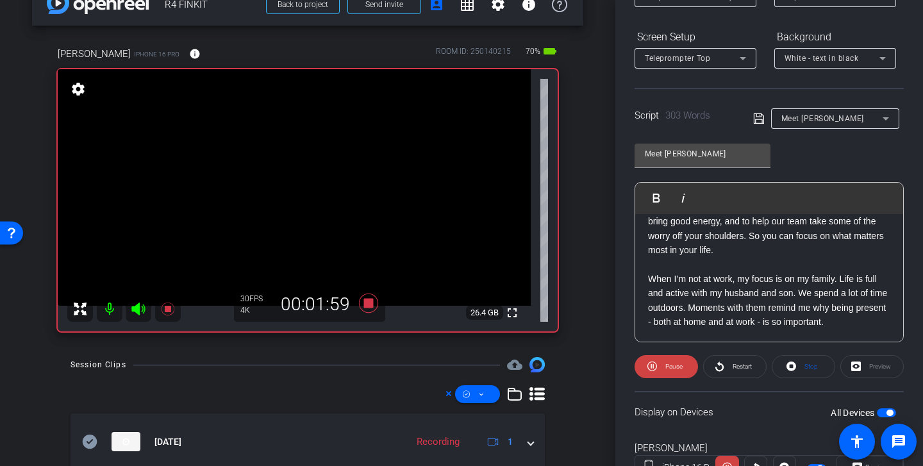
scroll to position [152, 0]
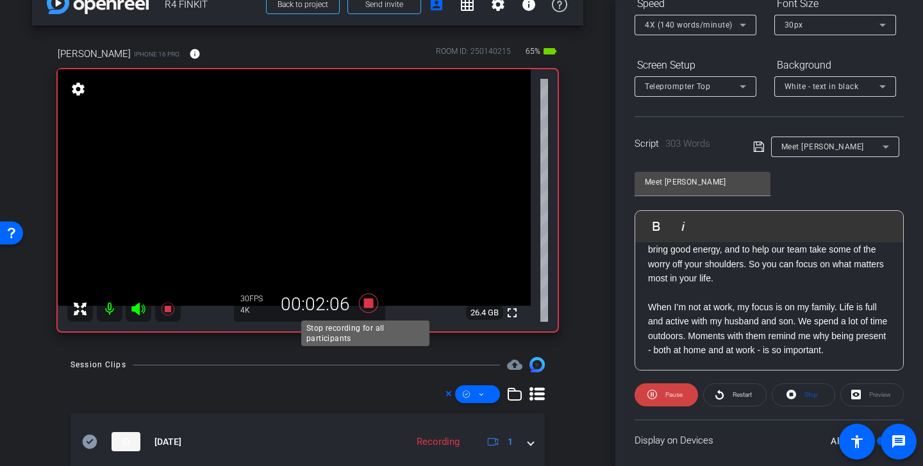
click at [363, 304] on icon at bounding box center [368, 302] width 19 height 19
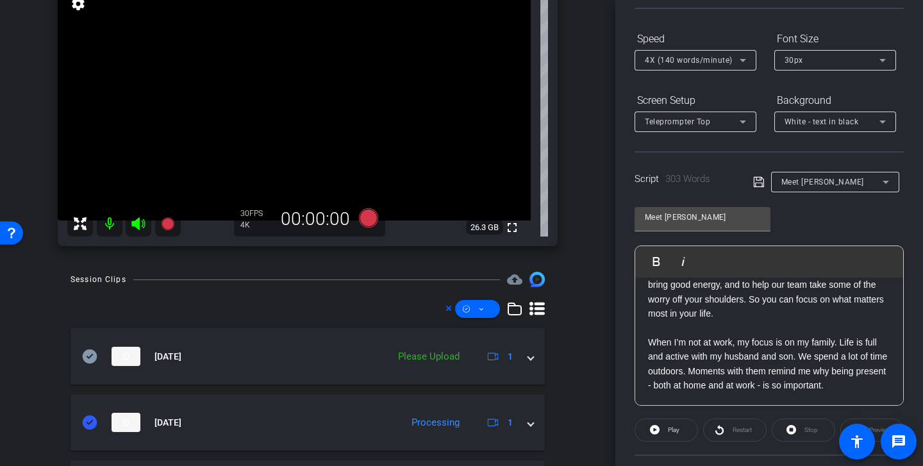
scroll to position [125, 0]
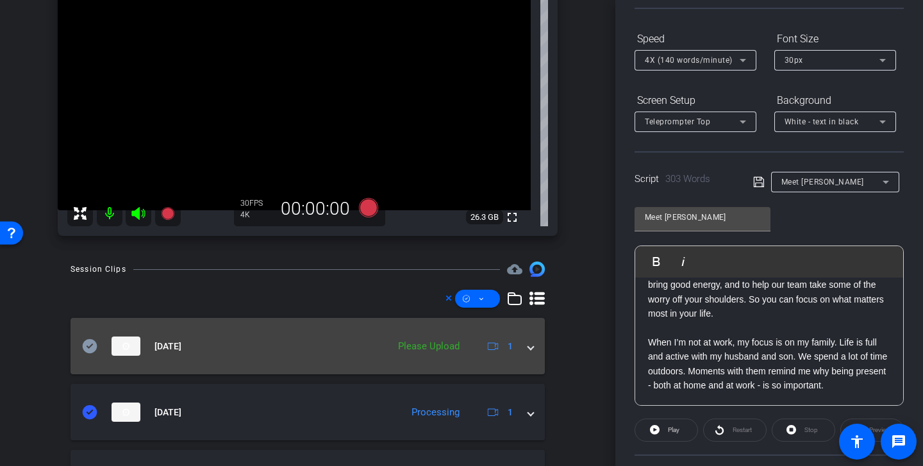
click at [88, 340] on icon at bounding box center [90, 346] width 15 height 14
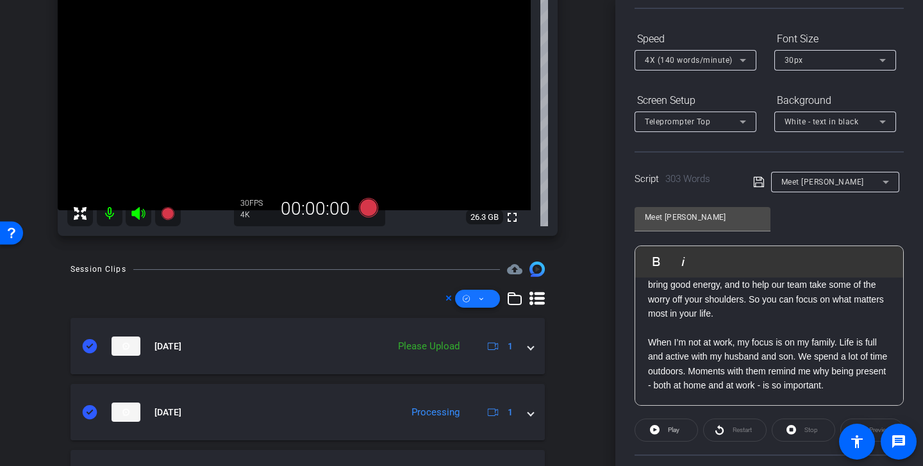
click at [478, 306] on icon at bounding box center [481, 299] width 6 height 16
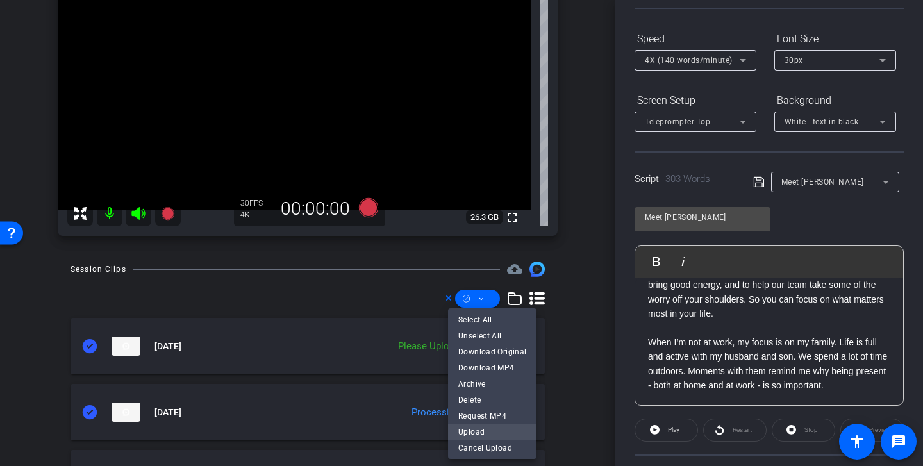
click at [489, 427] on span "Upload" at bounding box center [492, 431] width 68 height 15
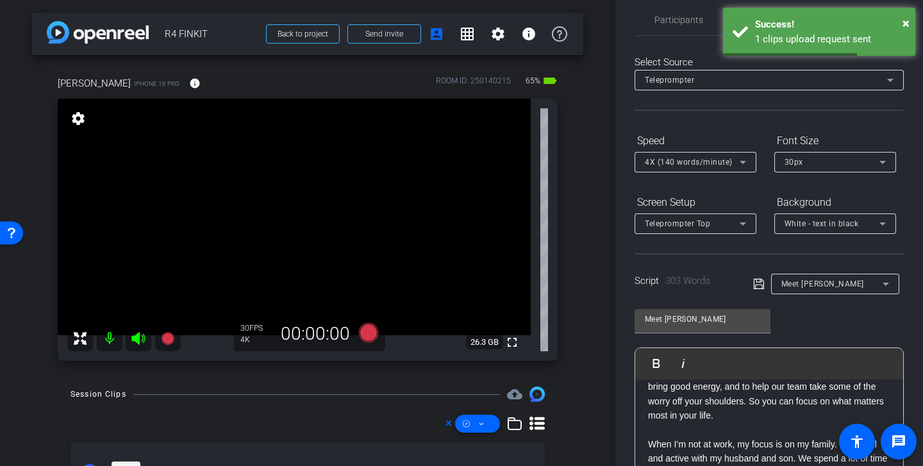
scroll to position [0, 0]
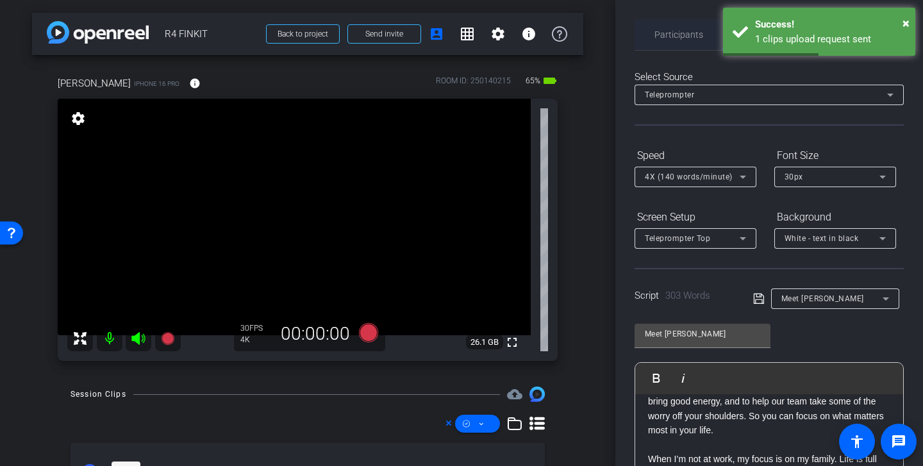
click at [690, 38] on span "Participants" at bounding box center [678, 34] width 49 height 9
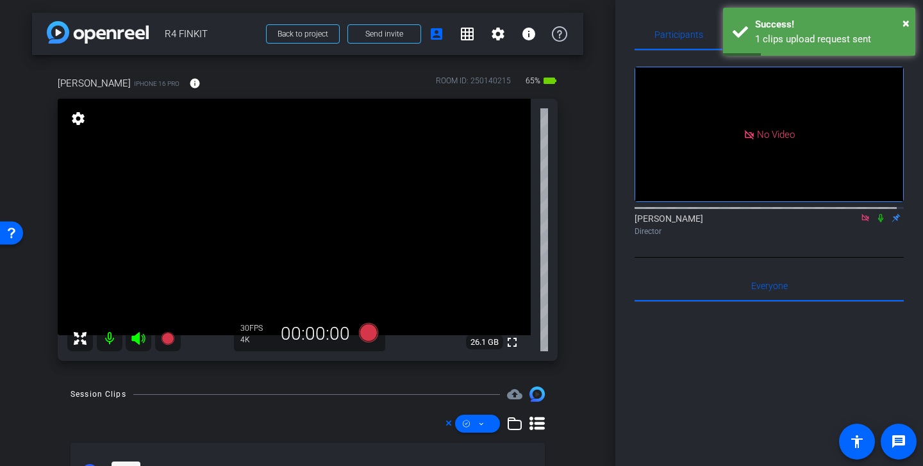
click at [762, 214] on icon at bounding box center [864, 217] width 7 height 7
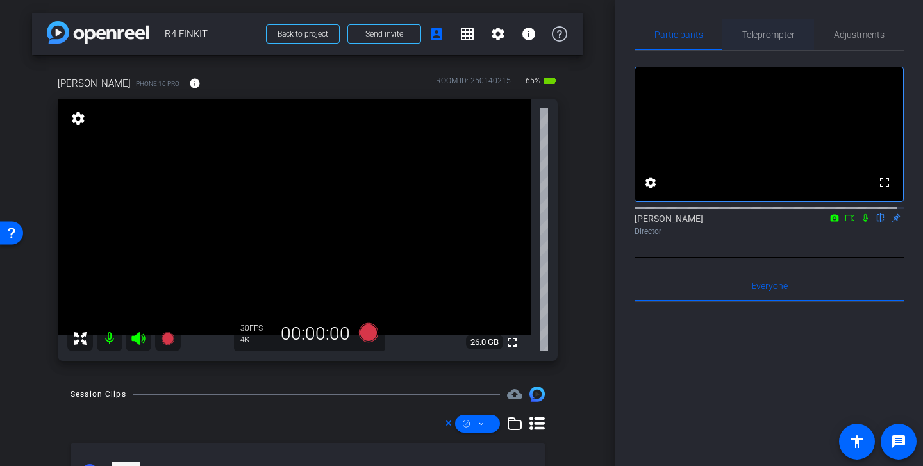
click at [761, 36] on span "Teleprompter" at bounding box center [768, 34] width 53 height 9
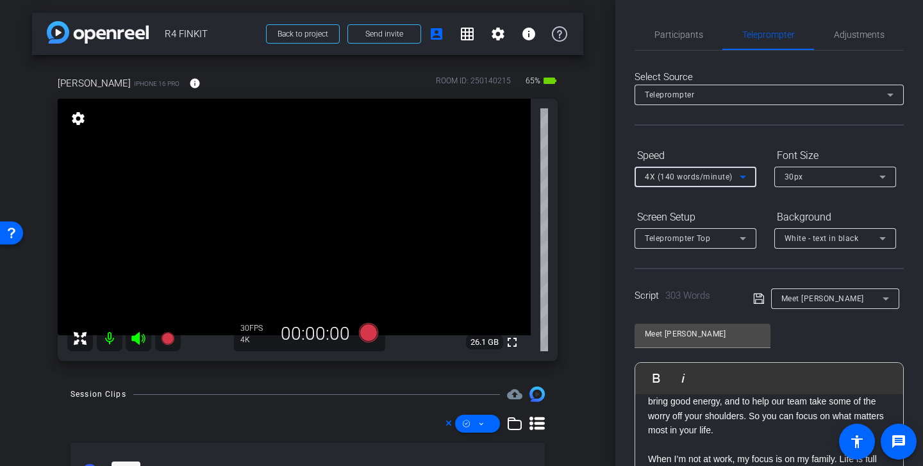
click at [711, 174] on span "4X (140 words/minute)" at bounding box center [689, 176] width 88 height 9
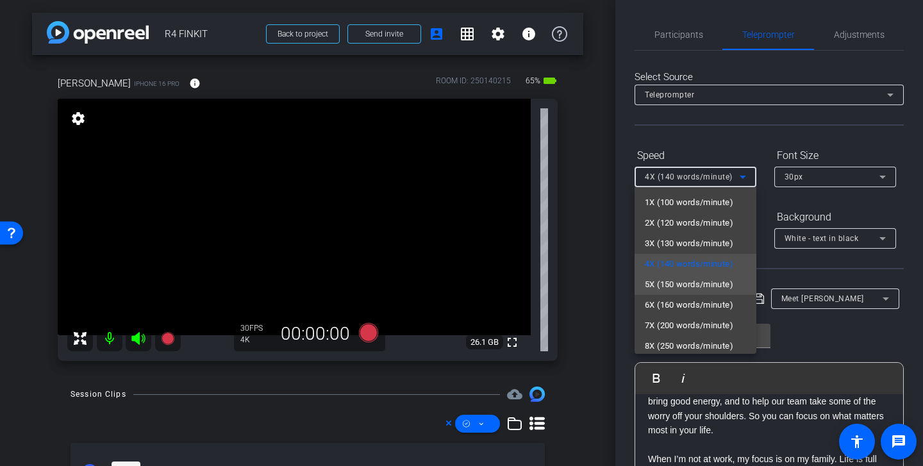
click at [712, 283] on span "5X (150 words/minute)" at bounding box center [689, 284] width 88 height 15
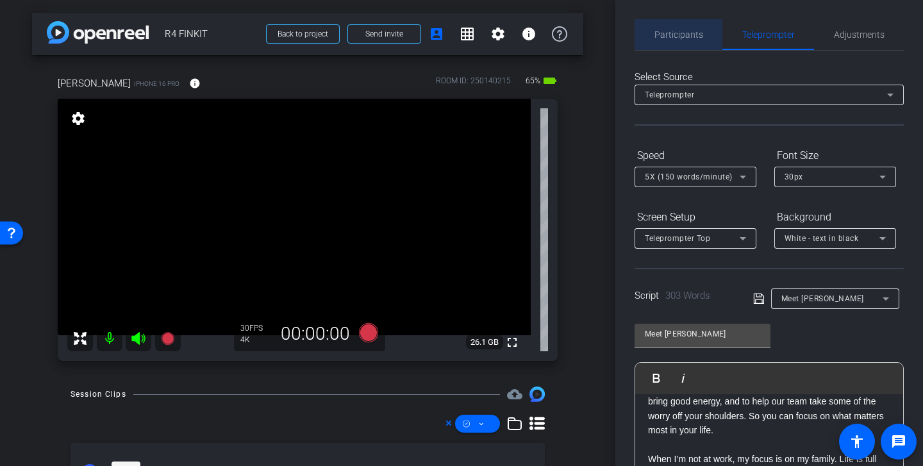
click at [682, 27] on span "Participants" at bounding box center [678, 34] width 49 height 31
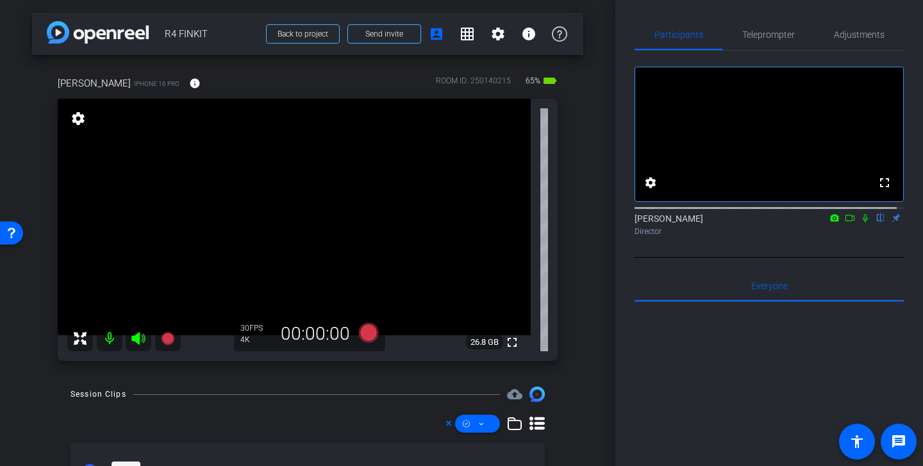
click at [762, 222] on icon at bounding box center [849, 217] width 10 height 9
click at [762, 36] on span "Teleprompter" at bounding box center [768, 34] width 53 height 9
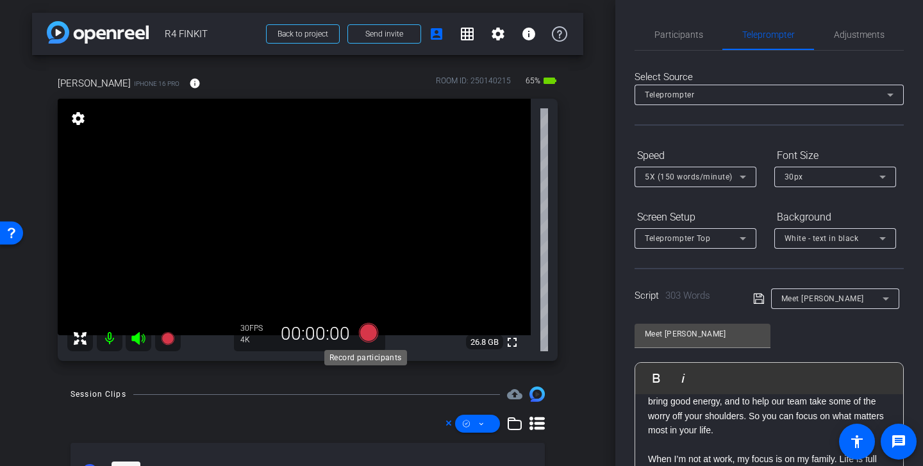
click at [363, 331] on icon at bounding box center [368, 332] width 19 height 19
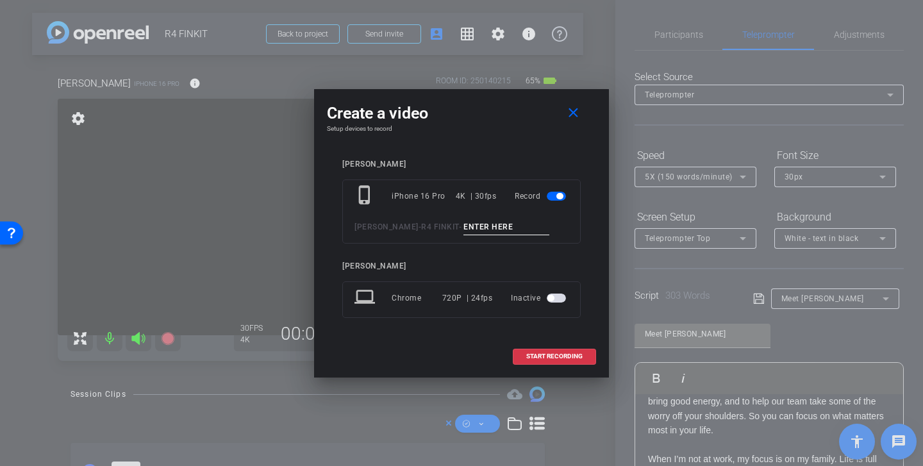
click at [463, 226] on input at bounding box center [506, 227] width 86 height 16
paste input "Meet Kelsea tk 1"
type input "Meet Kelsea tk 2"
click at [561, 354] on span "START RECORDING" at bounding box center [554, 356] width 56 height 6
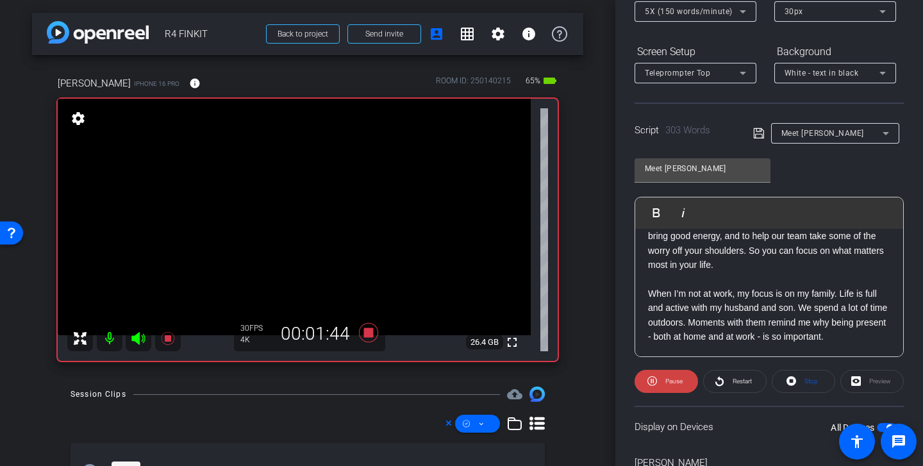
scroll to position [169, 0]
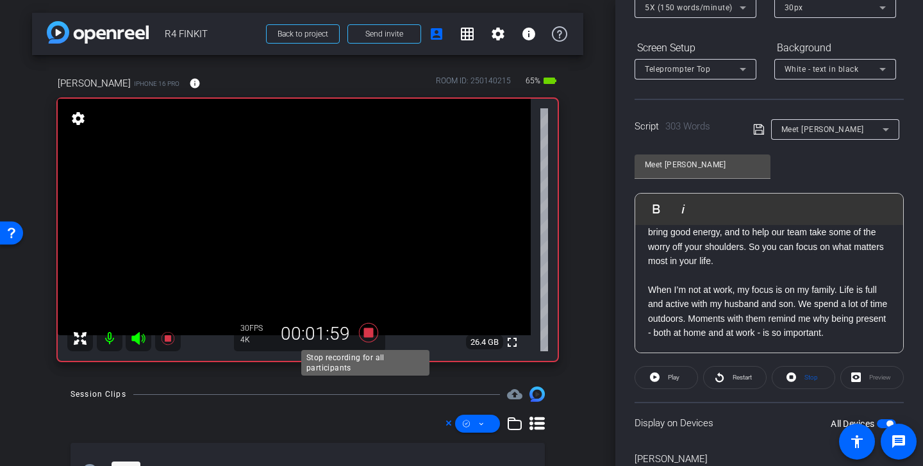
click at [368, 332] on icon at bounding box center [368, 332] width 19 height 19
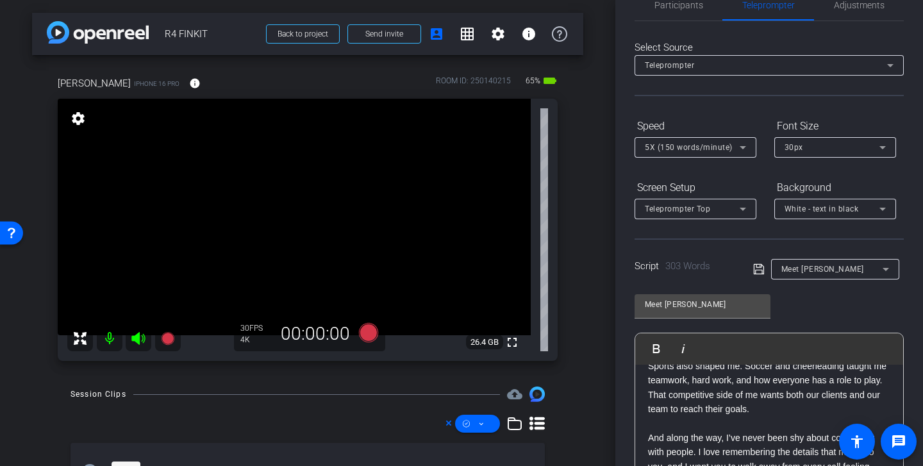
scroll to position [0, 0]
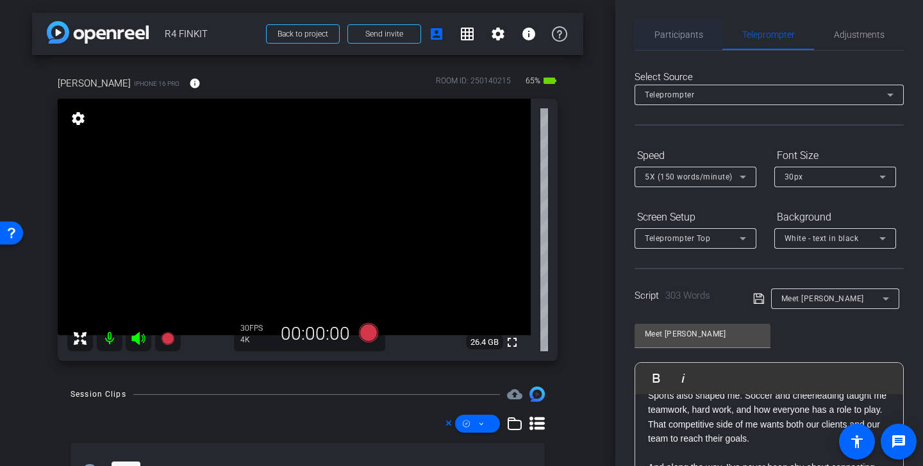
click at [696, 25] on span "Participants" at bounding box center [678, 34] width 49 height 31
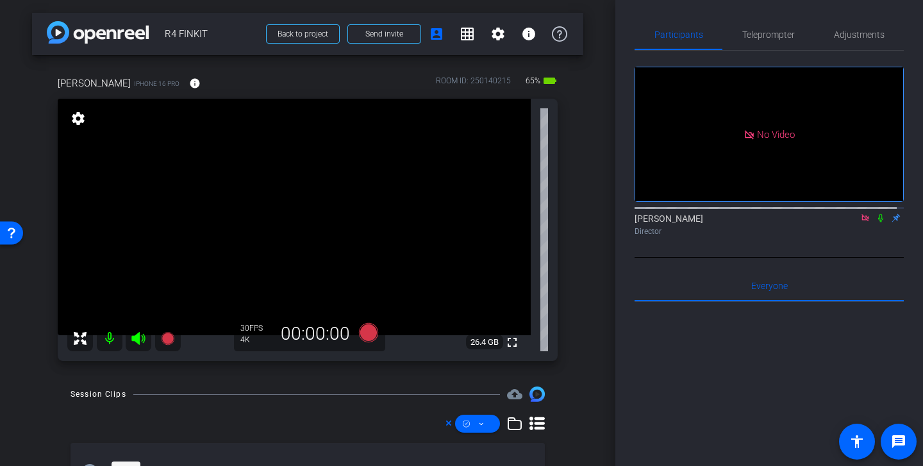
click at [762, 213] on icon at bounding box center [865, 217] width 10 height 9
click at [761, 42] on span "Teleprompter" at bounding box center [768, 34] width 53 height 31
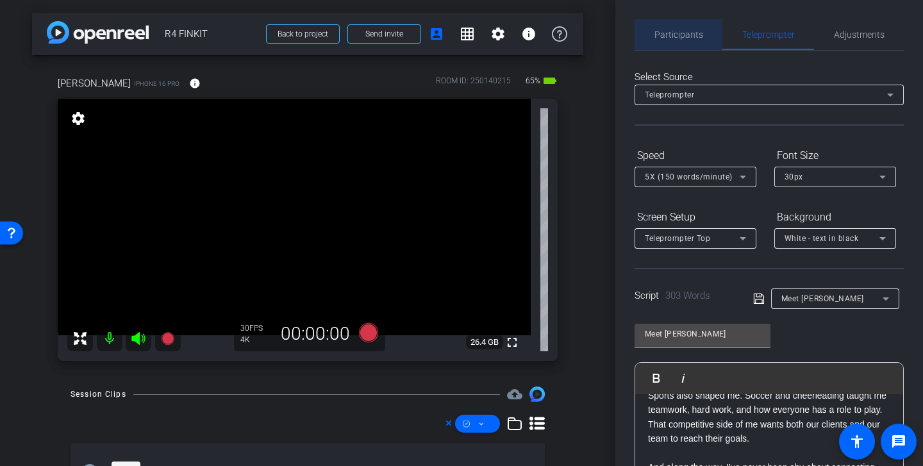
click at [699, 46] on span "Participants" at bounding box center [678, 34] width 49 height 31
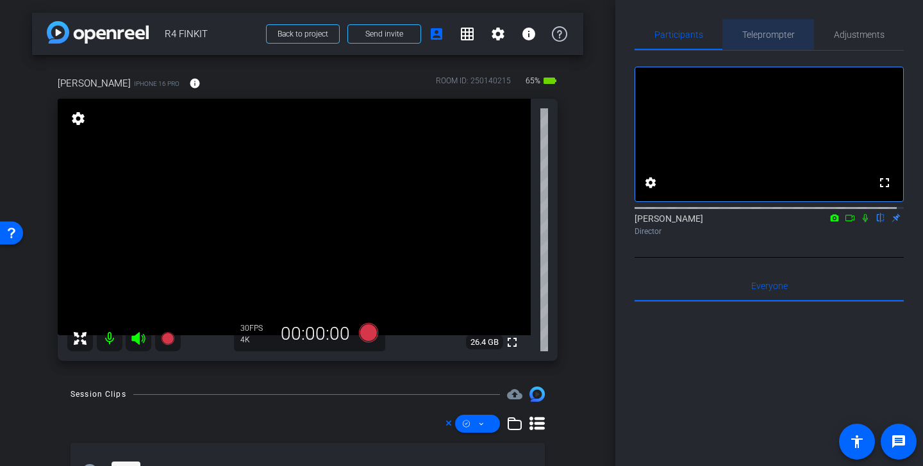
click at [762, 35] on span "Teleprompter" at bounding box center [768, 34] width 53 height 9
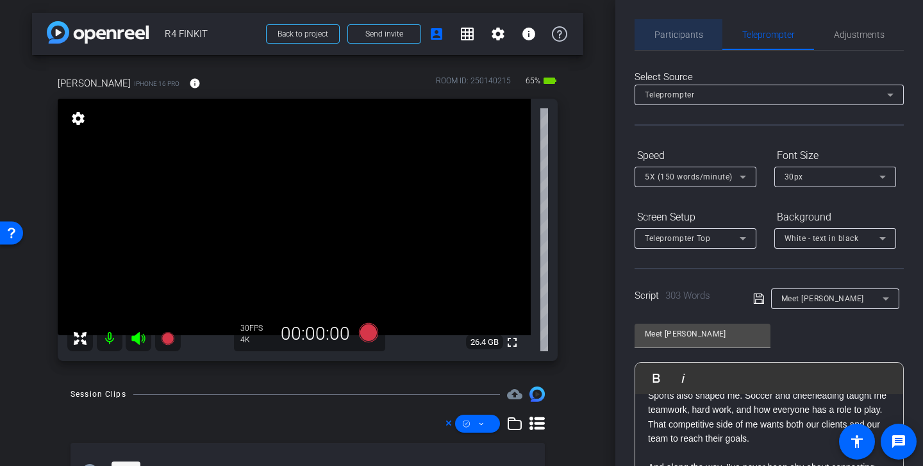
click at [689, 38] on span "Participants" at bounding box center [678, 34] width 49 height 9
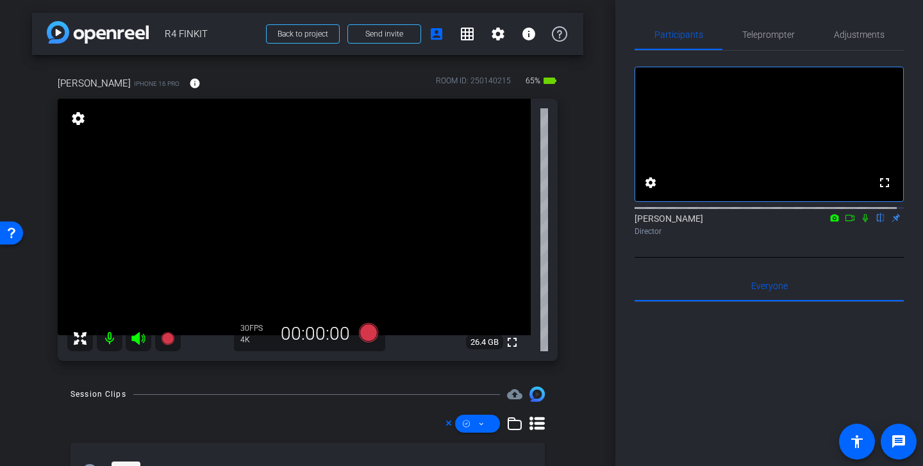
click at [762, 221] on icon at bounding box center [849, 218] width 9 height 6
click at [359, 340] on icon at bounding box center [368, 332] width 31 height 23
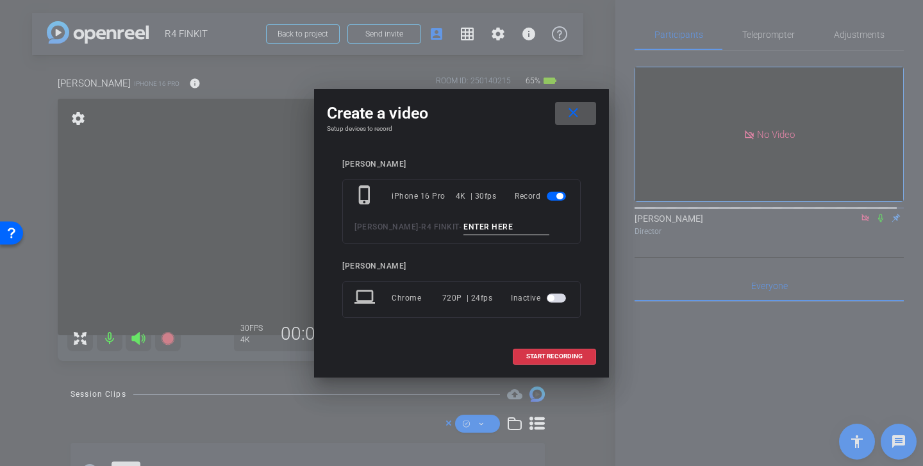
click at [463, 224] on input at bounding box center [506, 227] width 86 height 16
paste input "Meet Kelsea tk 1"
type input "Meet Kelsea tk 3"
click at [558, 354] on span "START RECORDING" at bounding box center [554, 356] width 56 height 6
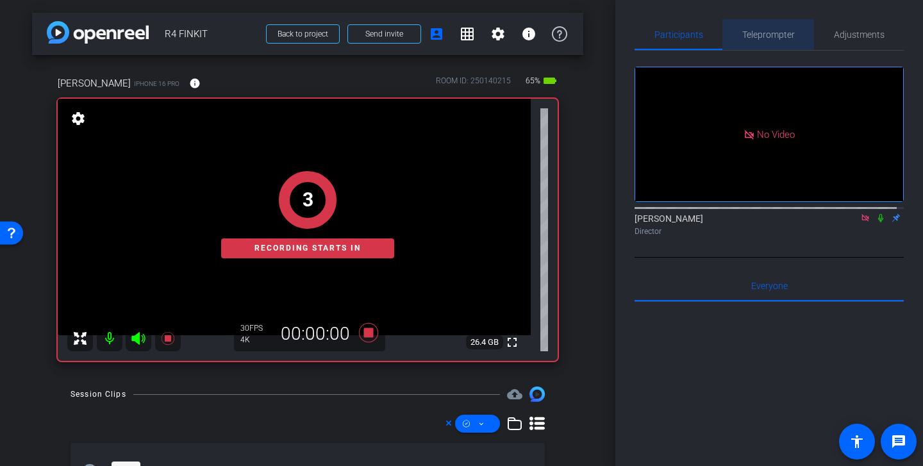
click at [762, 33] on span "Teleprompter" at bounding box center [768, 34] width 53 height 9
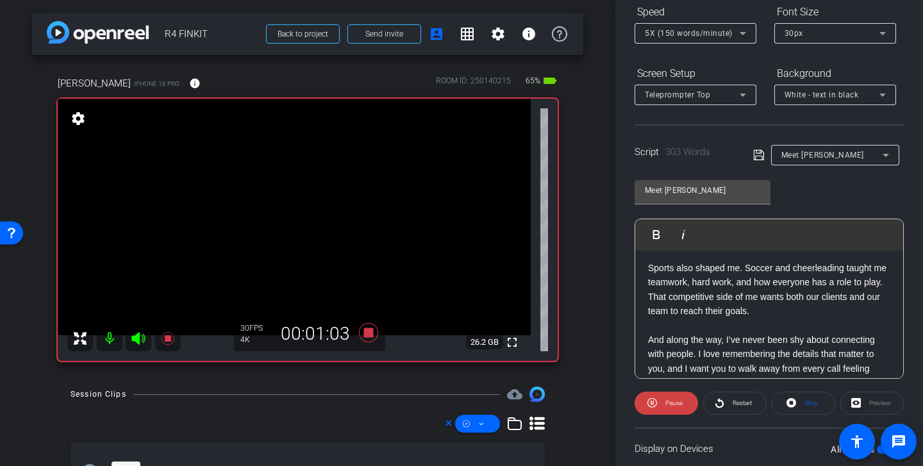
scroll to position [318, 0]
click at [679, 393] on button "Pause" at bounding box center [665, 402] width 63 height 23
click at [677, 400] on span "Play" at bounding box center [674, 402] width 12 height 7
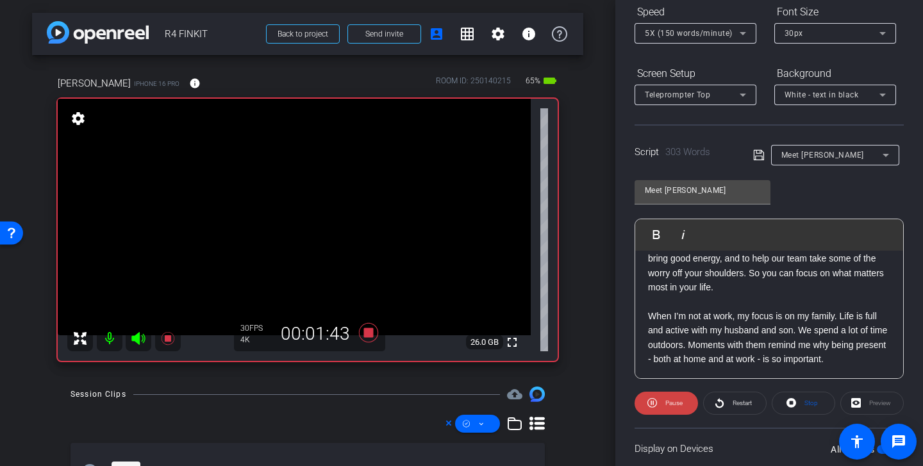
scroll to position [486, 0]
click at [368, 334] on icon at bounding box center [368, 332] width 19 height 19
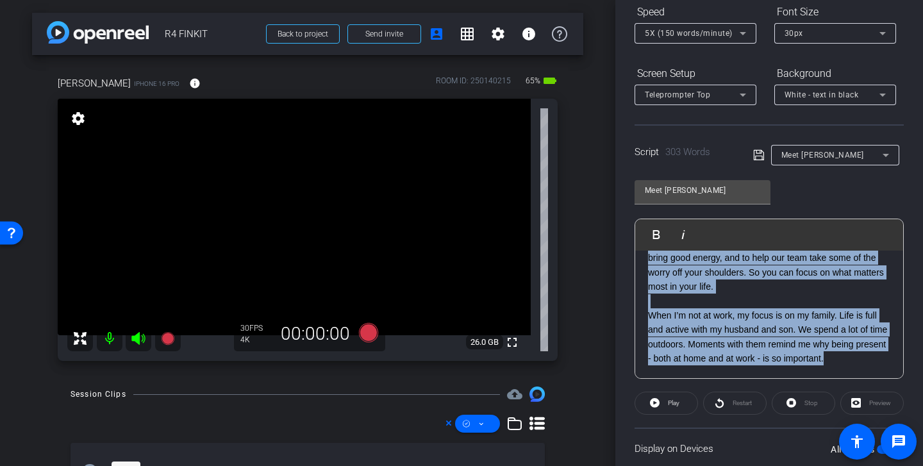
drag, startPoint x: 648, startPoint y: 269, endPoint x: 859, endPoint y: 366, distance: 231.9
click at [762, 367] on div "SMILE :) I know money can feel overwhelming sometimes. When you’re facing a big…" at bounding box center [769, 72] width 268 height 614
copy div "Sports also shaped me. Soccer and cheerleading taught me teamwork, hard work, a…"
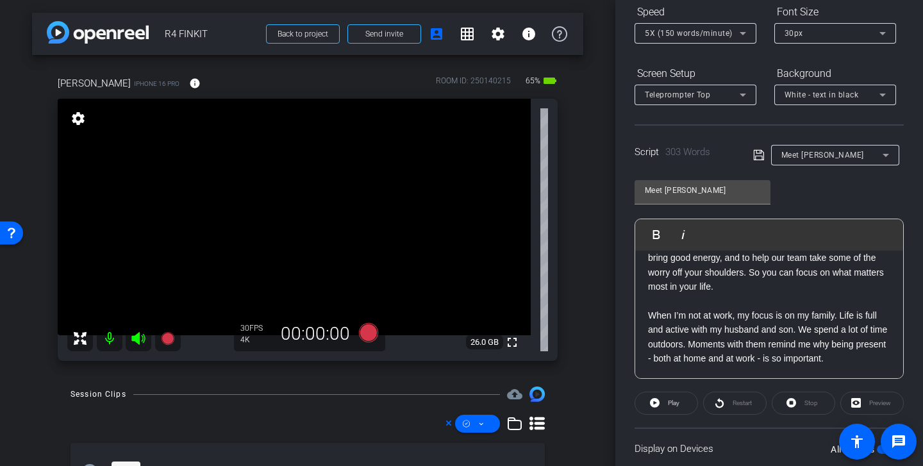
click at [762, 155] on div "Meet Kelsey" at bounding box center [831, 155] width 101 height 16
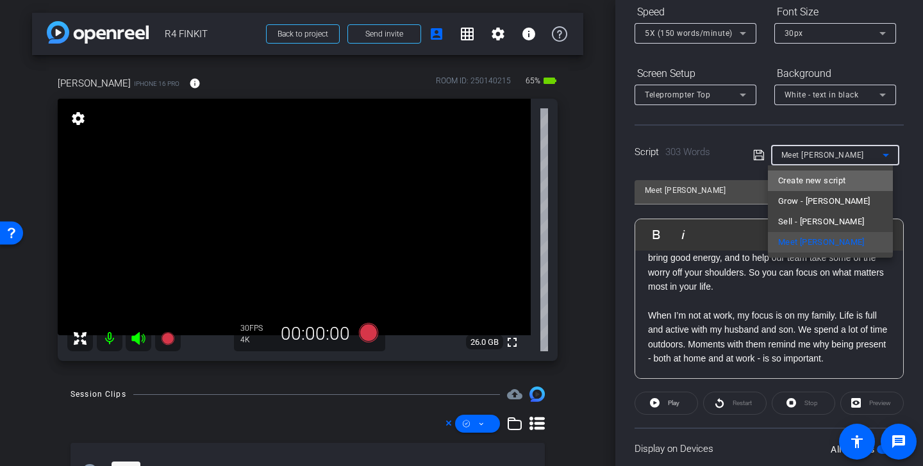
click at [762, 181] on mat-option "Create new script" at bounding box center [830, 180] width 125 height 21
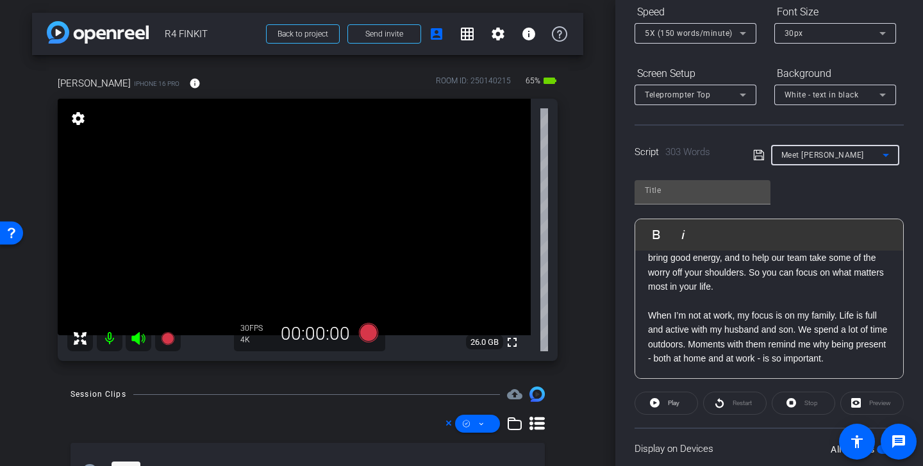
scroll to position [0, 0]
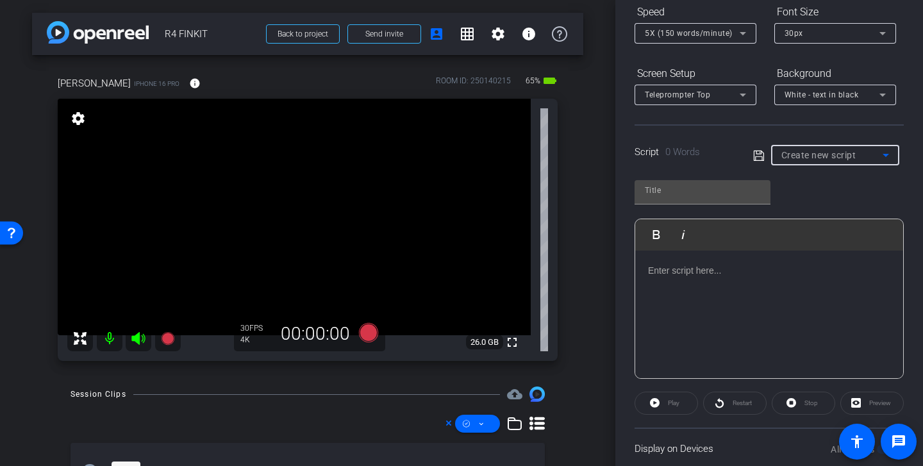
click at [757, 306] on div at bounding box center [769, 315] width 268 height 128
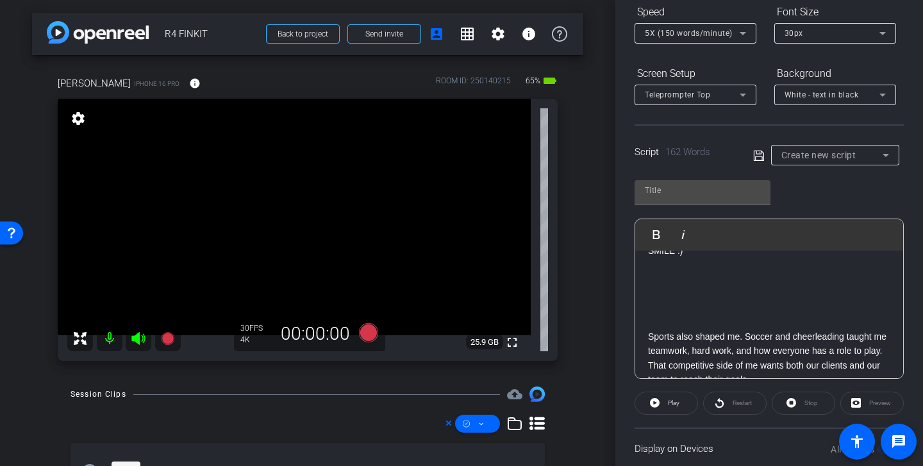
scroll to position [24, 0]
click at [718, 304] on p at bounding box center [769, 304] width 242 height 14
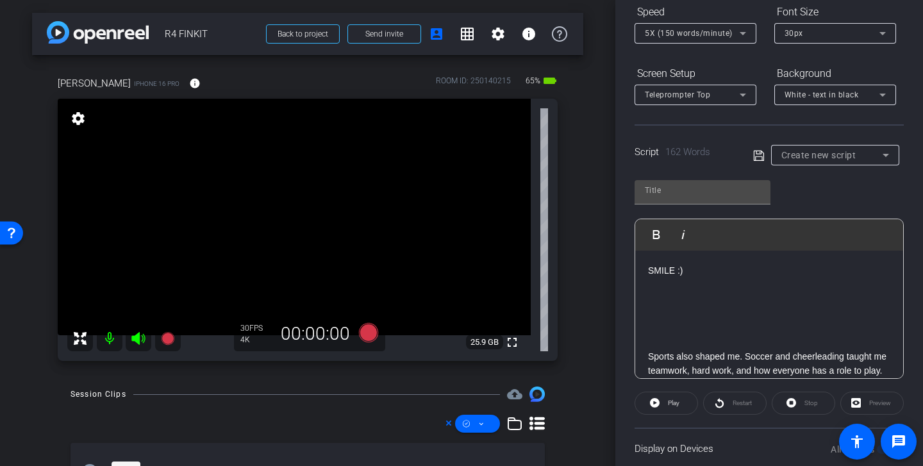
click at [757, 153] on icon at bounding box center [758, 155] width 10 height 10
type input "Default title 2772"
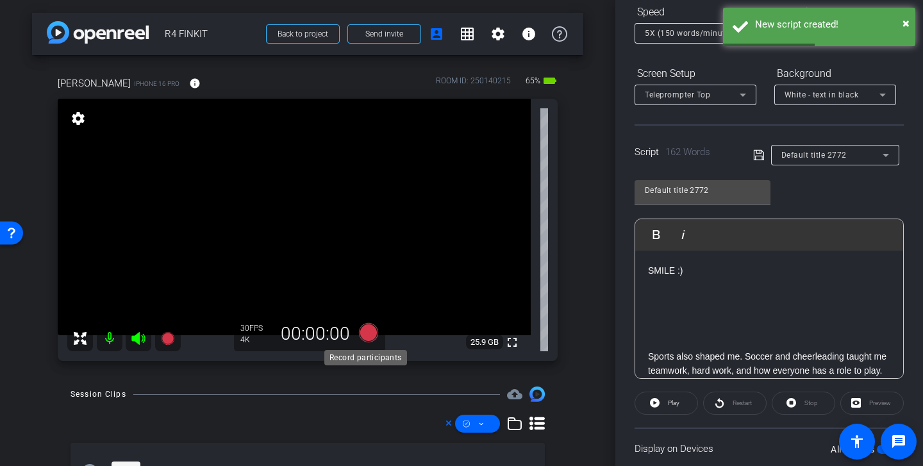
click at [366, 330] on icon at bounding box center [368, 332] width 19 height 19
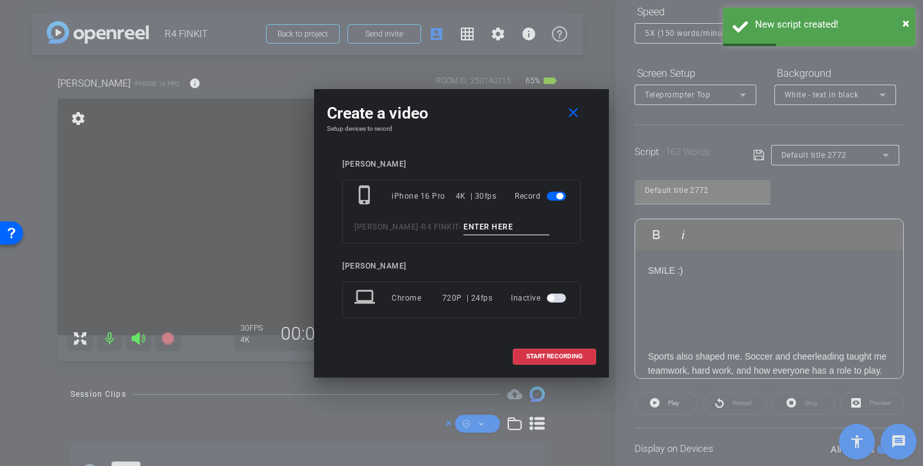
click at [466, 224] on input at bounding box center [506, 227] width 86 height 16
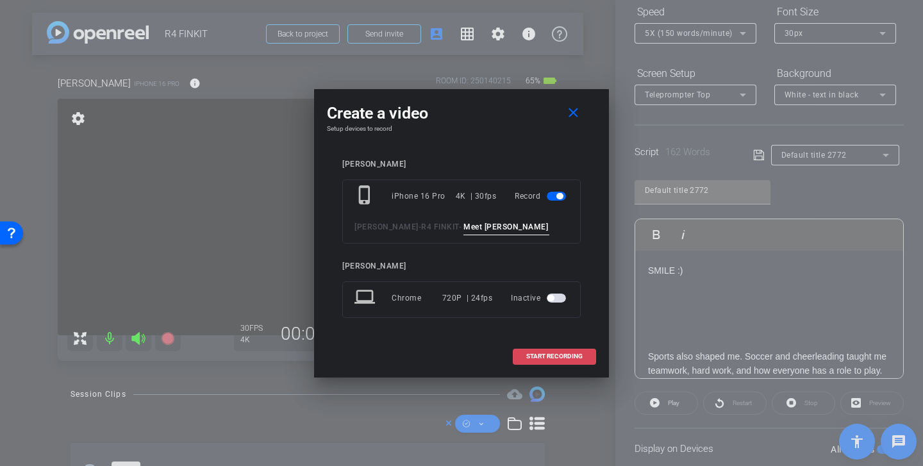
type input "Meet Kelsea end"
click at [545, 353] on span "START RECORDING" at bounding box center [554, 356] width 56 height 6
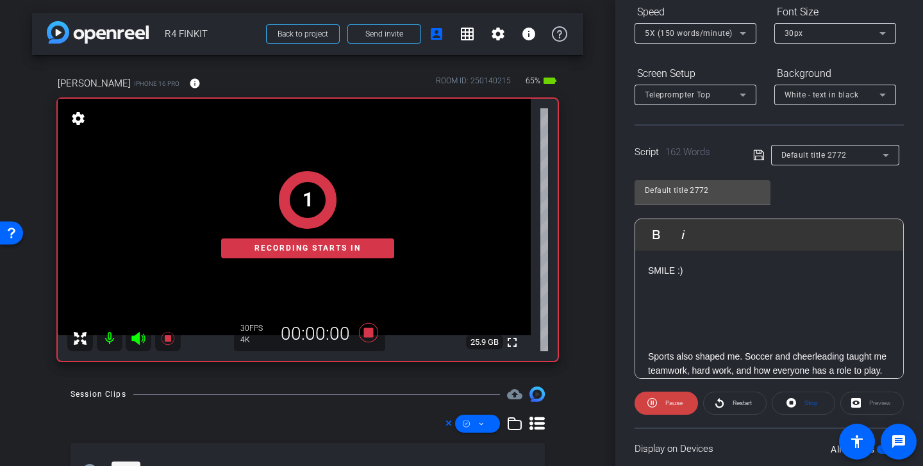
click at [757, 154] on icon at bounding box center [759, 154] width 12 height 15
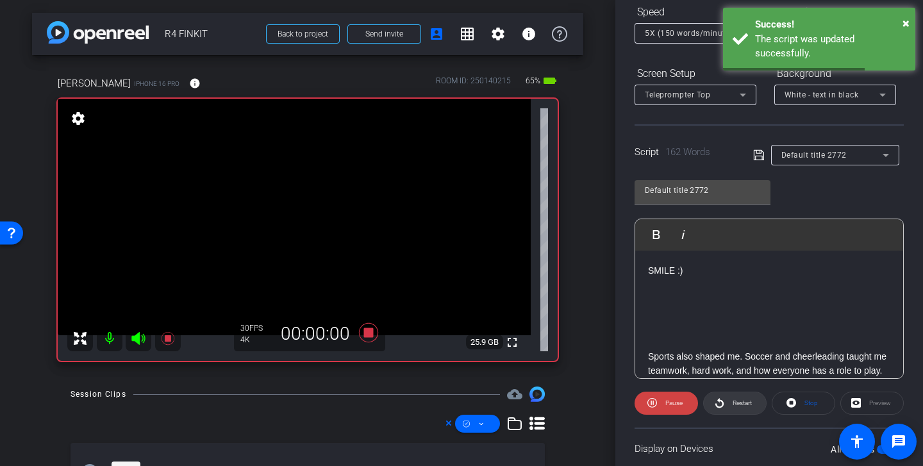
click at [720, 401] on icon at bounding box center [719, 403] width 8 height 10
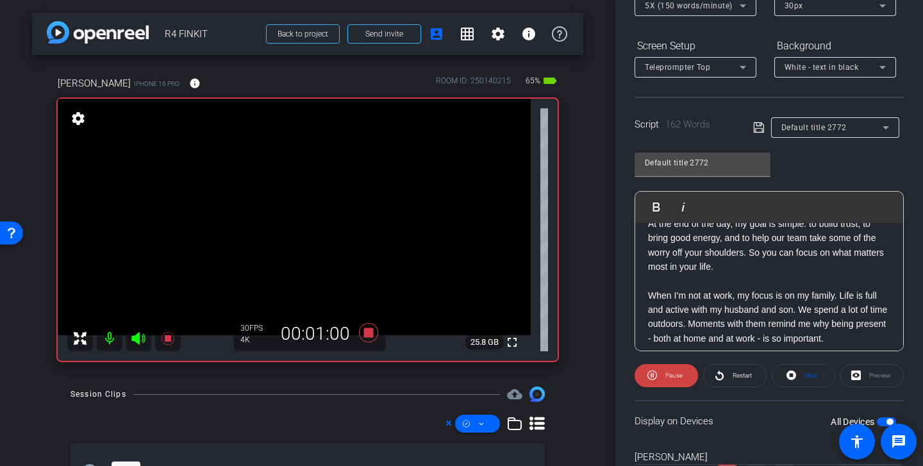
scroll to position [256, 0]
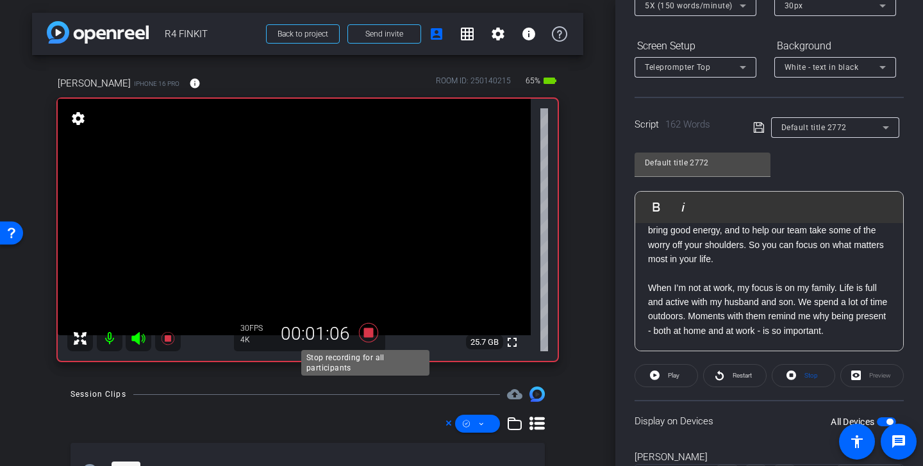
click at [365, 334] on icon at bounding box center [368, 332] width 19 height 19
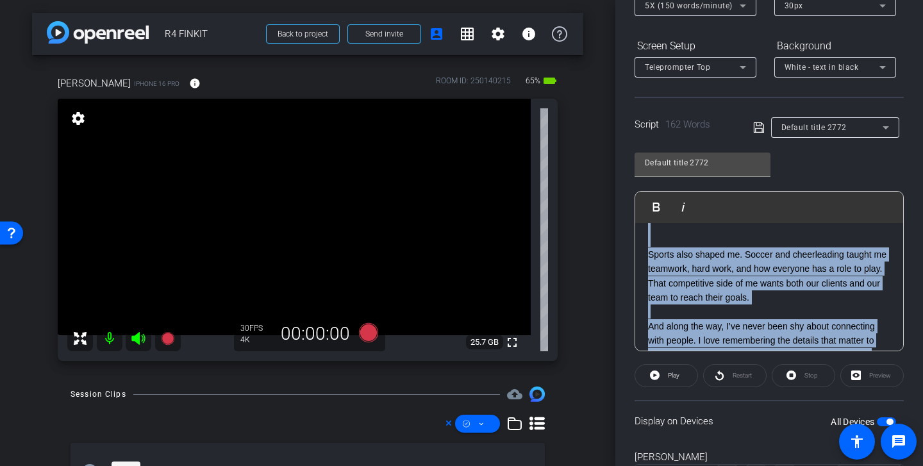
scroll to position [69, 0]
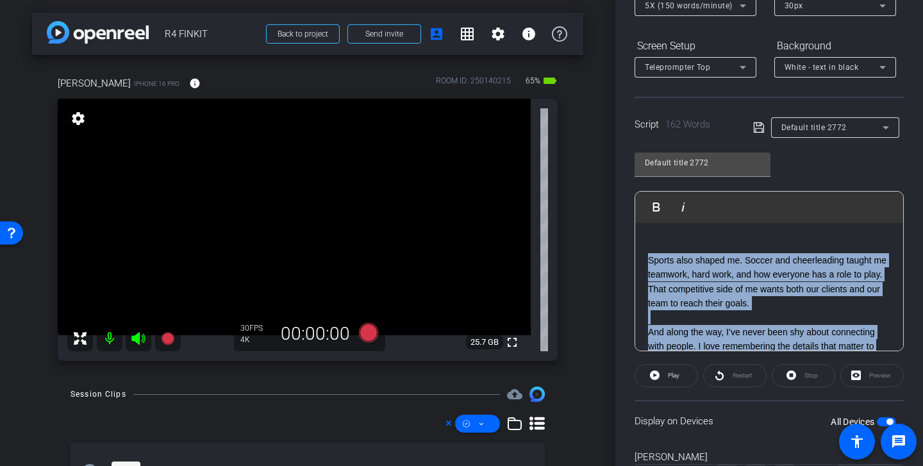
drag, startPoint x: 664, startPoint y: 288, endPoint x: 647, endPoint y: 265, distance: 28.3
click at [647, 266] on div "SMILE :) Sports also shaped me. Soccer and cheerleading taught me teamwork, har…" at bounding box center [769, 346] width 268 height 384
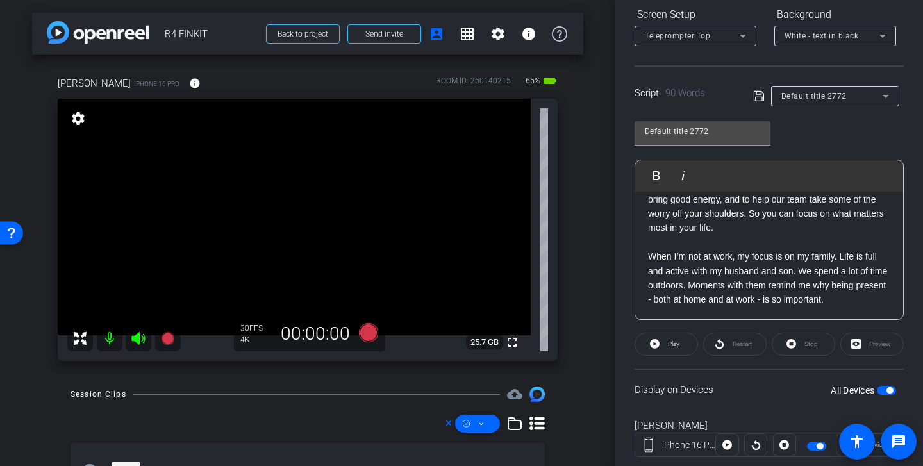
scroll to position [110, 0]
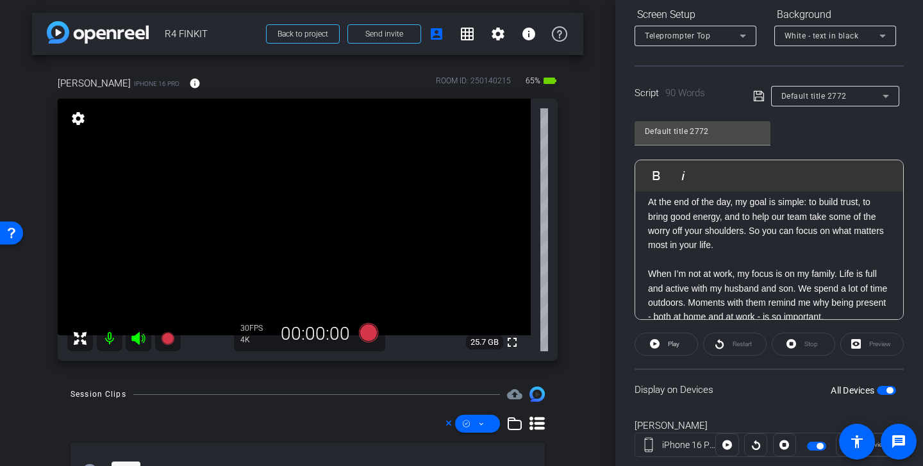
click at [758, 99] on icon at bounding box center [758, 96] width 10 height 10
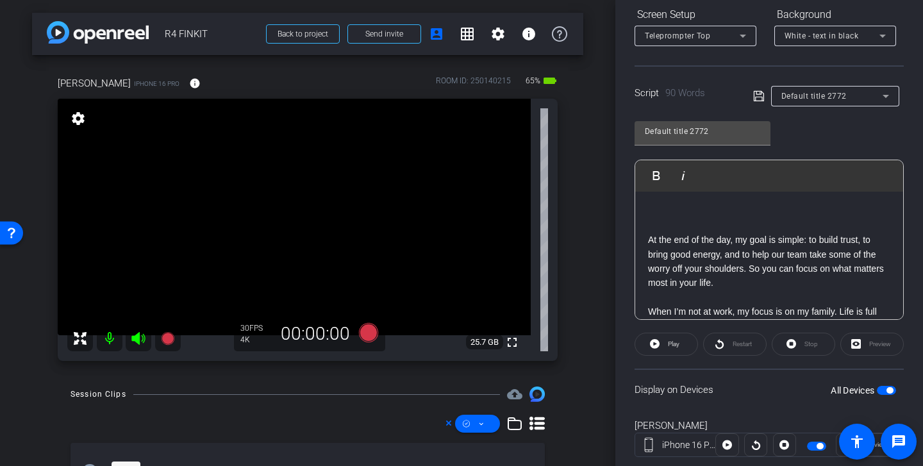
scroll to position [42, 0]
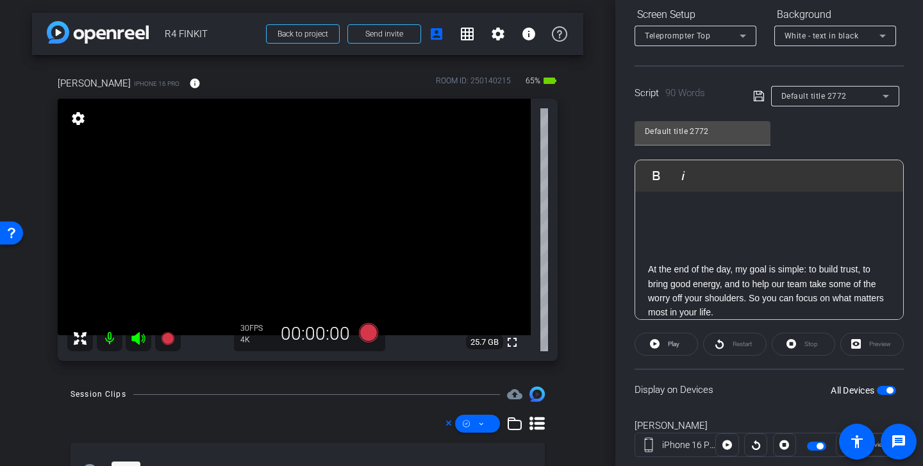
click at [755, 100] on icon at bounding box center [759, 95] width 12 height 15
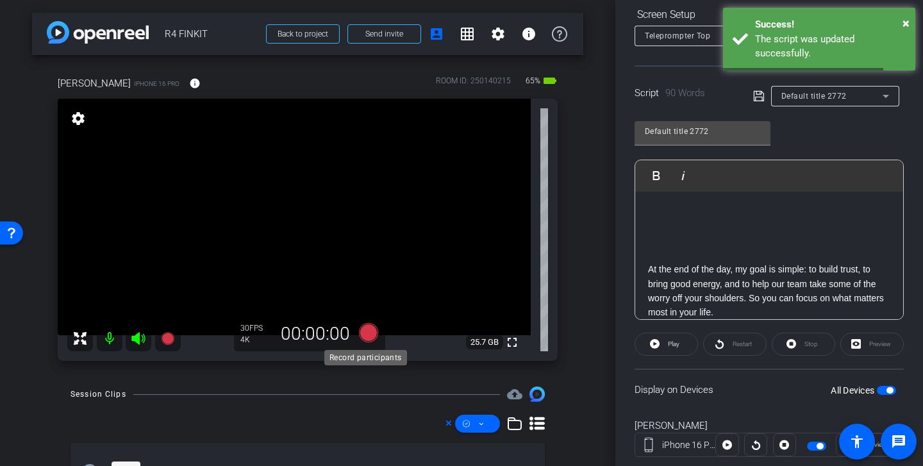
click at [367, 333] on icon at bounding box center [368, 332] width 19 height 19
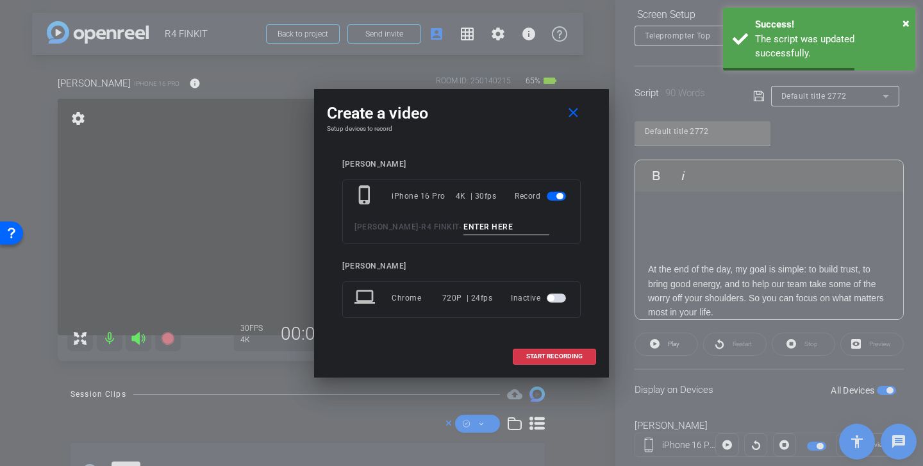
click at [463, 232] on input at bounding box center [506, 227] width 86 height 16
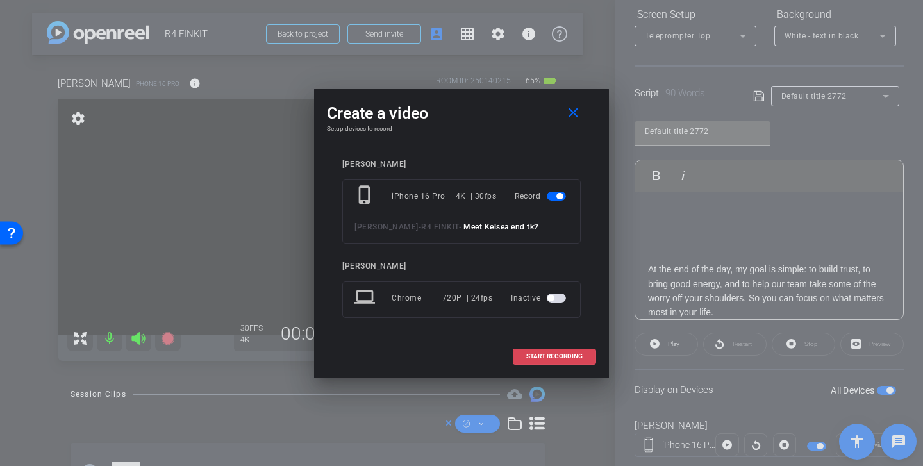
type input "Meet Kelsea end tk2"
click at [561, 355] on span "START RECORDING" at bounding box center [554, 356] width 56 height 6
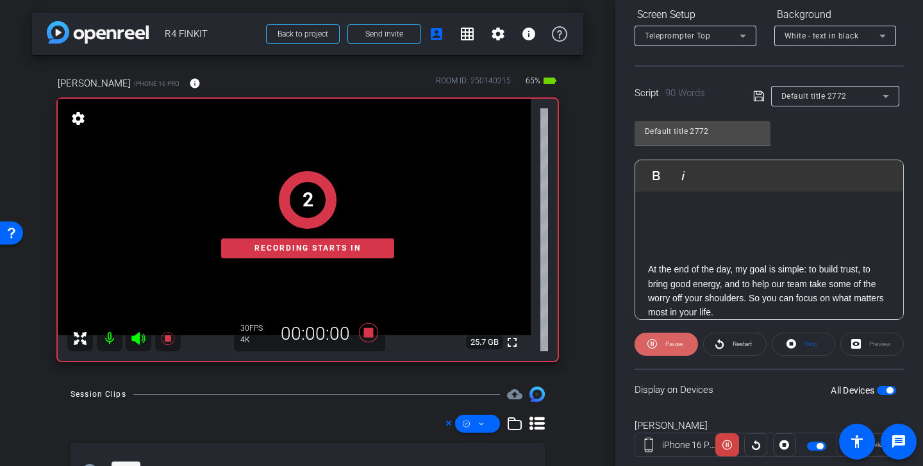
click at [675, 345] on span "Pause" at bounding box center [673, 343] width 17 height 7
click at [721, 347] on span at bounding box center [735, 344] width 62 height 31
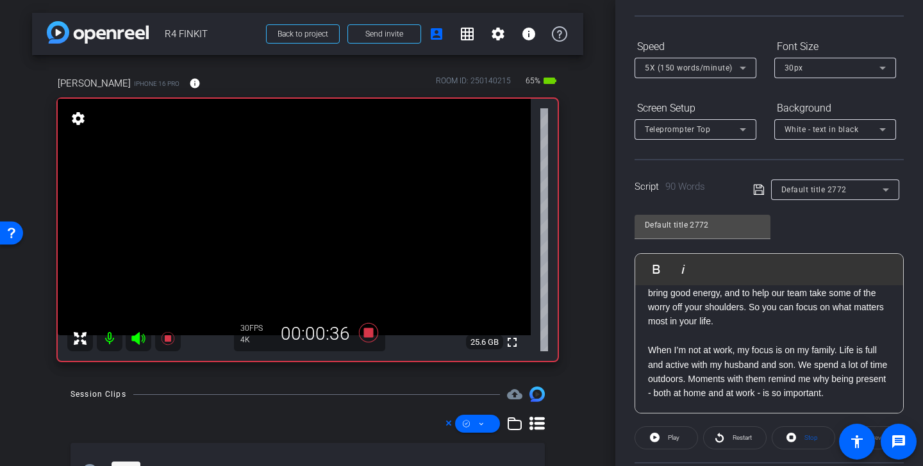
scroll to position [0, 0]
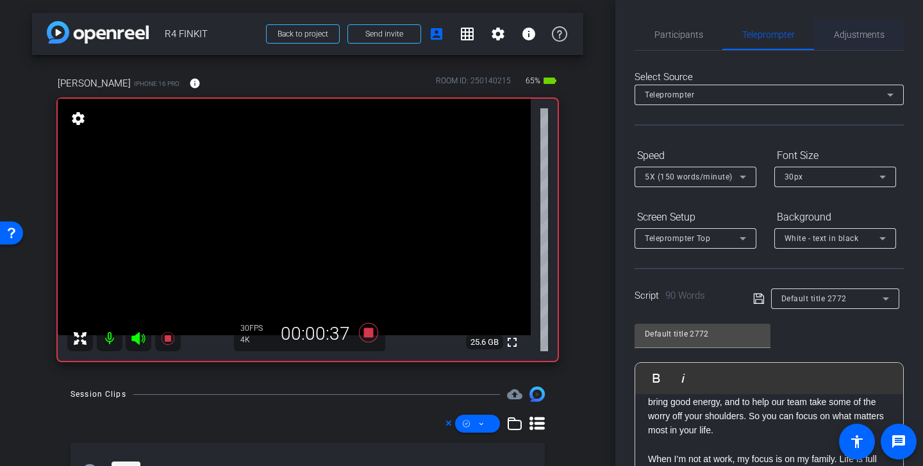
click at [762, 27] on span "Adjustments" at bounding box center [859, 34] width 51 height 31
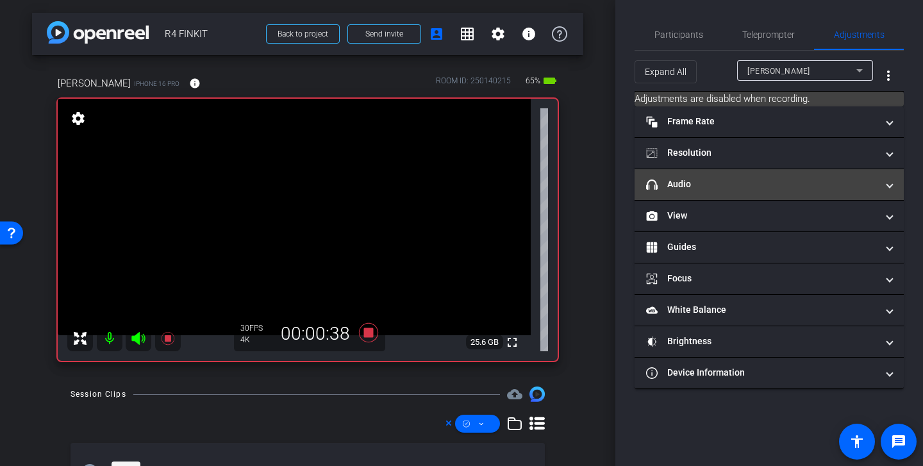
click at [755, 180] on mat-panel-title "headphone icon Audio" at bounding box center [761, 183] width 231 height 13
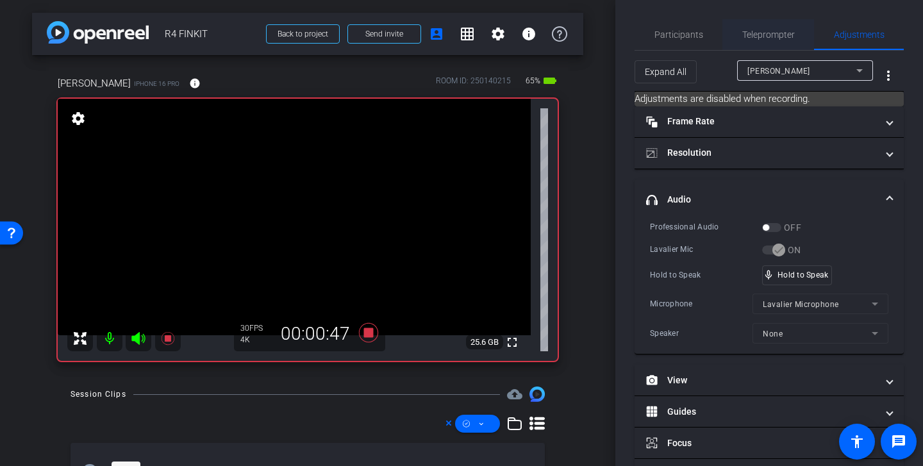
click at [761, 33] on span "Teleprompter" at bounding box center [768, 34] width 53 height 9
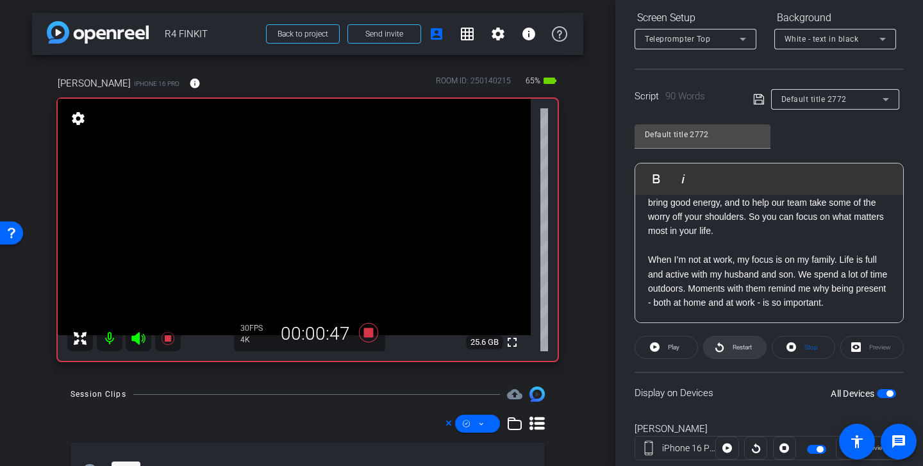
scroll to position [235, 0]
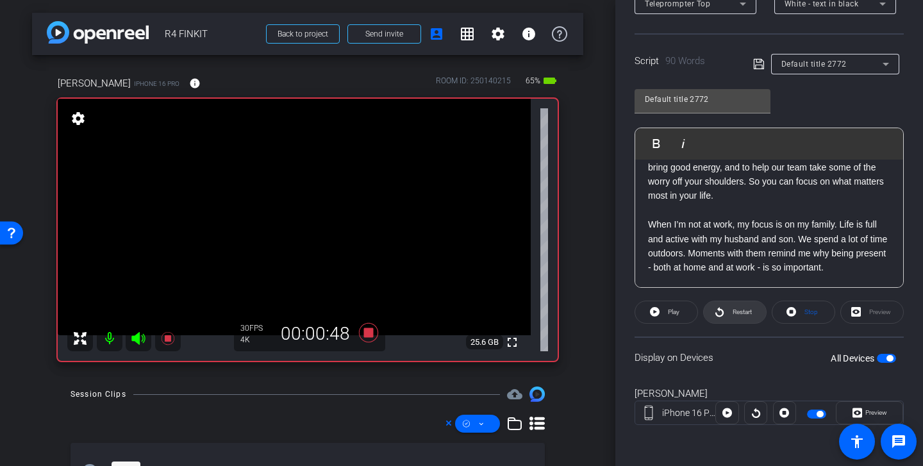
click at [725, 311] on span at bounding box center [735, 312] width 62 height 31
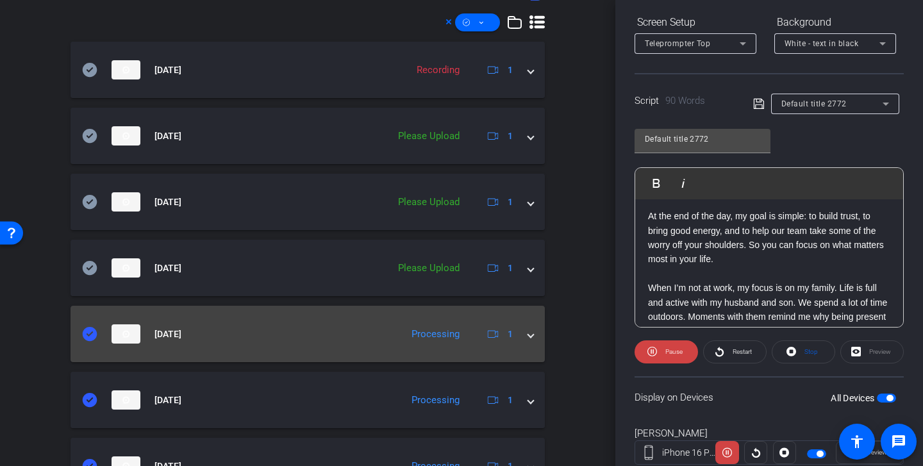
scroll to position [410, 0]
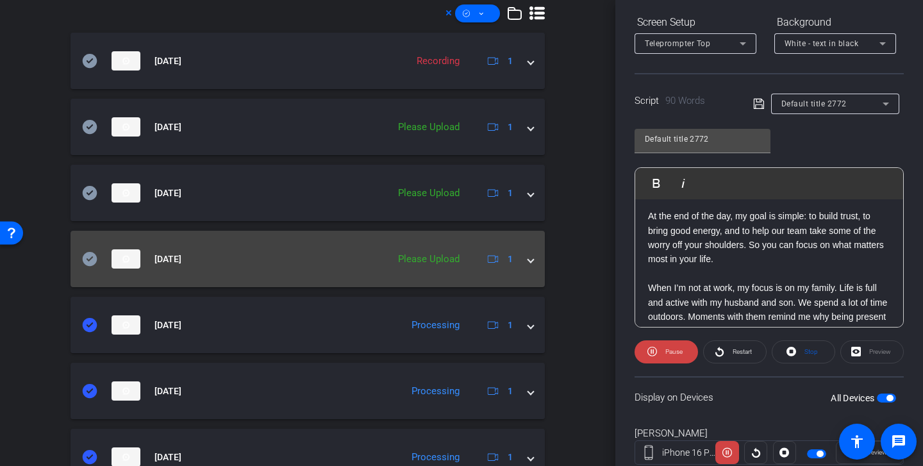
click at [85, 256] on icon at bounding box center [90, 259] width 15 height 14
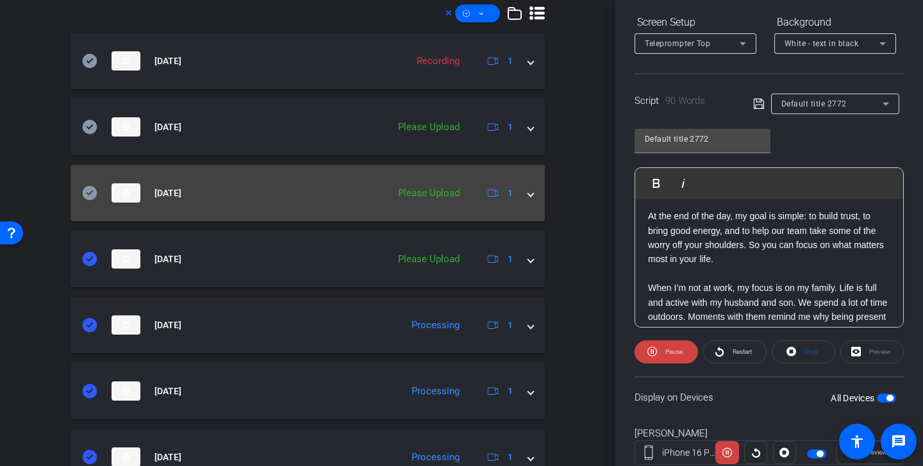
click at [88, 192] on icon at bounding box center [90, 193] width 15 height 14
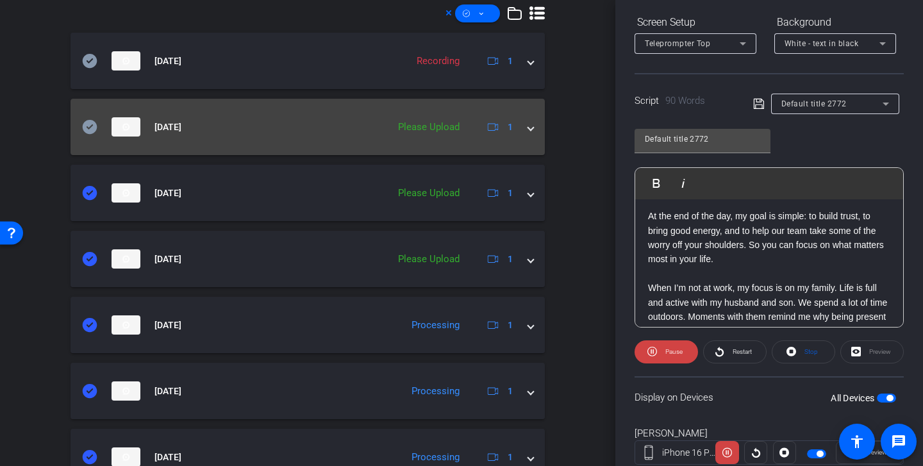
click at [83, 129] on icon at bounding box center [90, 127] width 15 height 14
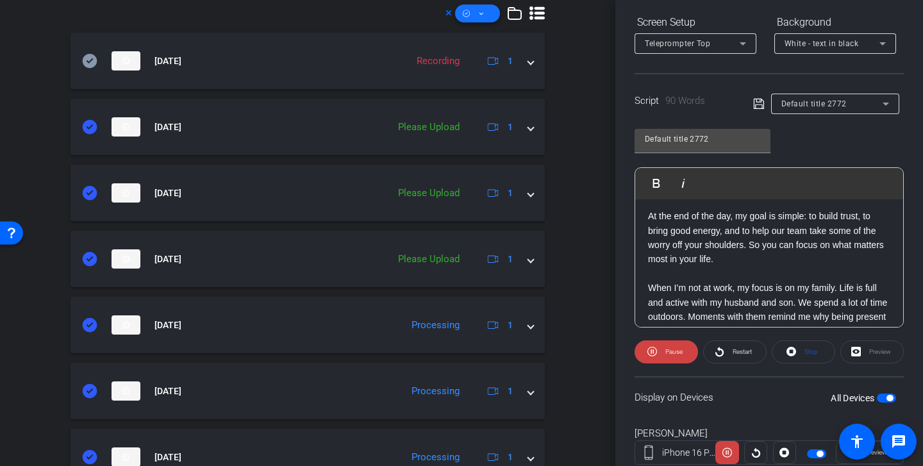
click at [470, 18] on span at bounding box center [477, 13] width 45 height 31
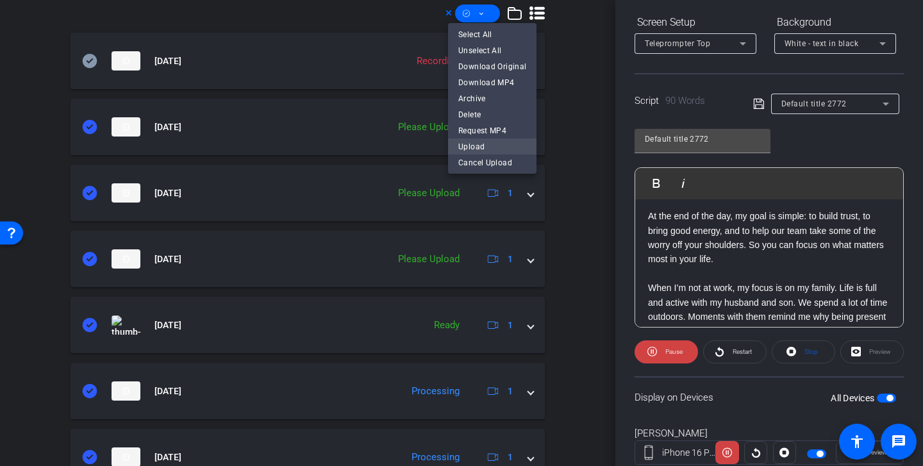
click at [488, 147] on span "Upload" at bounding box center [492, 145] width 68 height 15
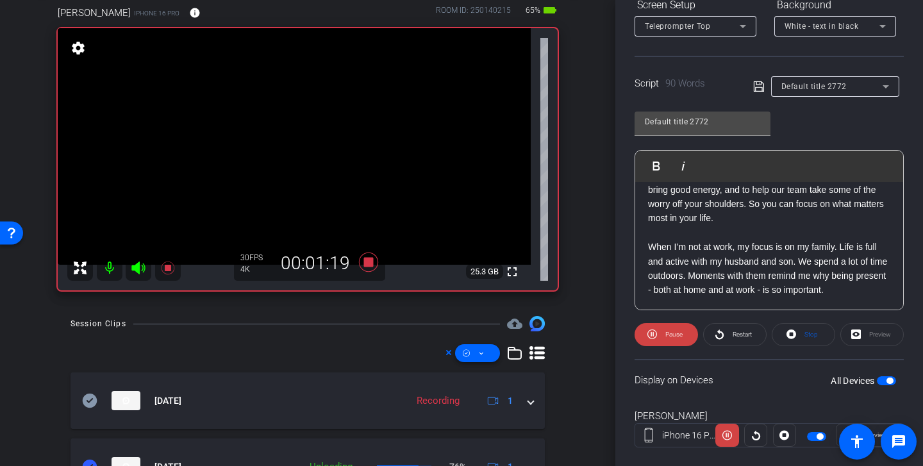
scroll to position [215, 0]
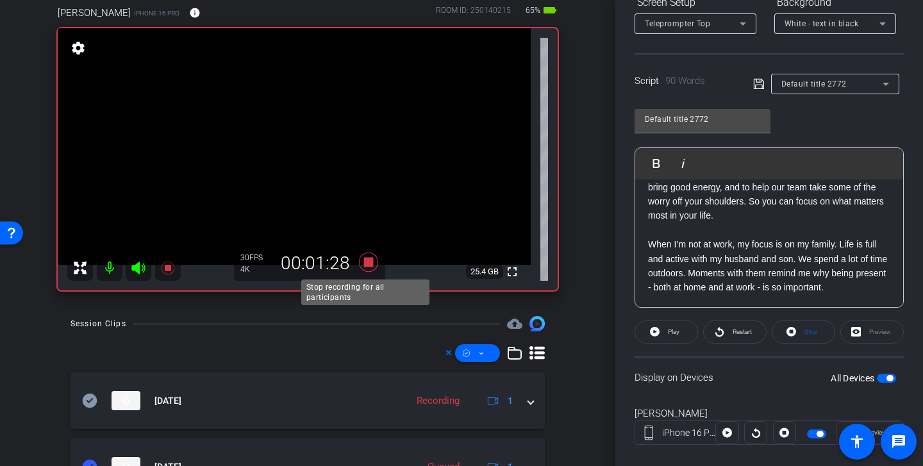
click at [367, 261] on icon at bounding box center [368, 261] width 19 height 19
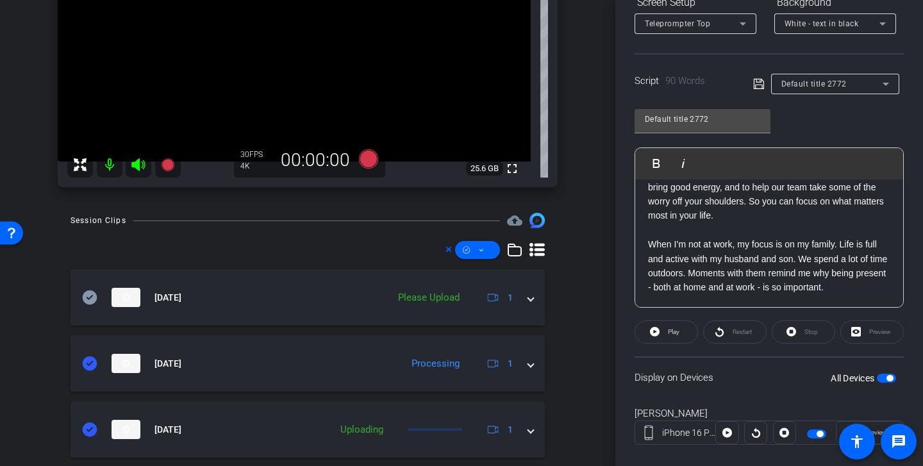
scroll to position [181, 0]
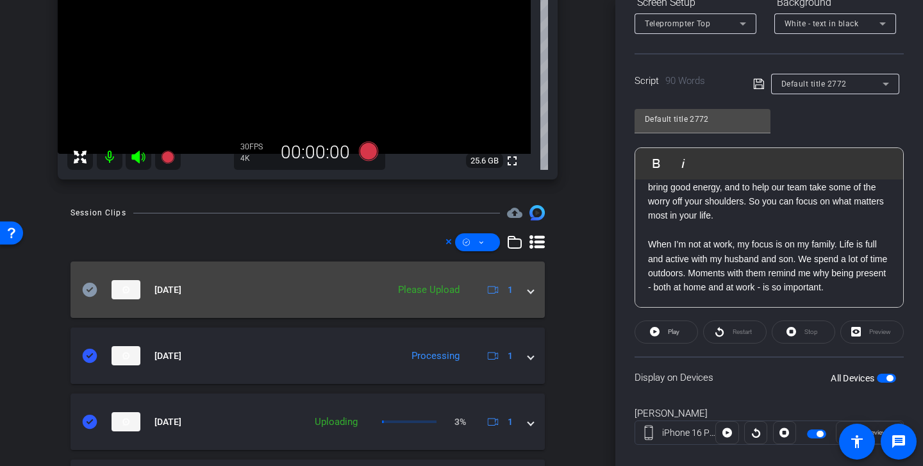
click at [91, 283] on icon at bounding box center [89, 289] width 15 height 15
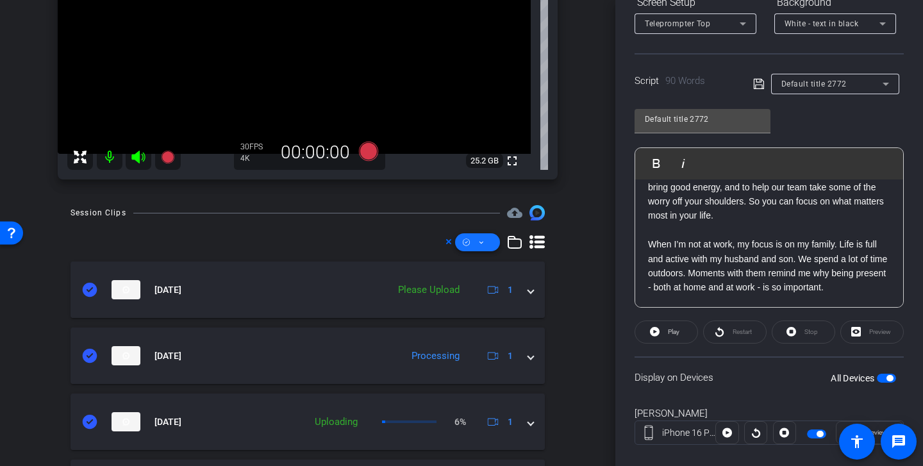
click at [480, 243] on span at bounding box center [477, 242] width 45 height 31
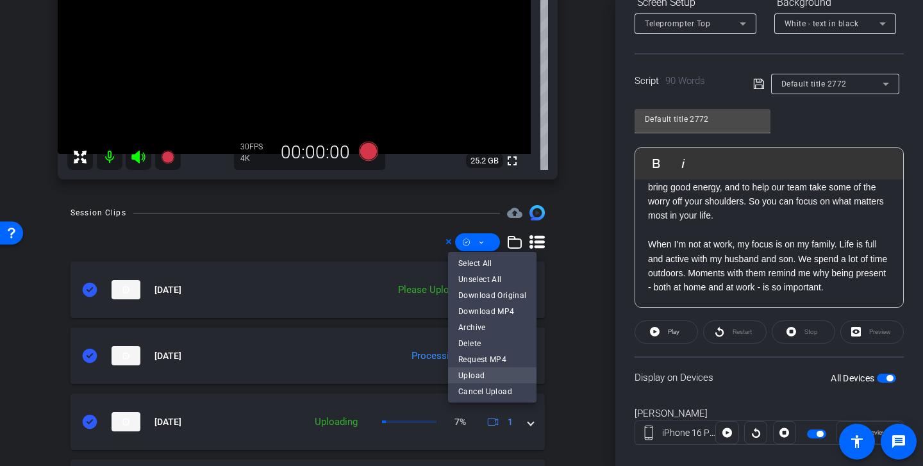
click at [483, 370] on span "Upload" at bounding box center [492, 374] width 68 height 15
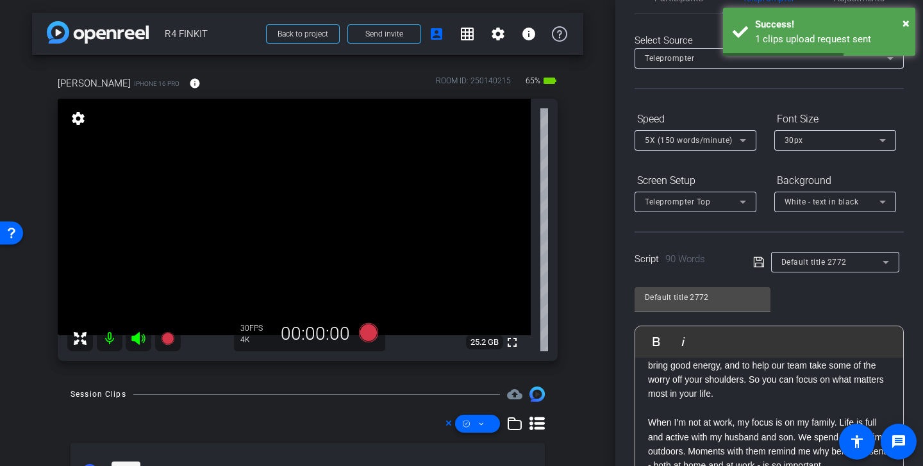
scroll to position [0, 0]
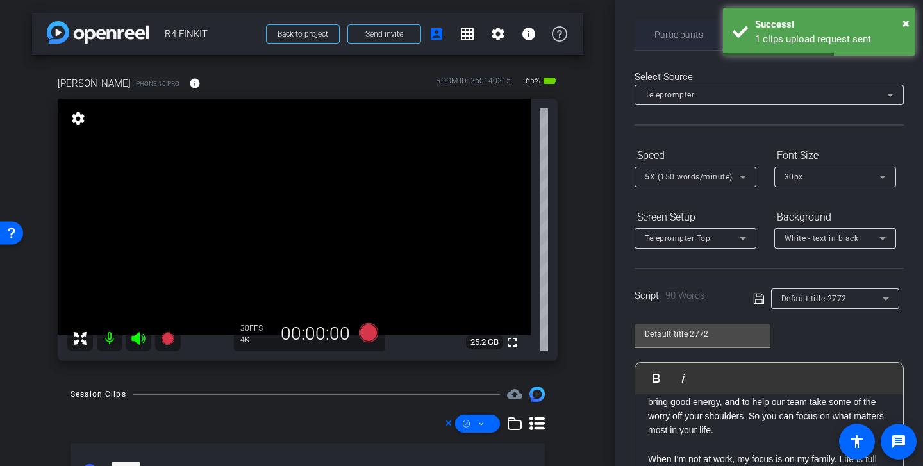
click at [689, 37] on span "Participants" at bounding box center [678, 34] width 49 height 9
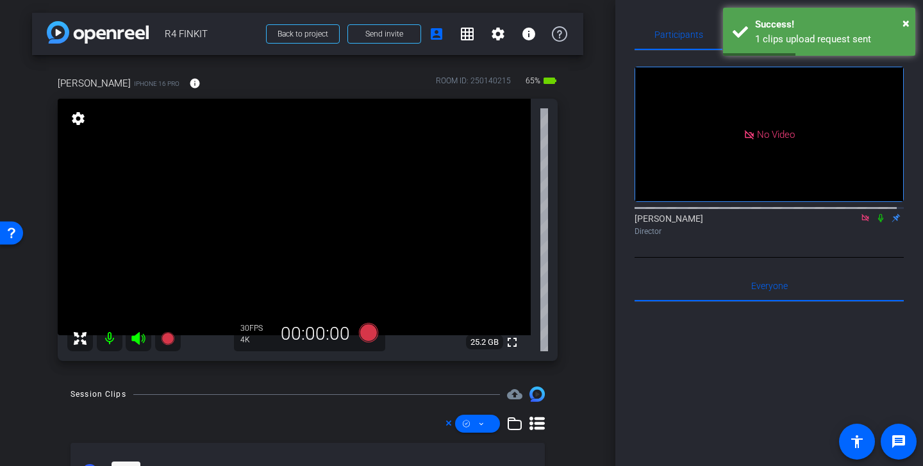
click at [762, 213] on icon at bounding box center [865, 217] width 10 height 9
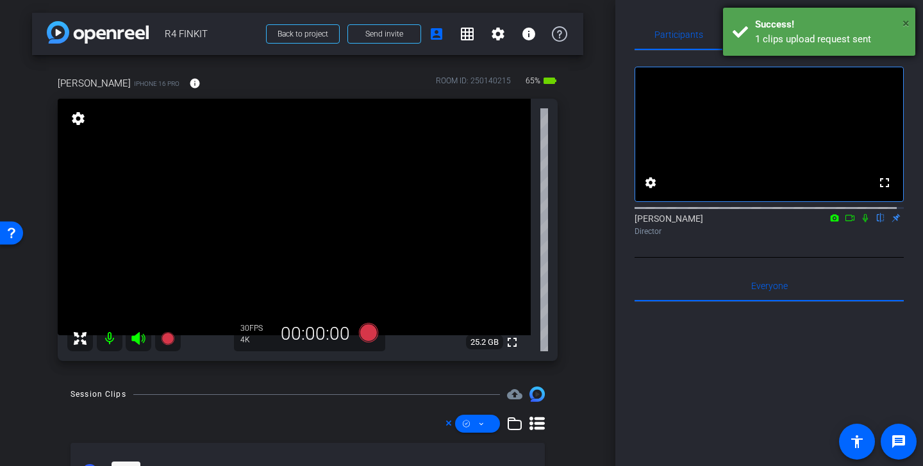
click at [762, 24] on span "×" at bounding box center [905, 22] width 7 height 15
click at [762, 34] on div "Transcription Completed" at bounding box center [830, 39] width 151 height 15
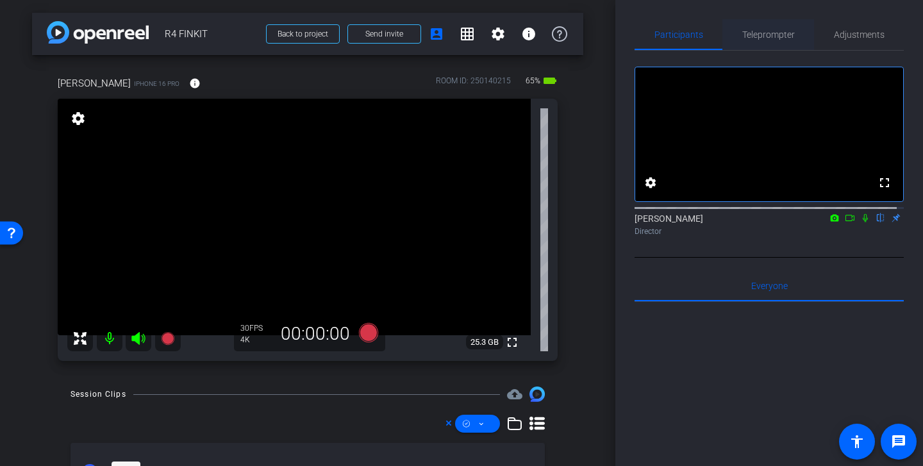
click at [762, 30] on span "Teleprompter" at bounding box center [768, 34] width 53 height 9
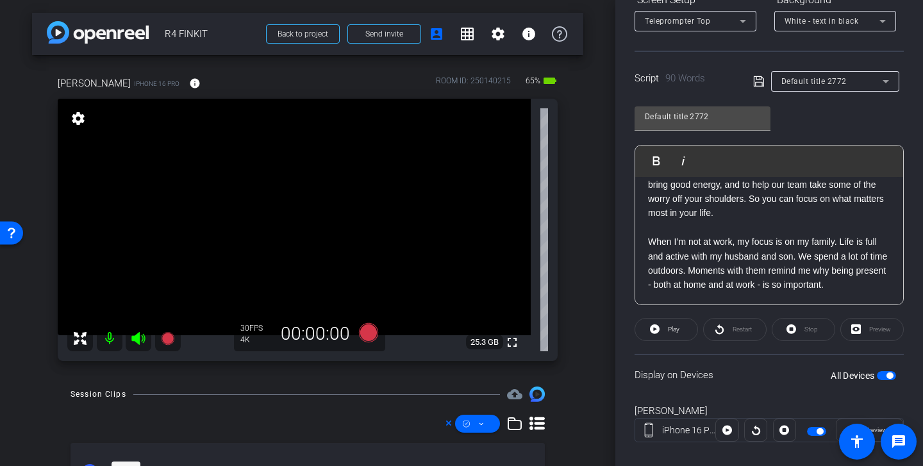
scroll to position [235, 0]
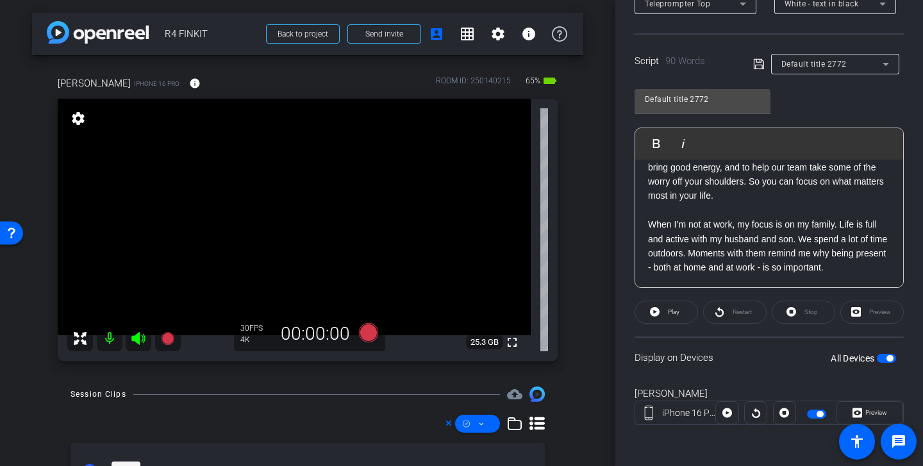
click at [762, 413] on span "button" at bounding box center [816, 413] width 19 height 9
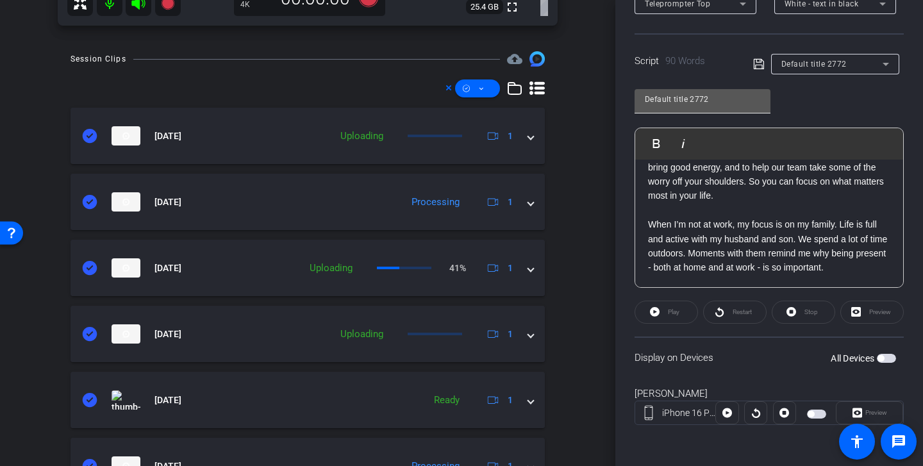
scroll to position [0, 0]
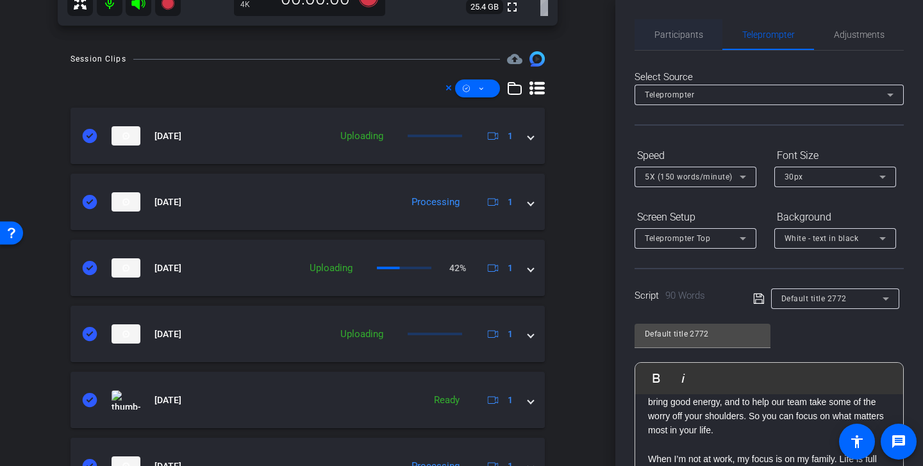
click at [688, 35] on span "Participants" at bounding box center [678, 34] width 49 height 9
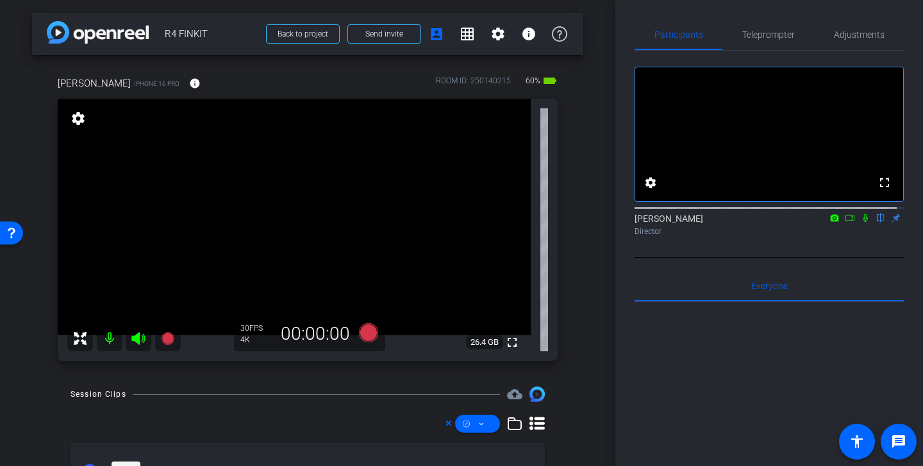
click at [762, 222] on icon at bounding box center [849, 217] width 10 height 9
click at [762, 222] on icon at bounding box center [880, 217] width 10 height 9
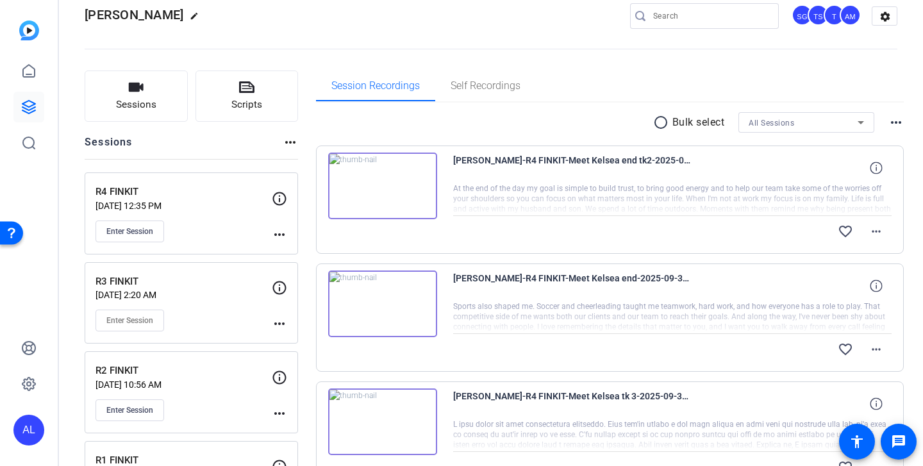
scroll to position [33, 0]
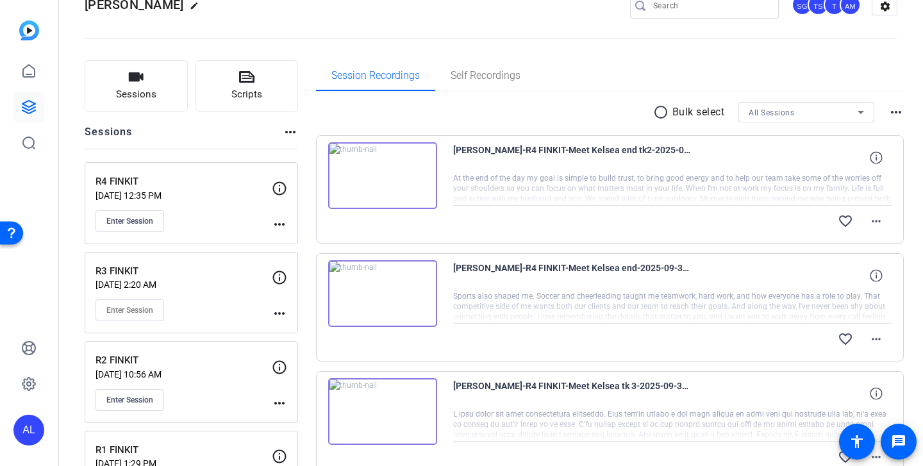
click at [656, 117] on mat-icon "radio_button_unchecked" at bounding box center [662, 111] width 19 height 15
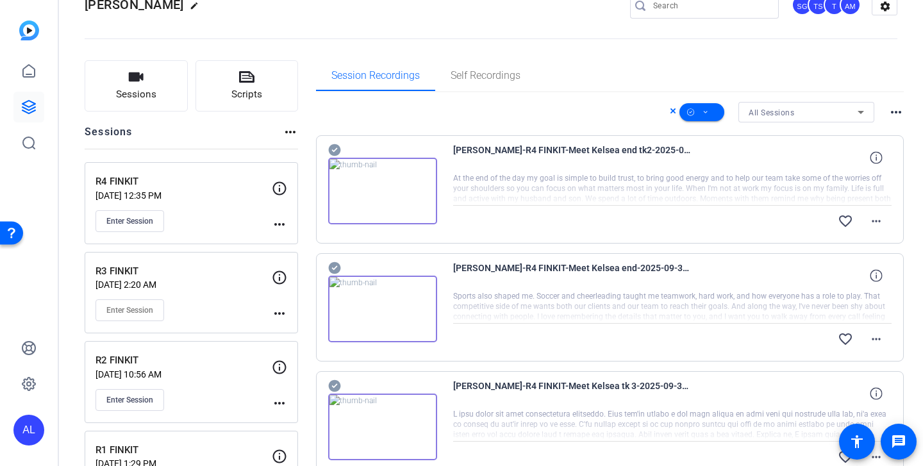
click at [336, 146] on icon at bounding box center [334, 150] width 12 height 12
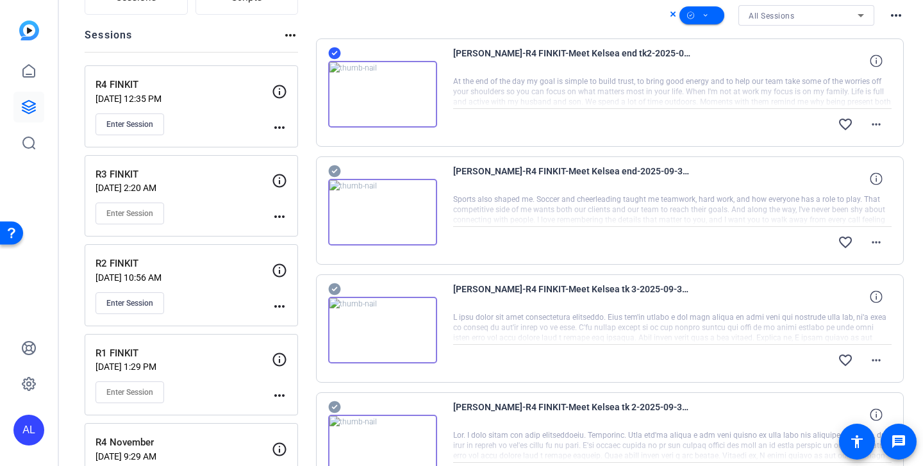
scroll to position [147, 0]
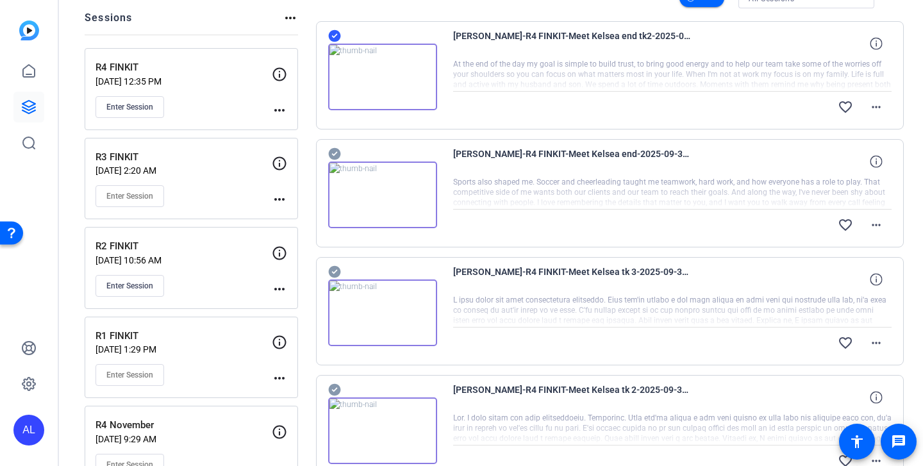
click at [337, 152] on icon at bounding box center [334, 154] width 12 height 12
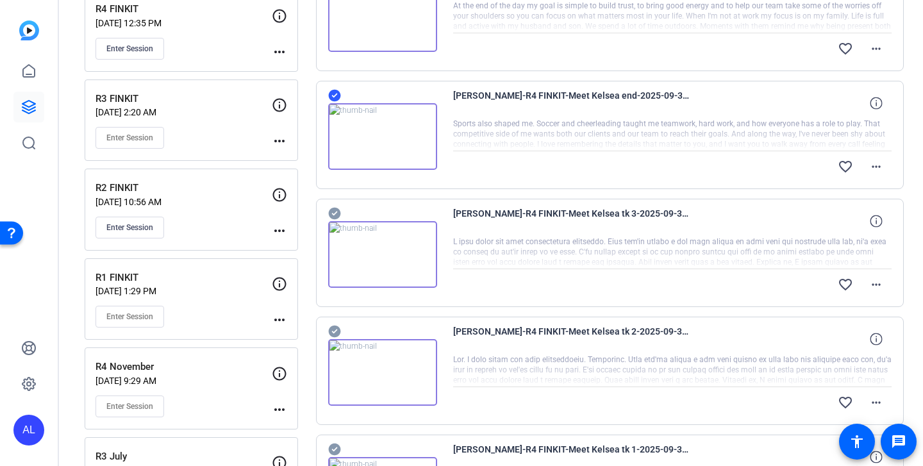
click at [336, 218] on icon at bounding box center [334, 214] width 12 height 12
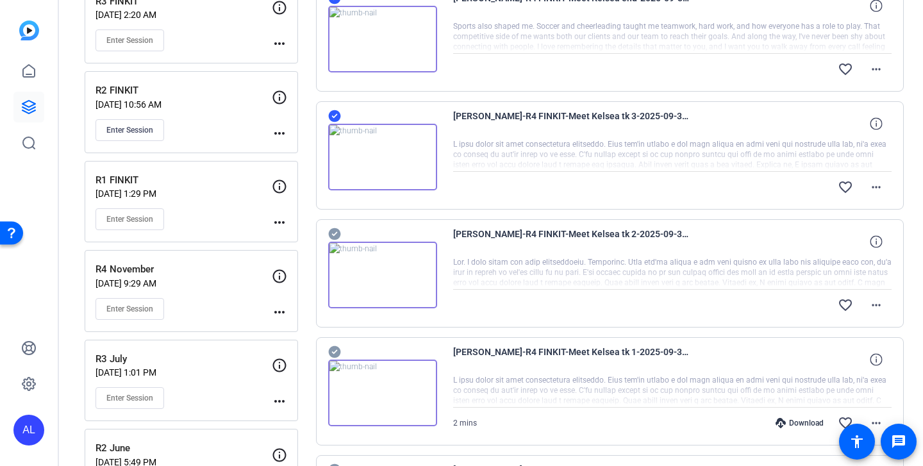
click at [334, 230] on icon at bounding box center [334, 234] width 12 height 12
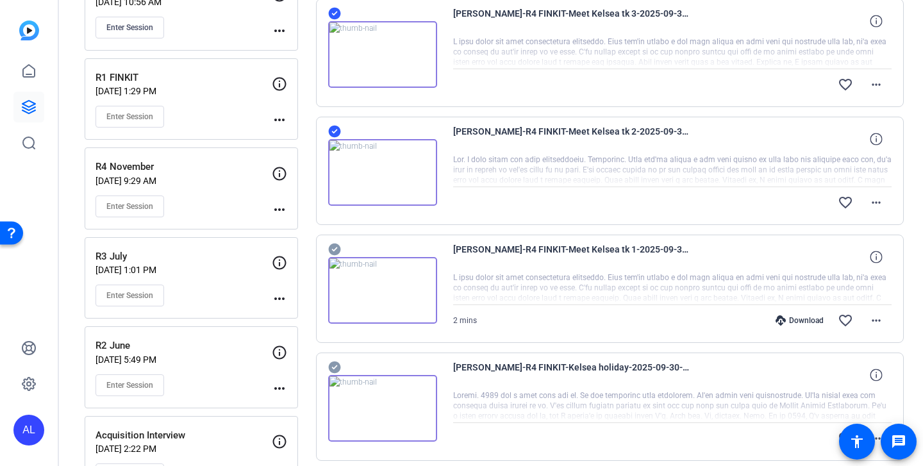
click at [335, 251] on icon at bounding box center [334, 249] width 12 height 12
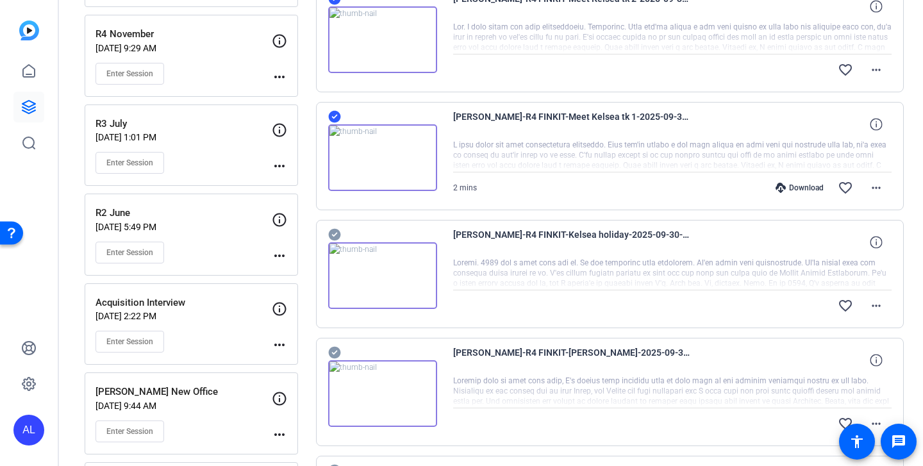
scroll to position [537, 0]
click at [334, 227] on icon at bounding box center [334, 234] width 13 height 15
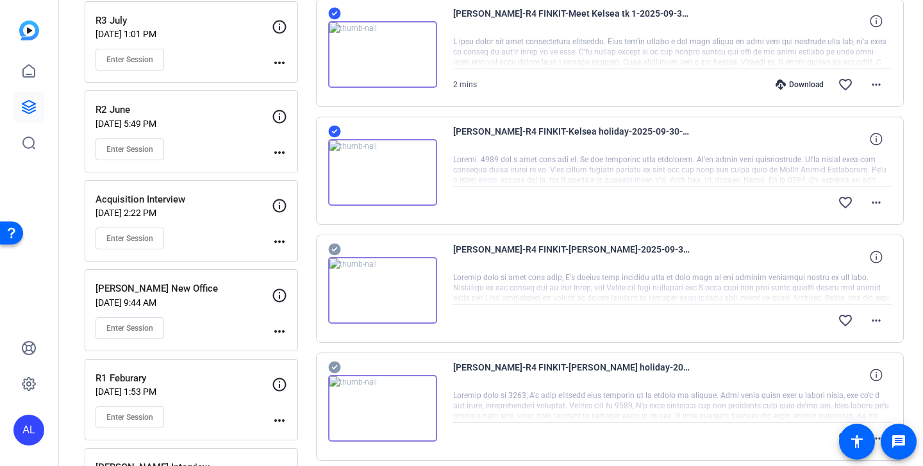
click at [338, 251] on icon at bounding box center [334, 249] width 12 height 12
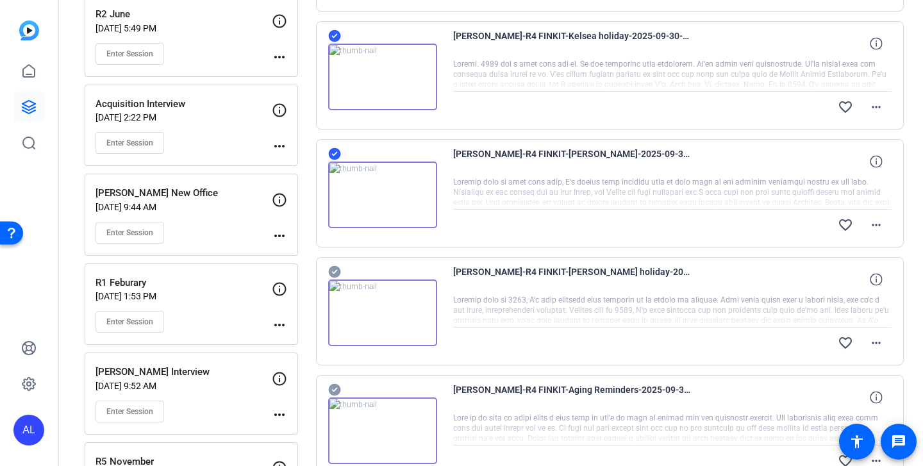
click at [338, 271] on icon at bounding box center [334, 272] width 12 height 12
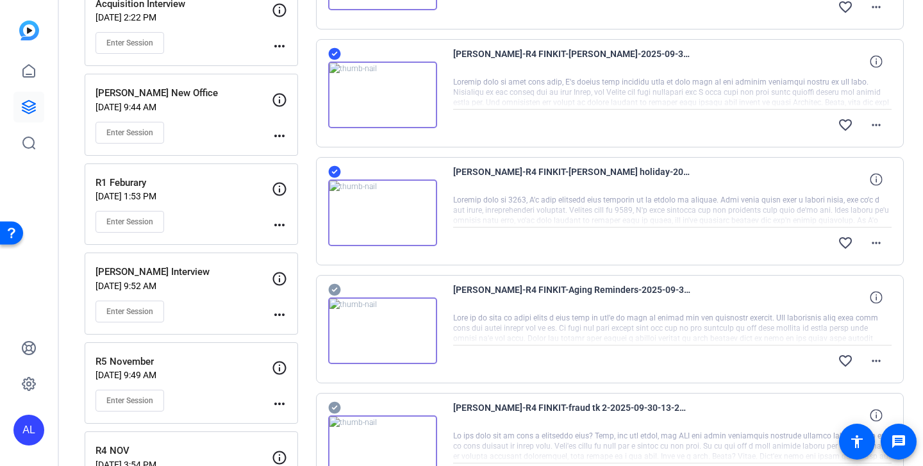
scroll to position [853, 0]
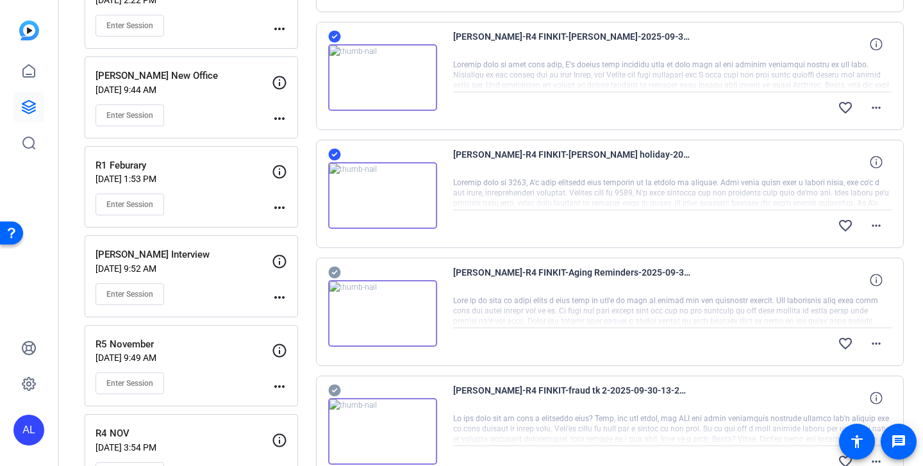
click at [334, 270] on icon at bounding box center [334, 273] width 12 height 12
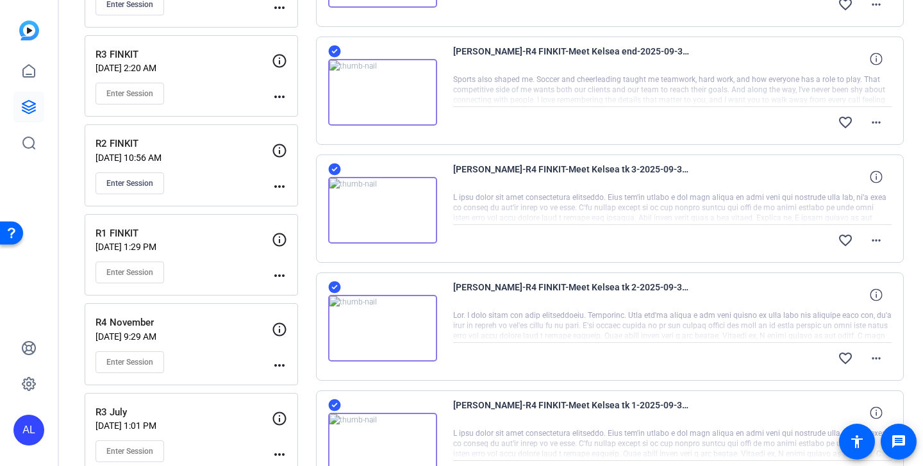
scroll to position [0, 0]
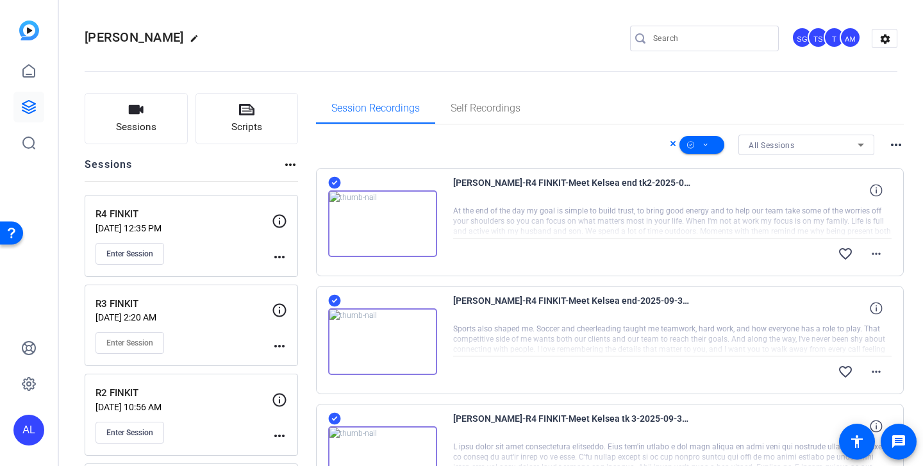
click at [670, 143] on icon at bounding box center [672, 143] width 5 height 5
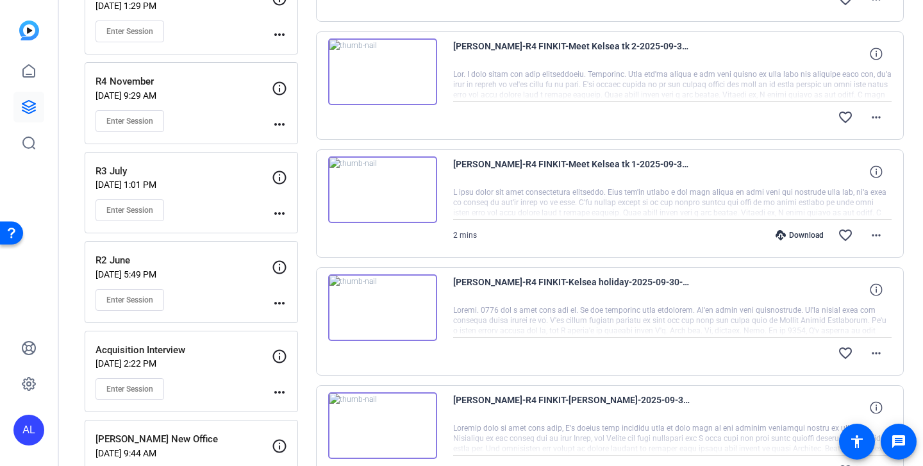
scroll to position [498, 0]
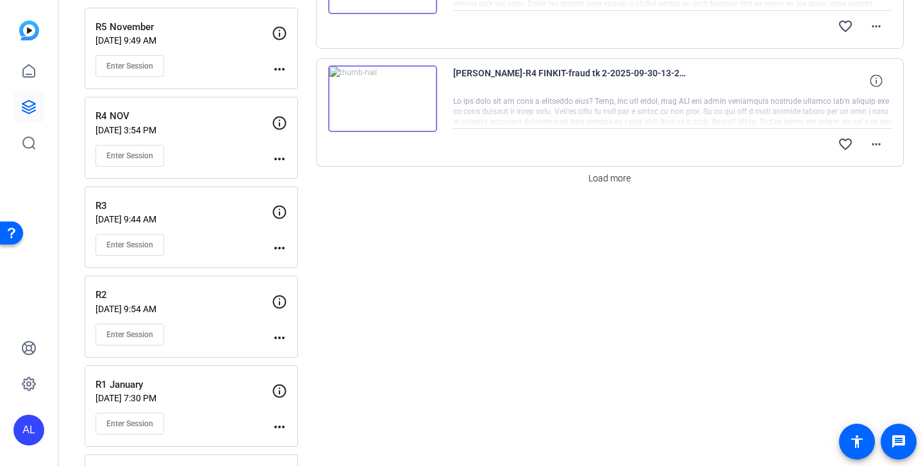
scroll to position [1172, 0]
click at [612, 172] on span "Load more" at bounding box center [609, 176] width 42 height 13
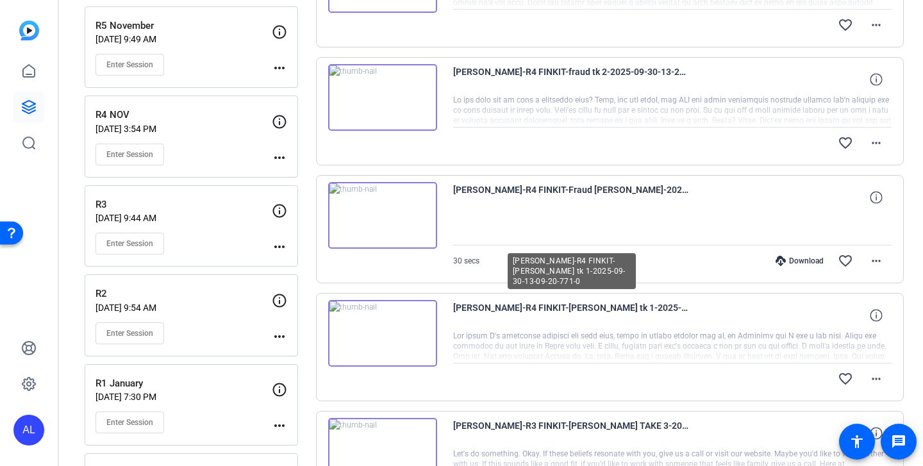
scroll to position [1169, 0]
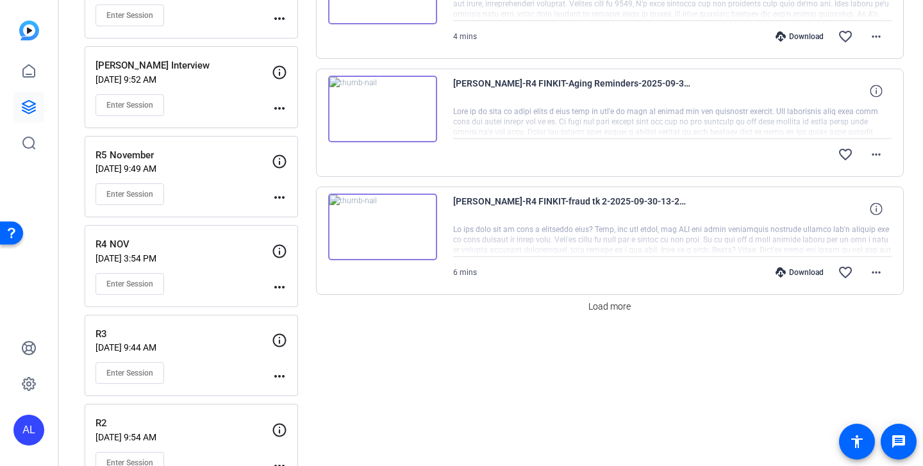
scroll to position [1107, 0]
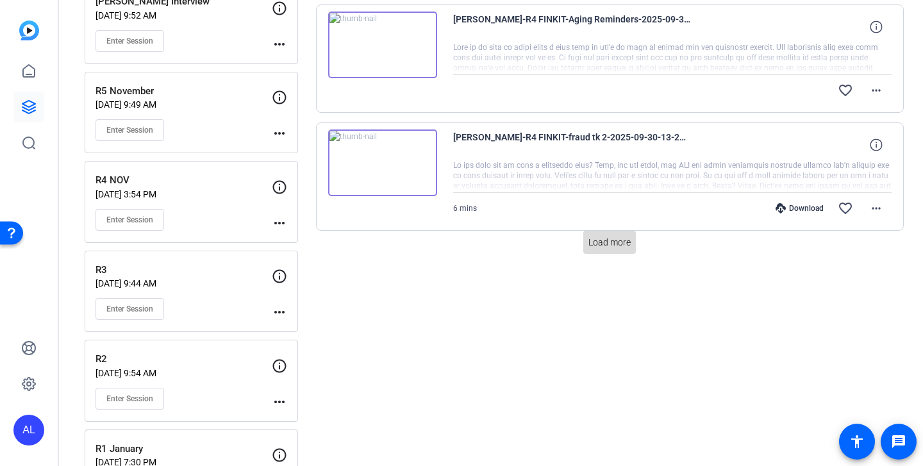
click at [613, 242] on span "Load more" at bounding box center [609, 242] width 42 height 13
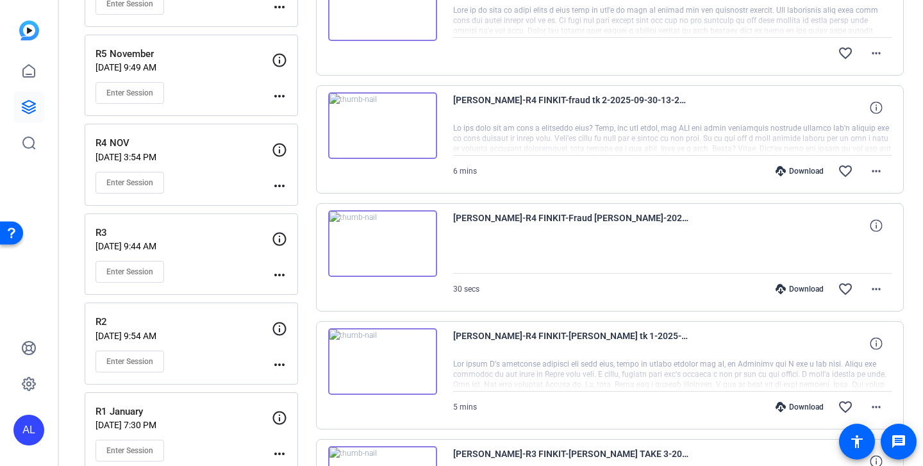
scroll to position [1144, 0]
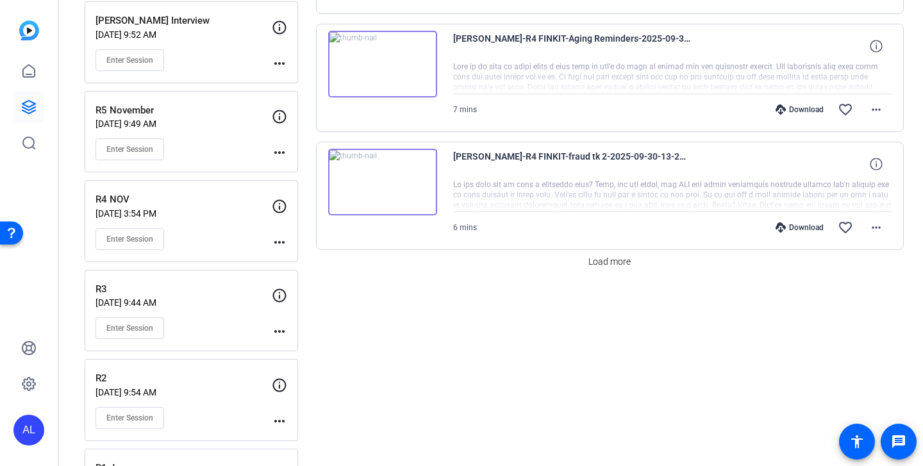
scroll to position [1064, 0]
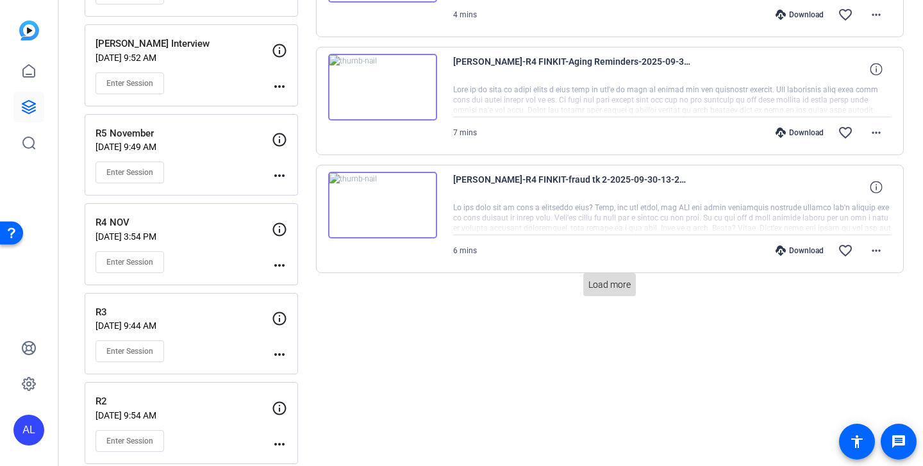
click at [606, 278] on span "Load more" at bounding box center [609, 284] width 42 height 13
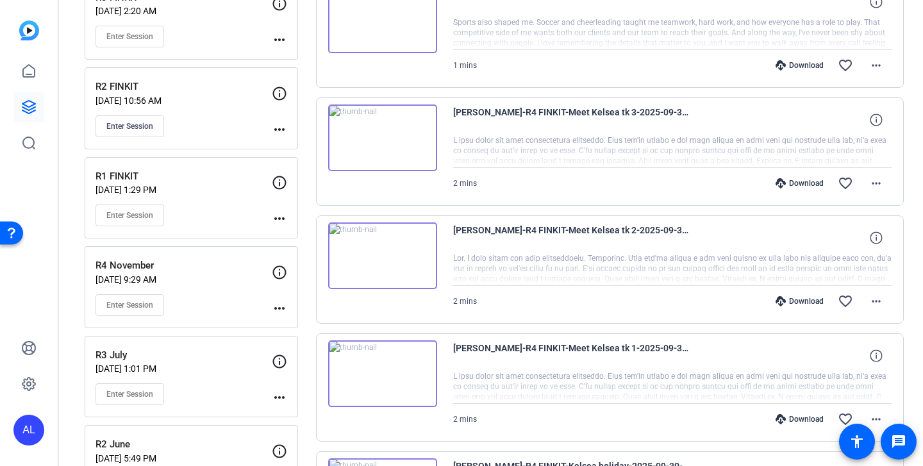
scroll to position [0, 0]
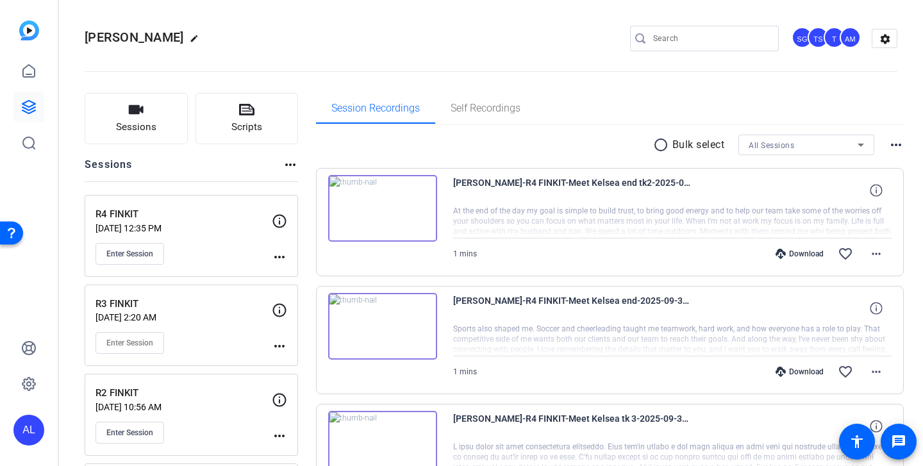
click at [654, 145] on mat-icon "radio_button_unchecked" at bounding box center [662, 144] width 19 height 15
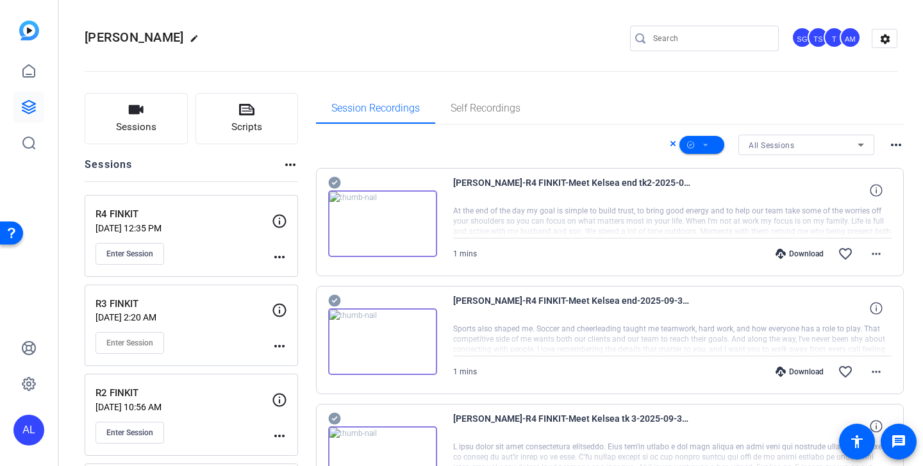
click at [330, 185] on icon at bounding box center [334, 183] width 12 height 12
click at [333, 302] on icon at bounding box center [334, 300] width 13 height 15
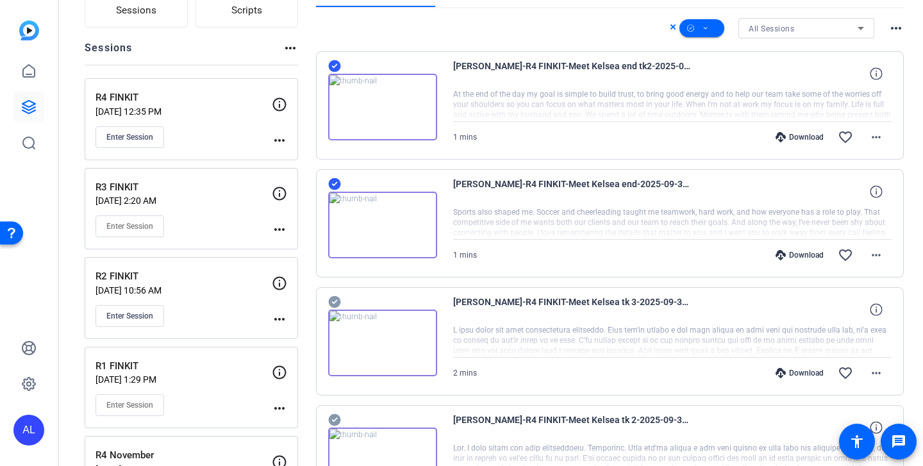
click at [333, 299] on icon at bounding box center [334, 302] width 12 height 12
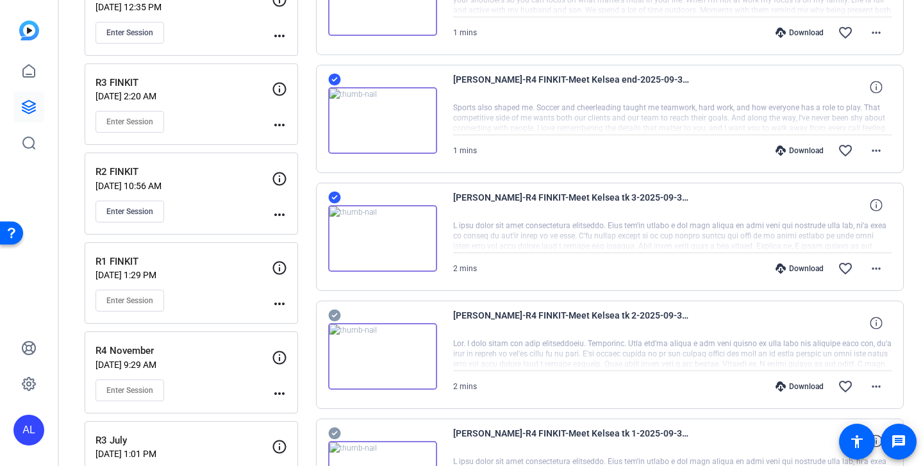
scroll to position [247, 0]
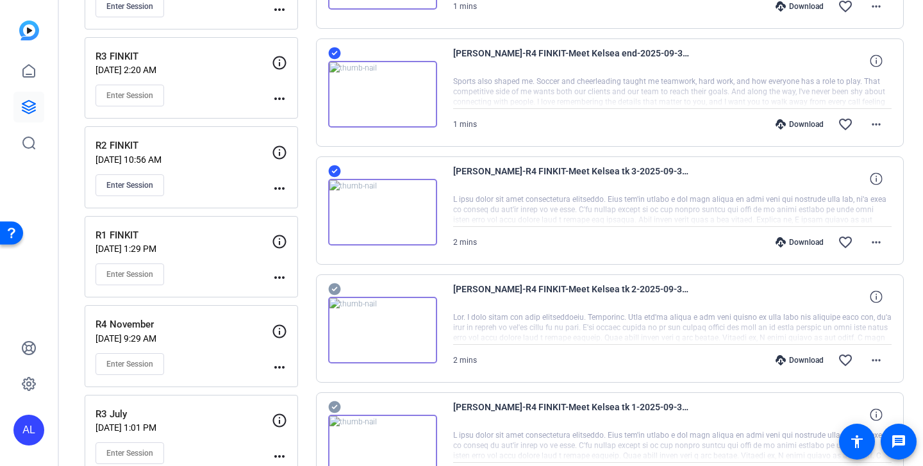
click at [333, 297] on img at bounding box center [382, 330] width 109 height 67
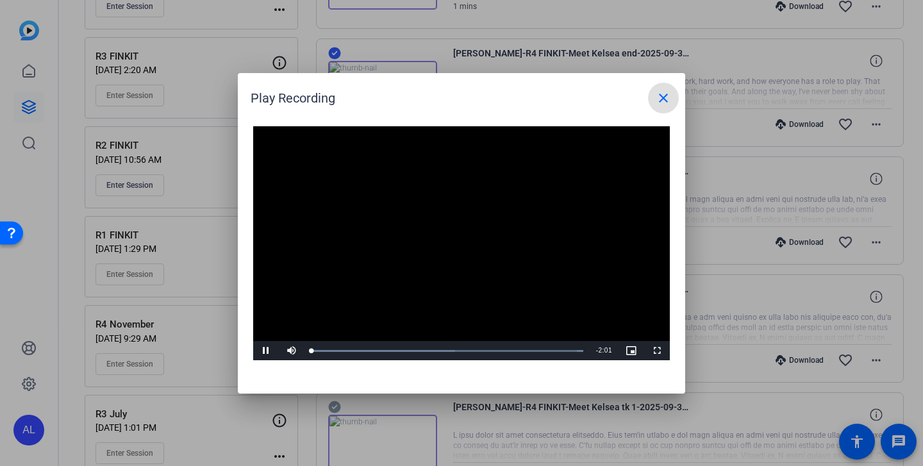
click at [662, 93] on mat-icon "close" at bounding box center [662, 97] width 15 height 15
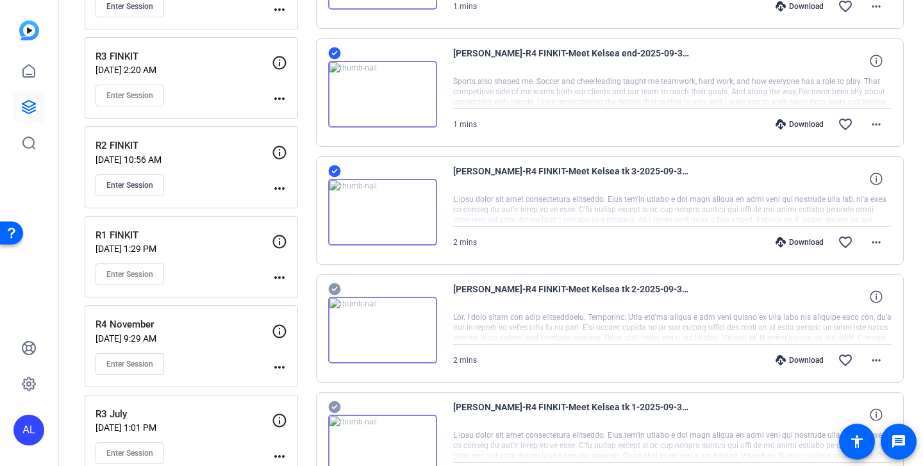
click at [336, 286] on icon at bounding box center [334, 289] width 12 height 12
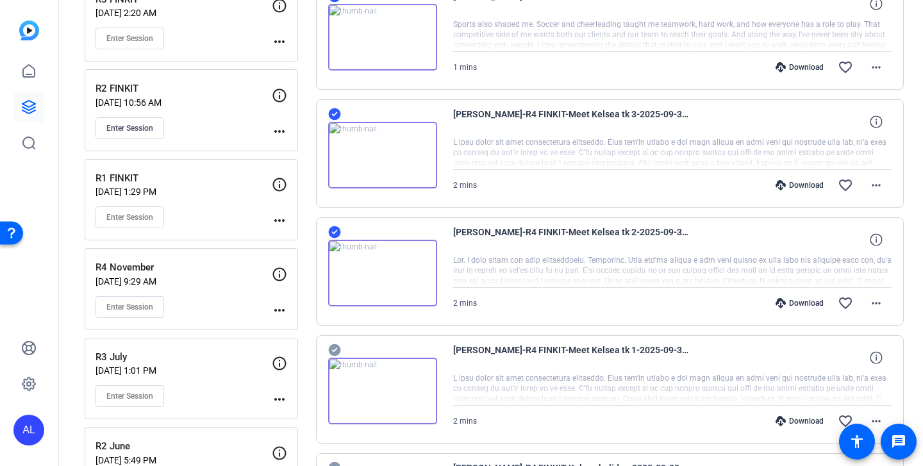
scroll to position [343, 0]
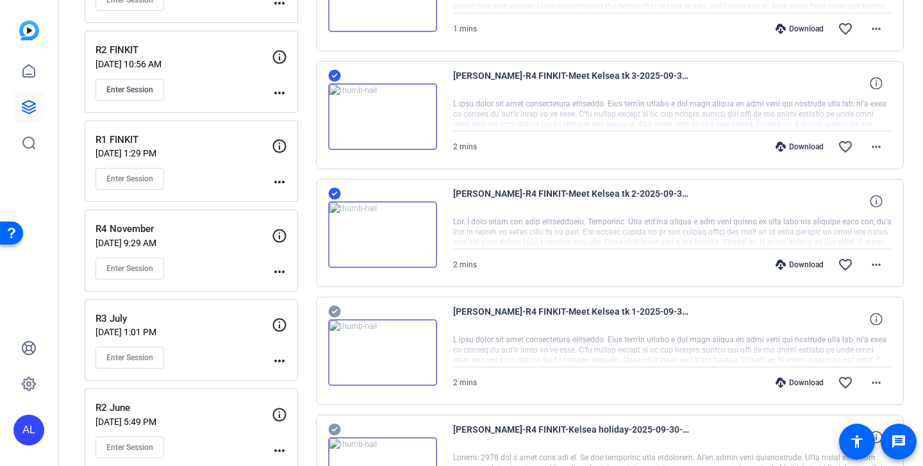
click at [334, 309] on icon at bounding box center [334, 312] width 12 height 12
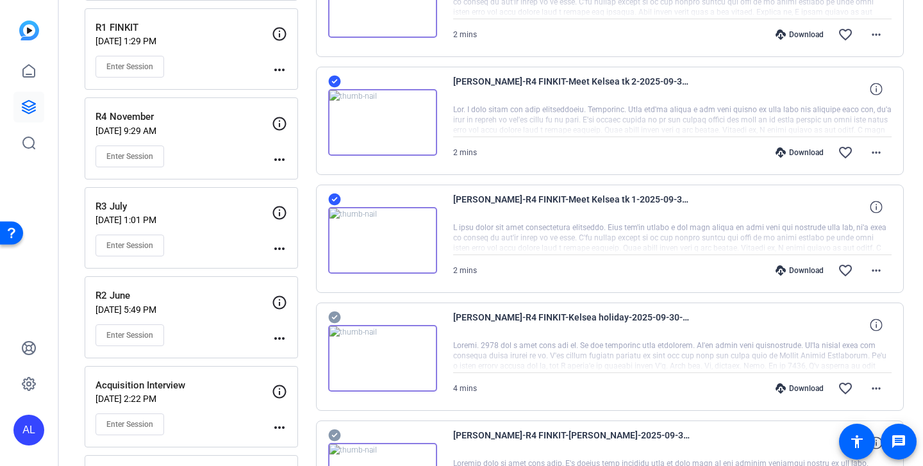
scroll to position [503, 0]
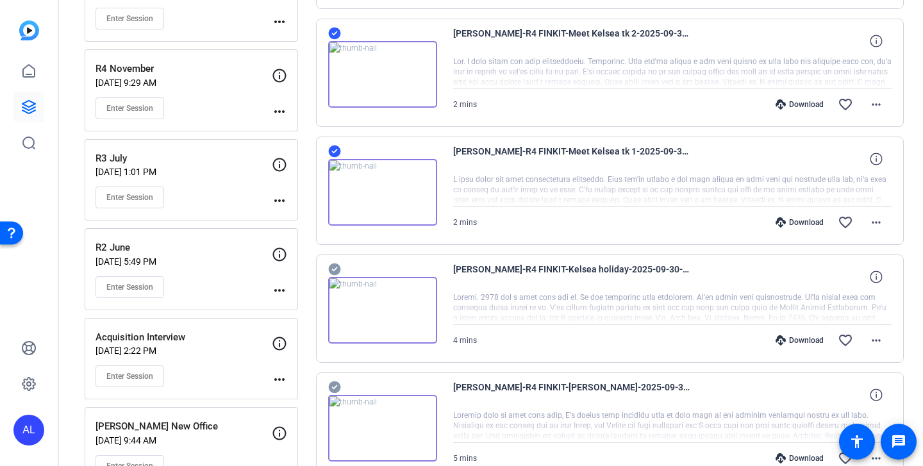
click at [335, 268] on icon at bounding box center [334, 268] width 13 height 15
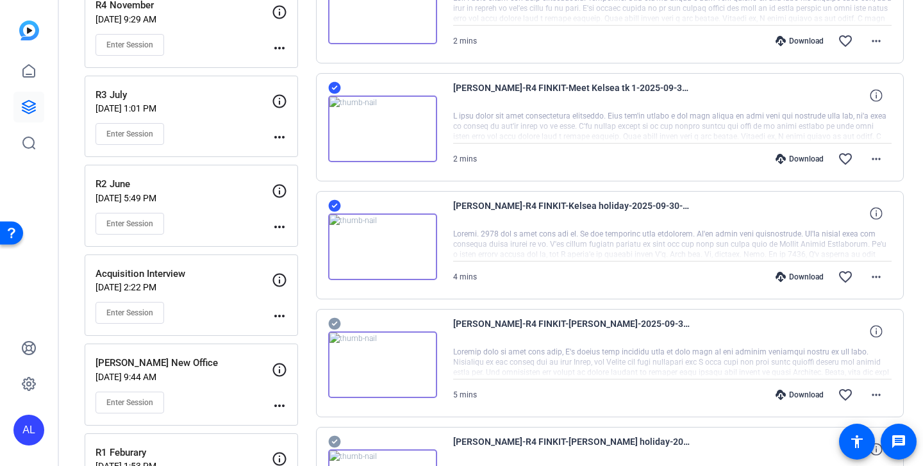
scroll to position [572, 0]
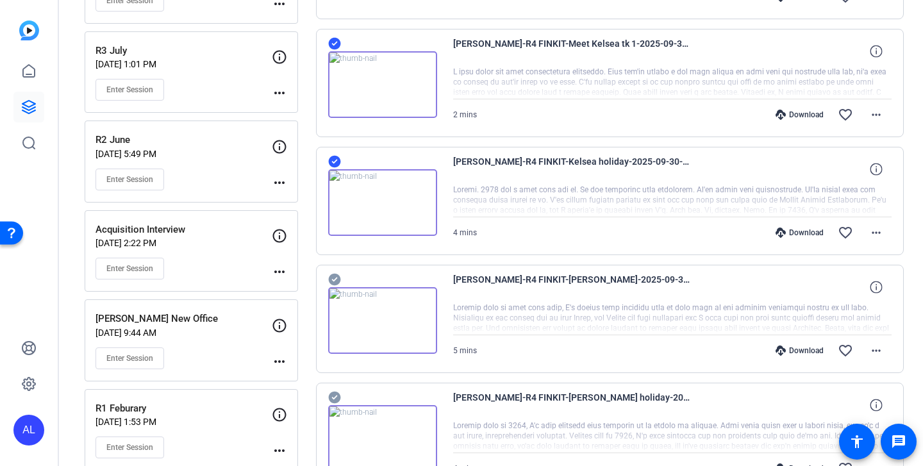
click at [335, 275] on icon at bounding box center [334, 280] width 12 height 12
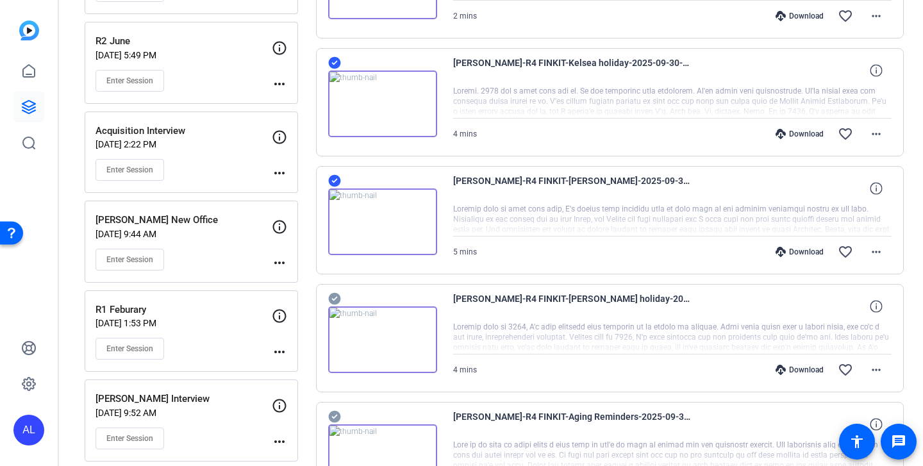
click at [333, 292] on icon at bounding box center [334, 298] width 13 height 15
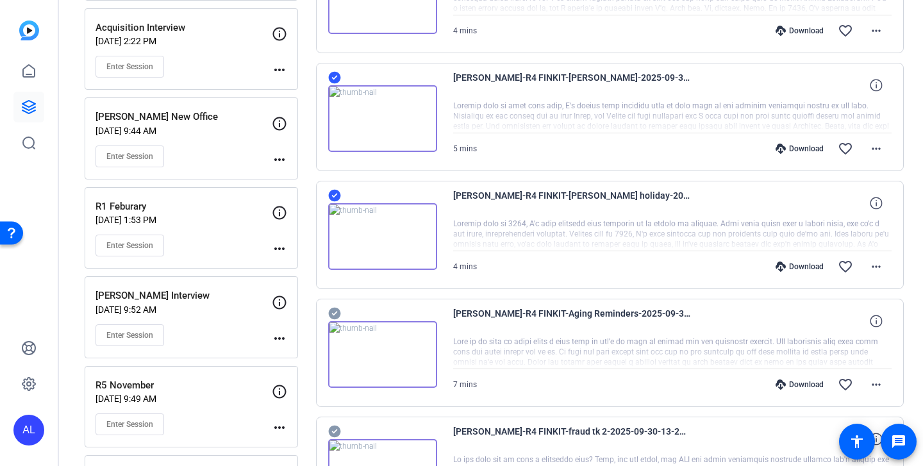
click at [334, 311] on icon at bounding box center [334, 314] width 12 height 12
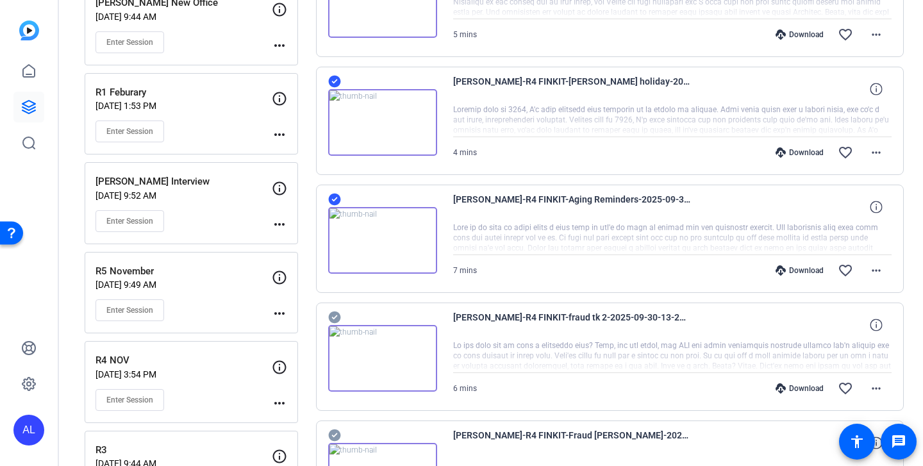
click at [334, 315] on icon at bounding box center [334, 317] width 12 height 12
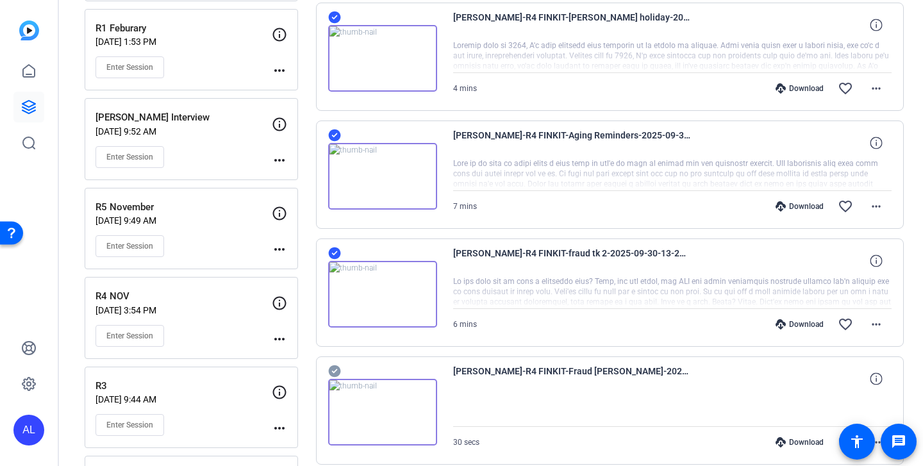
click at [338, 368] on icon at bounding box center [334, 371] width 12 height 12
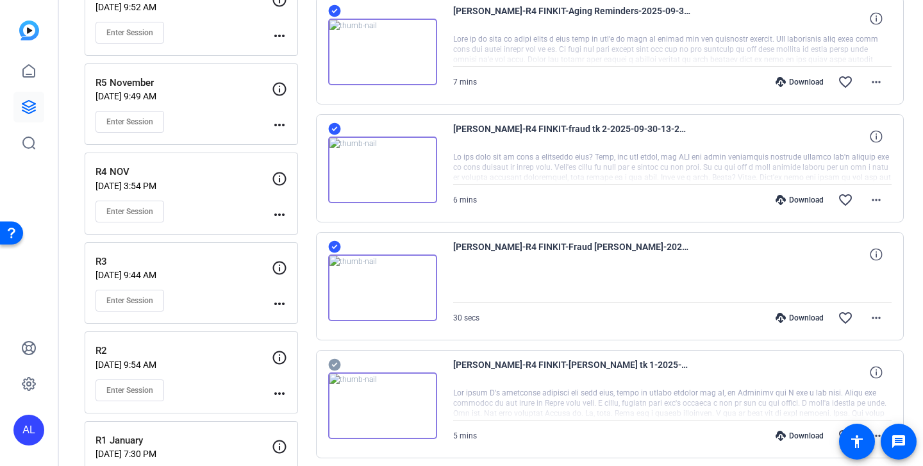
click at [336, 367] on icon at bounding box center [334, 365] width 12 height 12
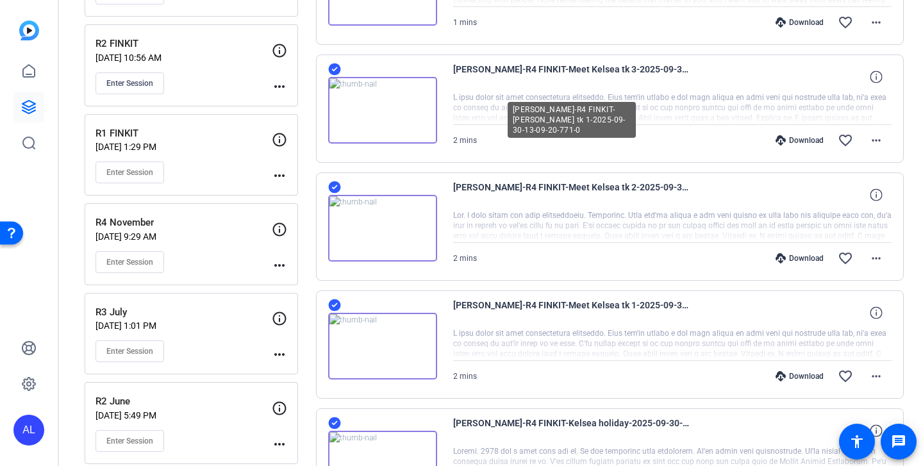
scroll to position [0, 0]
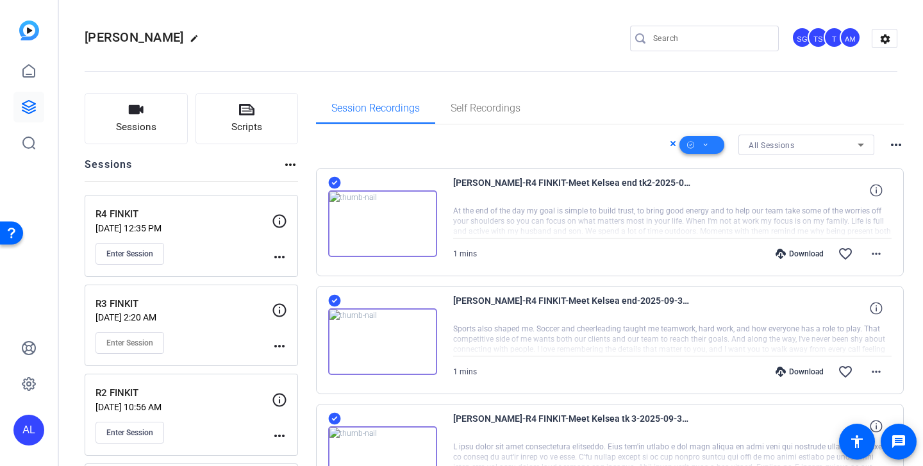
click at [704, 151] on span at bounding box center [701, 144] width 45 height 31
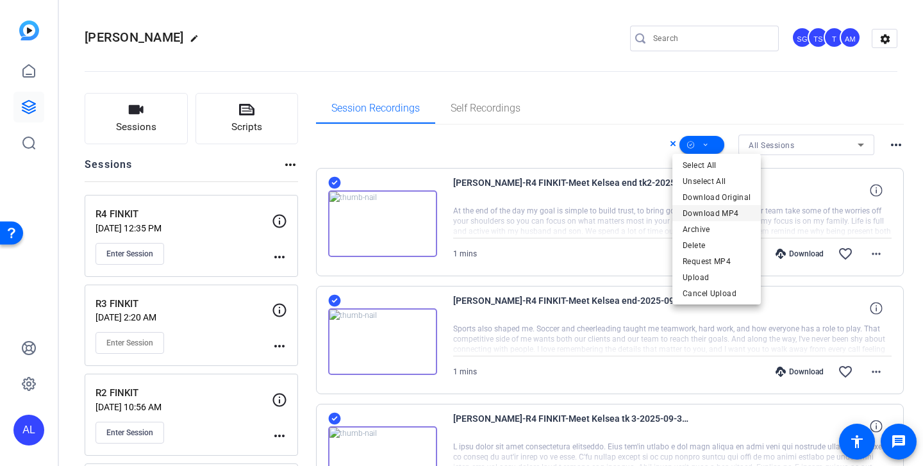
click at [722, 217] on span "Download MP4" at bounding box center [716, 213] width 68 height 15
